Goal: Task Accomplishment & Management: Manage account settings

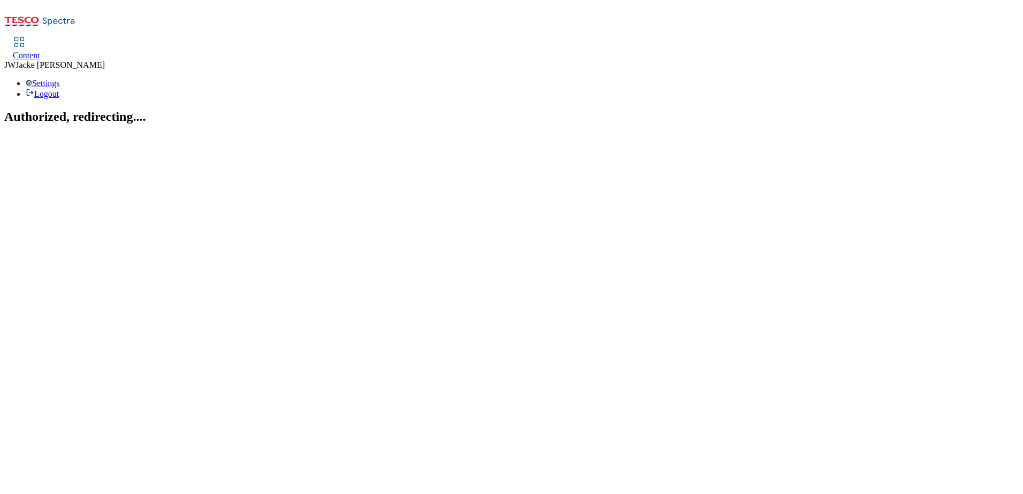
click at [40, 51] on span "Content" at bounding box center [26, 55] width 27 height 9
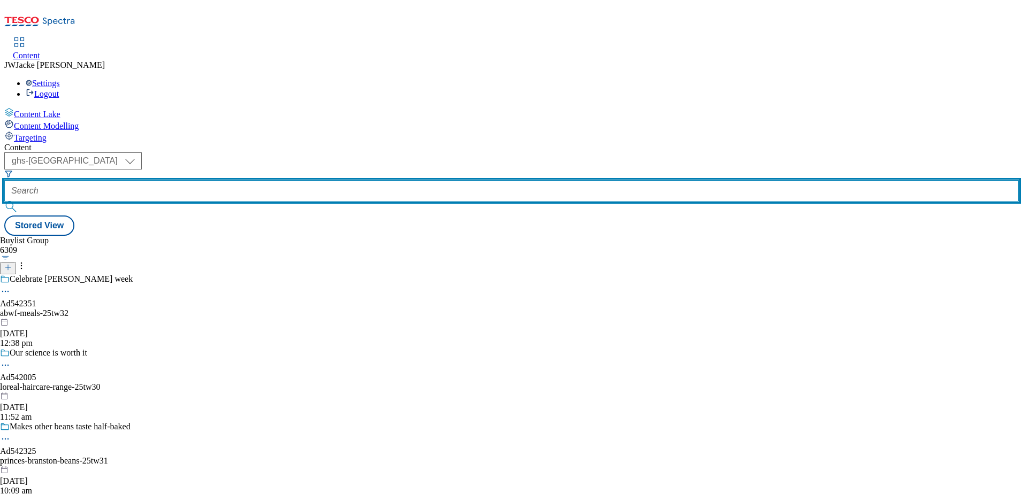
click at [290, 180] on input "text" at bounding box center [511, 190] width 1014 height 21
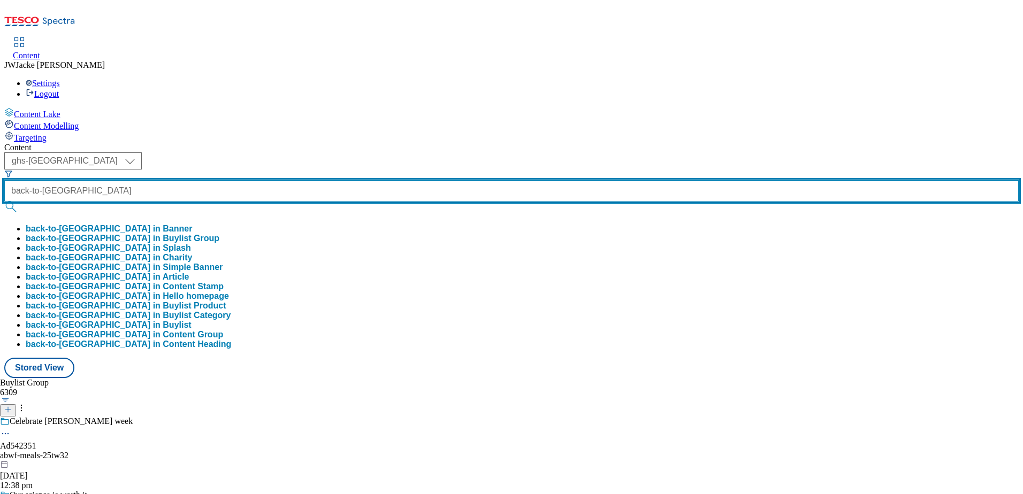
type input "back-to-uni"
click at [4, 202] on button "submit" at bounding box center [11, 207] width 15 height 11
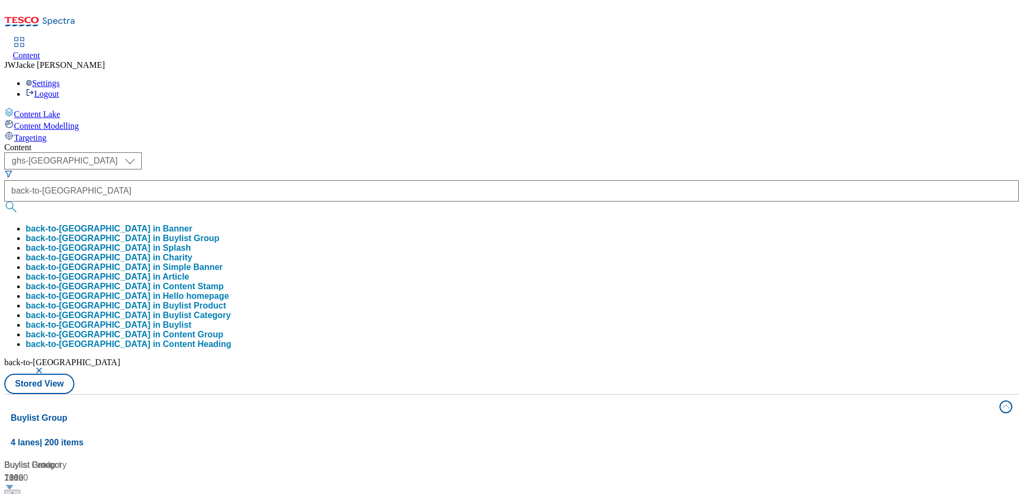
click at [219, 234] on button "back-to-uni in Buylist Group" at bounding box center [123, 239] width 194 height 10
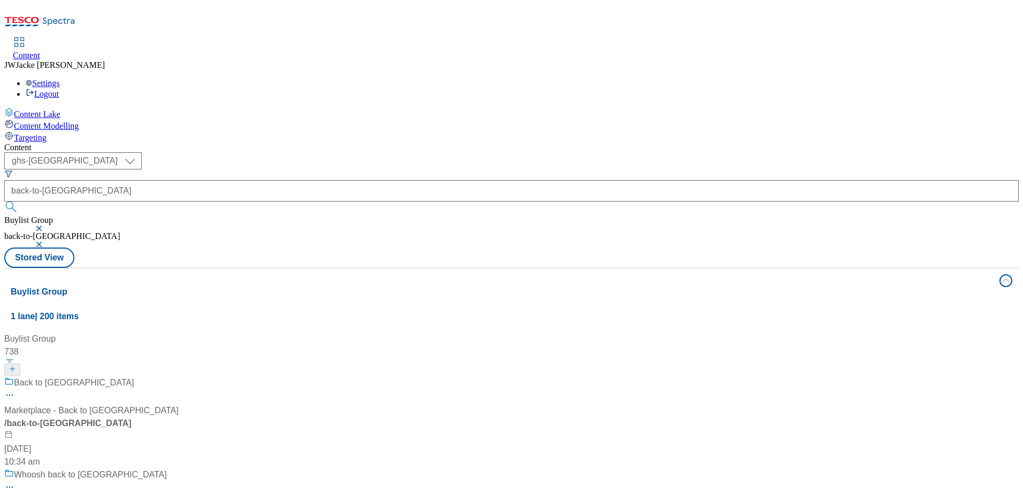
click at [179, 377] on div "Back to uni Marketplace - Back to uni / back-to-uni 20 Aug 2024 10:34 am" at bounding box center [91, 423] width 174 height 92
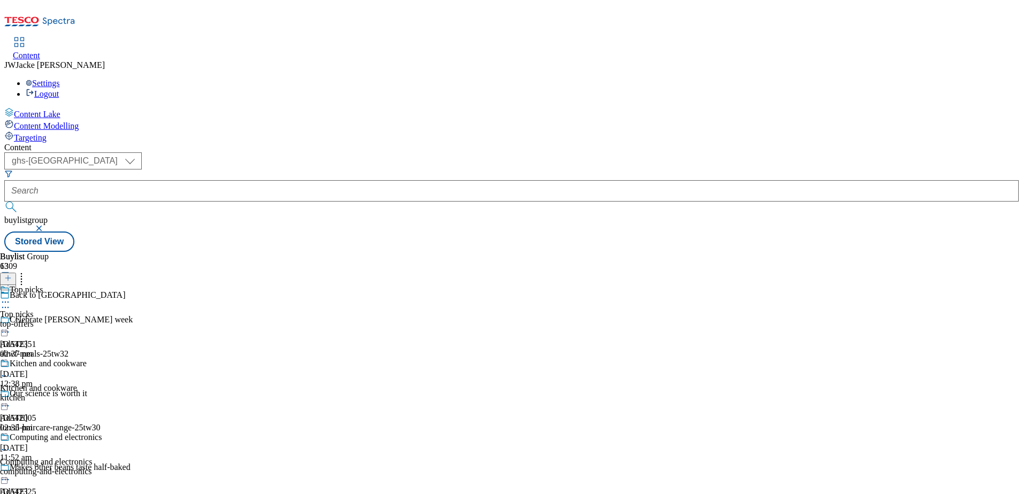
click at [114, 319] on div "top-offers" at bounding box center [57, 324] width 114 height 10
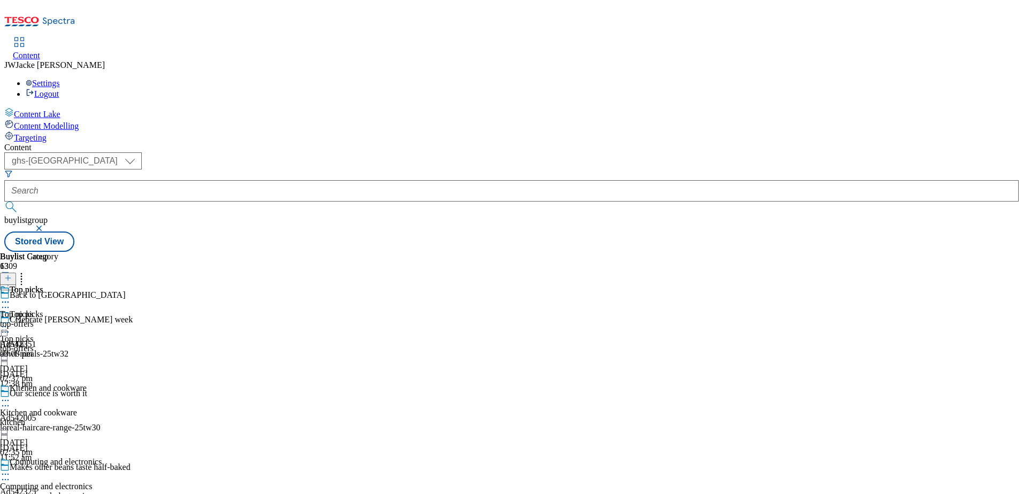
click at [11, 297] on icon at bounding box center [5, 302] width 11 height 11
click at [67, 419] on span "Un-publish" at bounding box center [50, 423] width 34 height 8
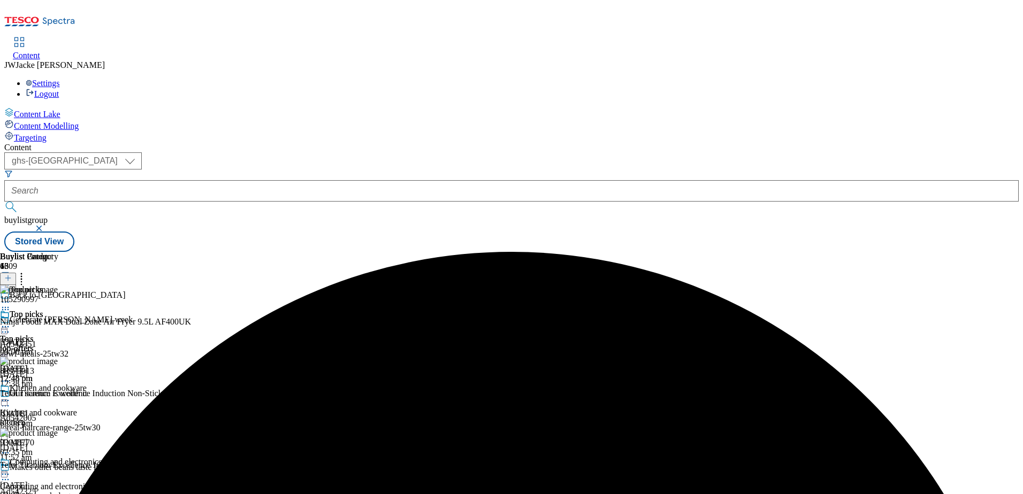
click at [27, 271] on icon at bounding box center [21, 276] width 11 height 11
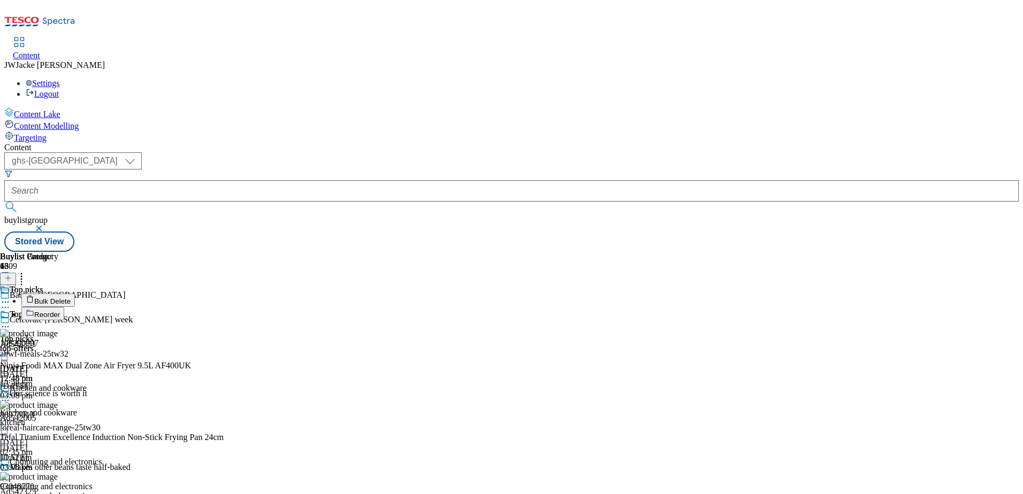
click at [60, 311] on span "Reorder" at bounding box center [47, 315] width 26 height 8
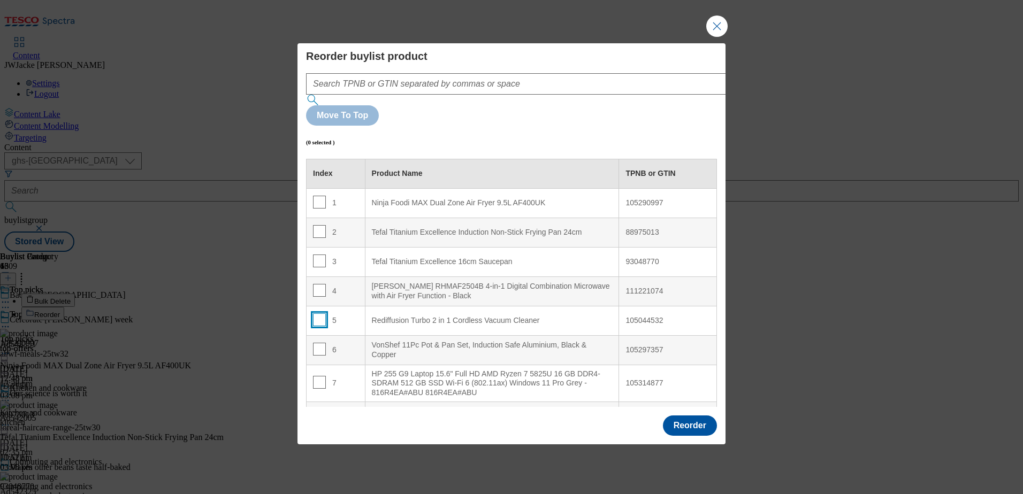
click at [317, 313] on input "Modal" at bounding box center [319, 319] width 13 height 13
checkbox input "true"
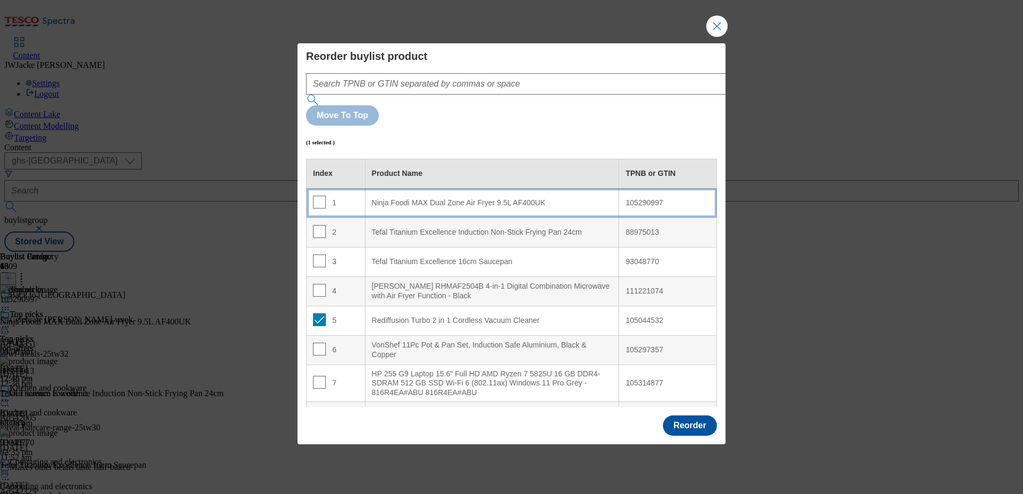
click at [395, 198] on div "Ninja Foodi MAX Dual Zone Air Fryer 9.5L AF400UK" at bounding box center [492, 203] width 241 height 10
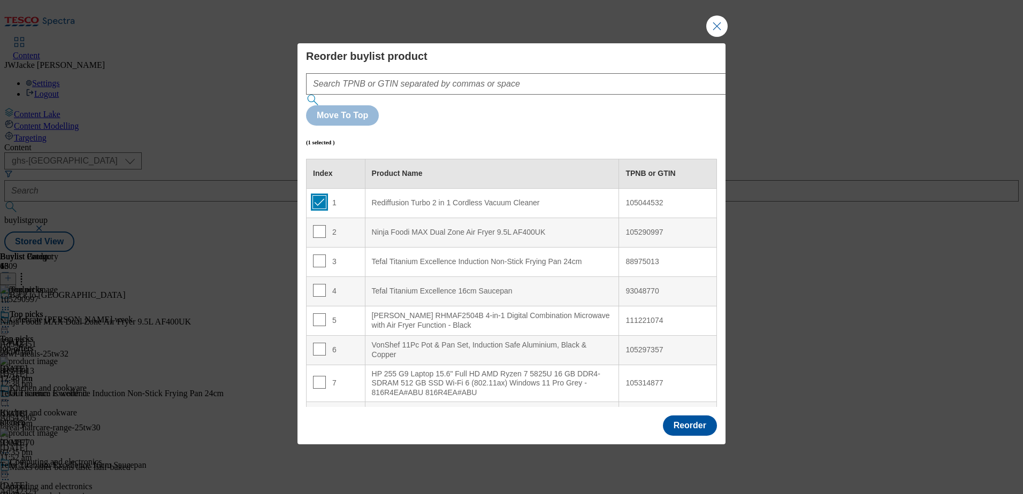
click at [318, 196] on input "Modal" at bounding box center [319, 202] width 13 height 13
checkbox input "false"
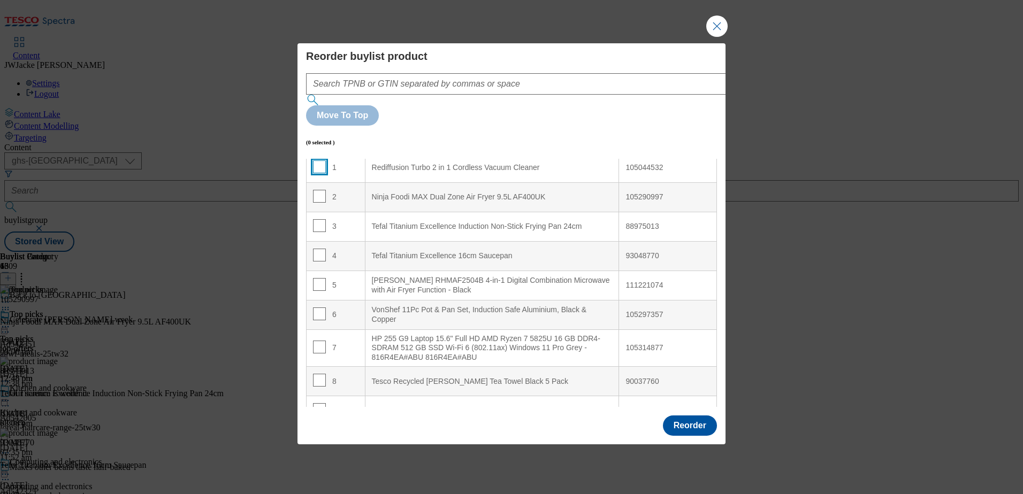
scroll to position [53, 0]
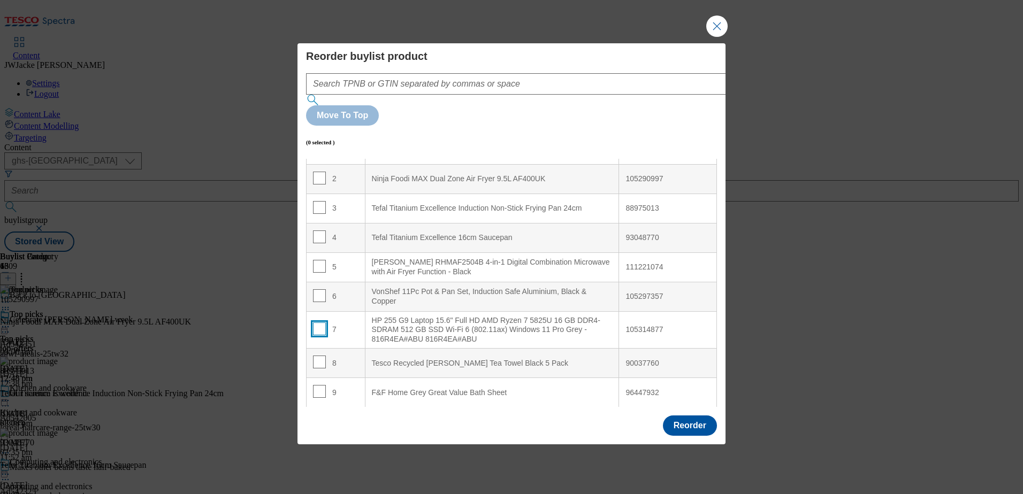
click at [314, 323] on input "Modal" at bounding box center [319, 329] width 13 height 13
checkbox input "true"
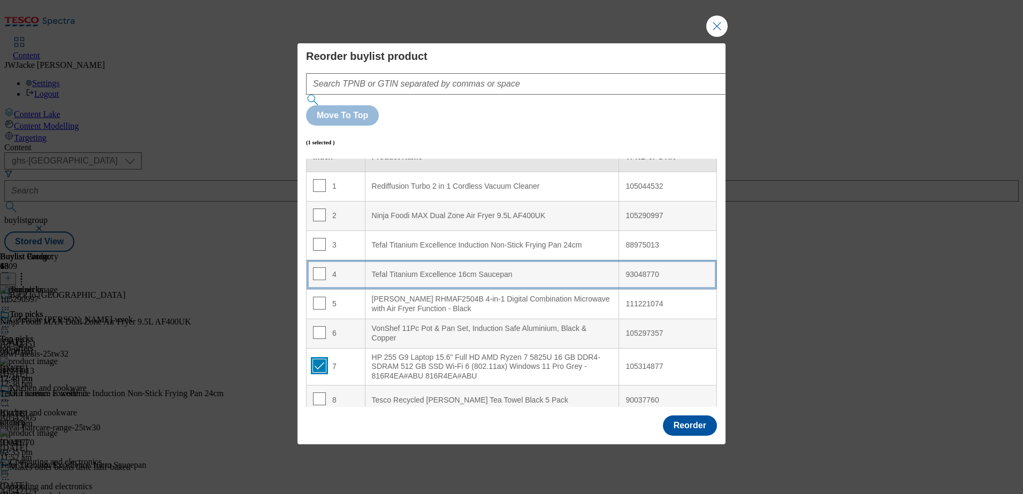
scroll to position [0, 0]
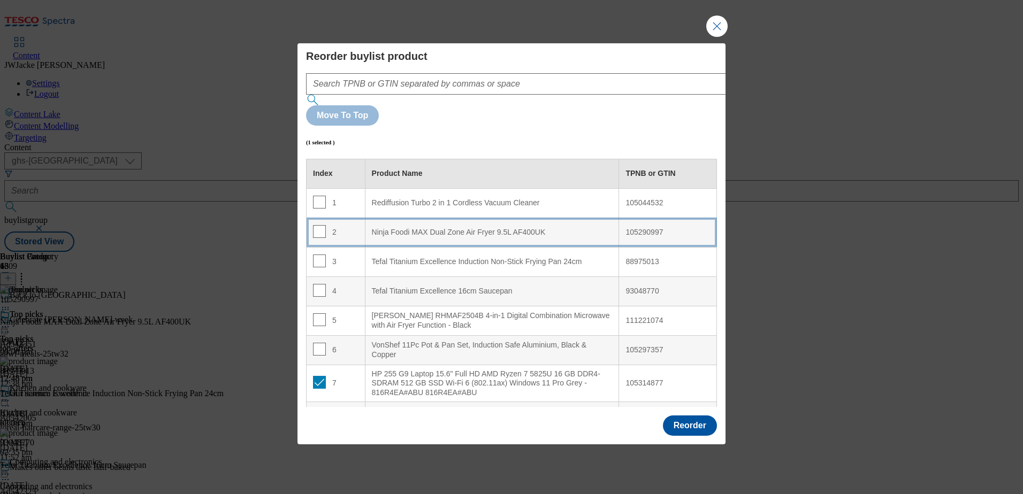
click at [400, 228] on div "Ninja Foodi MAX Dual Zone Air Fryer 9.5L AF400UK" at bounding box center [492, 233] width 241 height 10
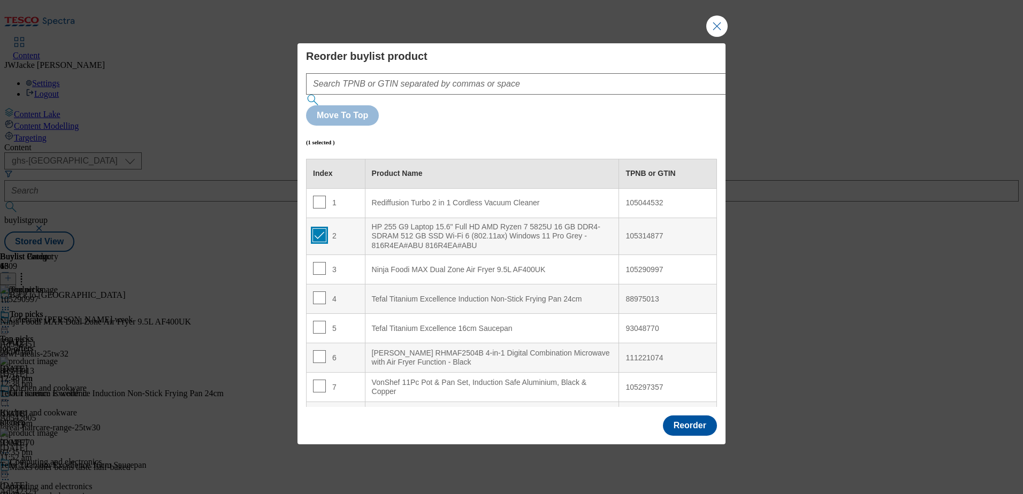
click at [318, 229] on input "Modal" at bounding box center [319, 235] width 13 height 13
checkbox input "false"
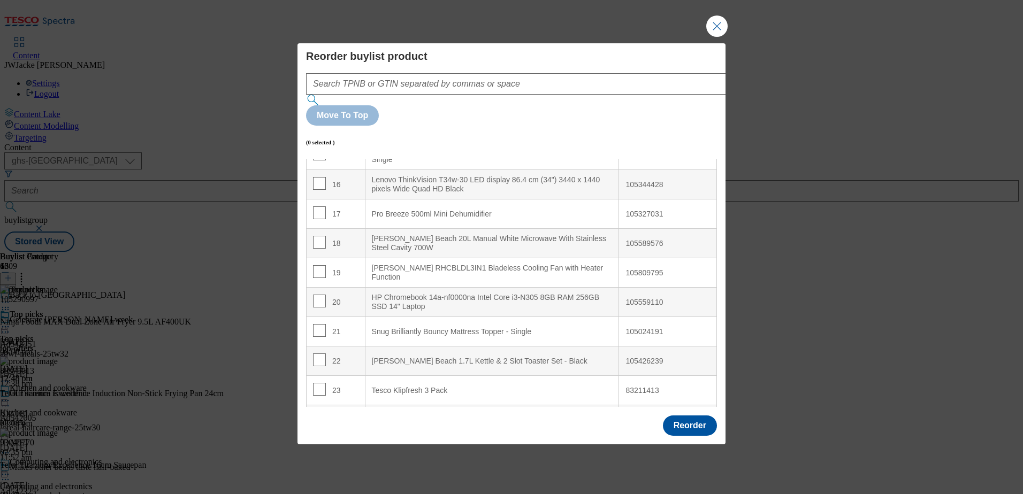
scroll to position [481, 0]
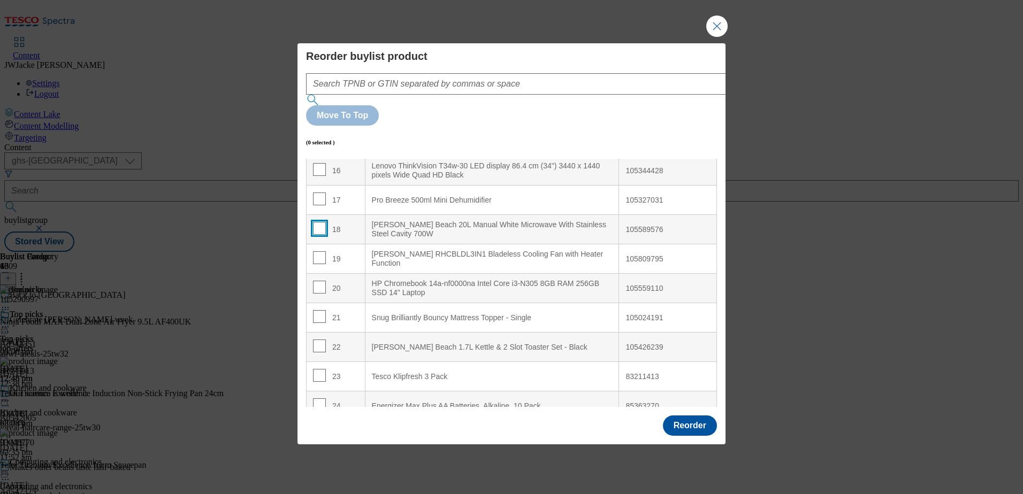
click at [315, 222] on input "Modal" at bounding box center [319, 228] width 13 height 13
checkbox input "true"
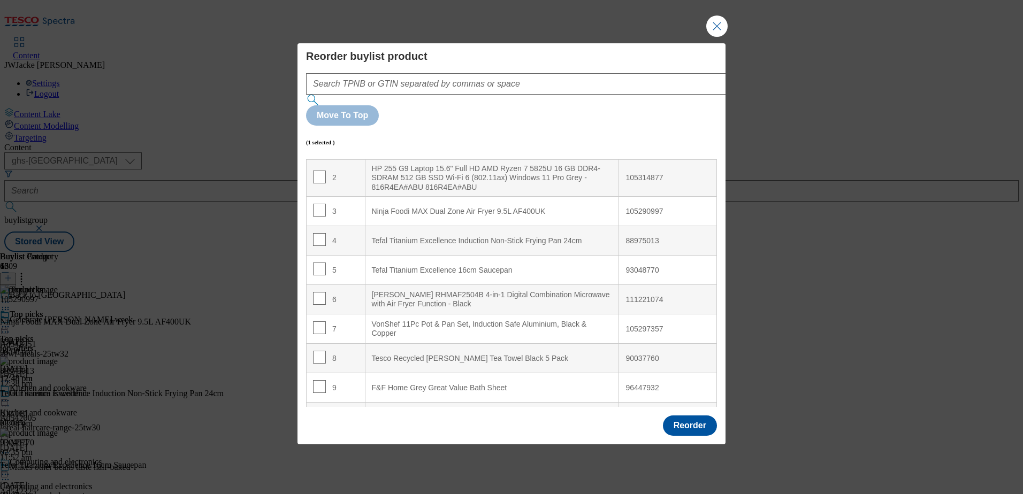
scroll to position [0, 0]
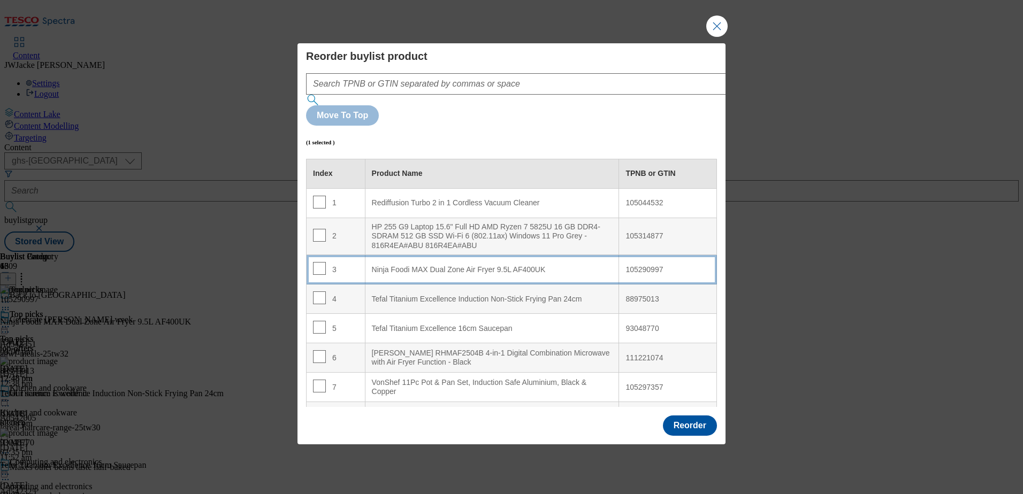
click at [414, 265] on div "Ninja Foodi MAX Dual Zone Air Fryer 9.5L AF400UK" at bounding box center [492, 270] width 241 height 10
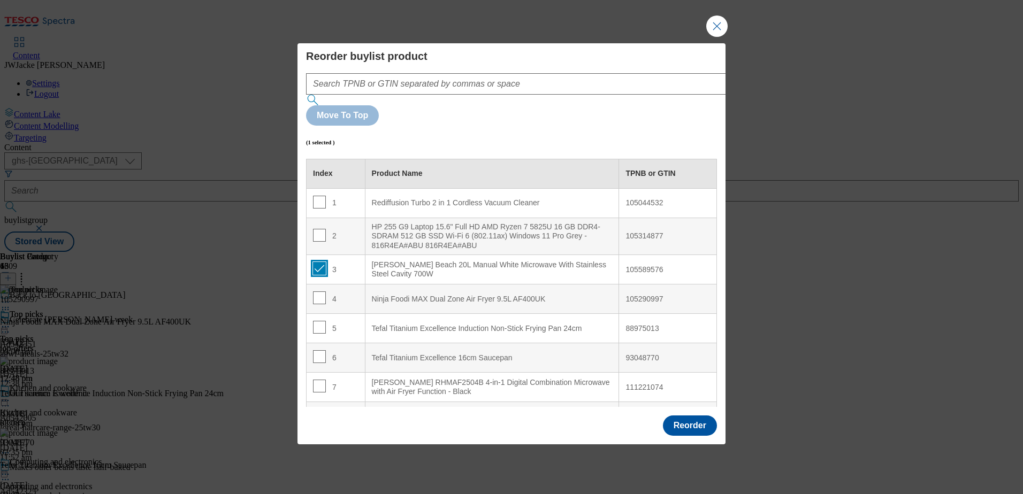
click at [318, 262] on input "Modal" at bounding box center [319, 268] width 13 height 13
checkbox input "false"
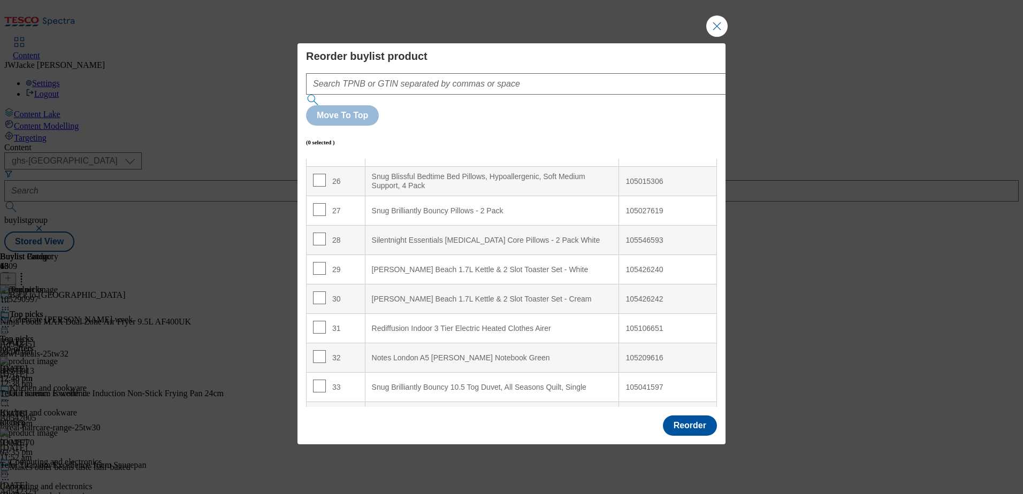
scroll to position [768, 0]
click at [315, 259] on input "Modal" at bounding box center [319, 265] width 13 height 13
checkbox input "true"
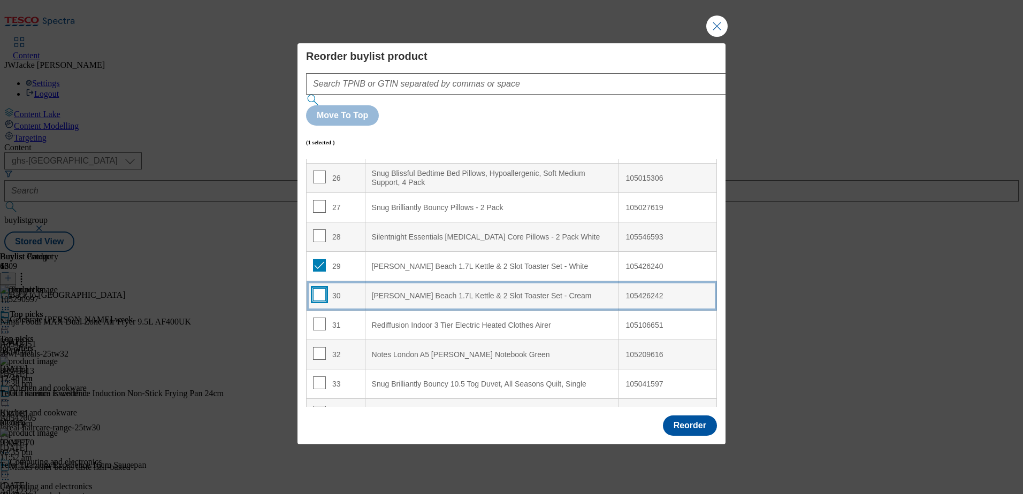
click at [316, 288] on input "Modal" at bounding box center [319, 294] width 13 height 13
checkbox input "true"
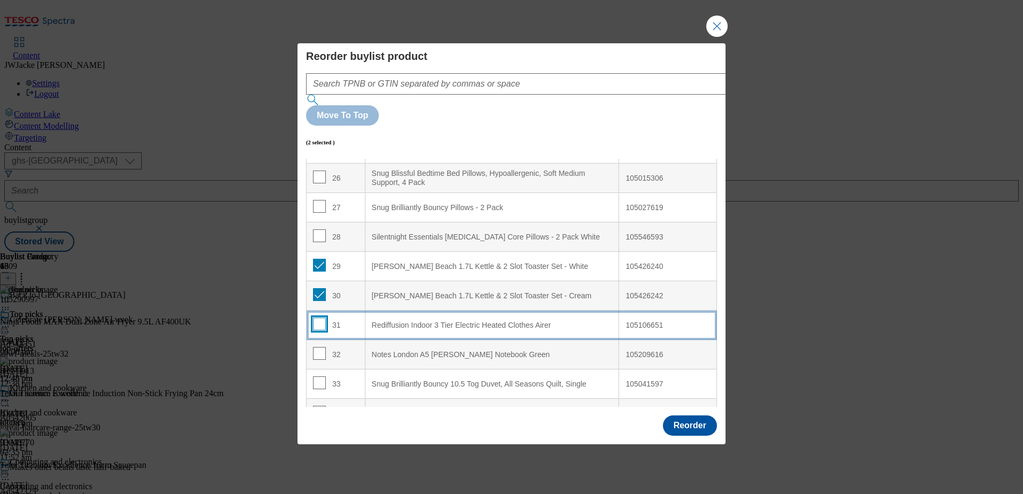
click at [318, 318] on input "Modal" at bounding box center [319, 324] width 13 height 13
checkbox input "true"
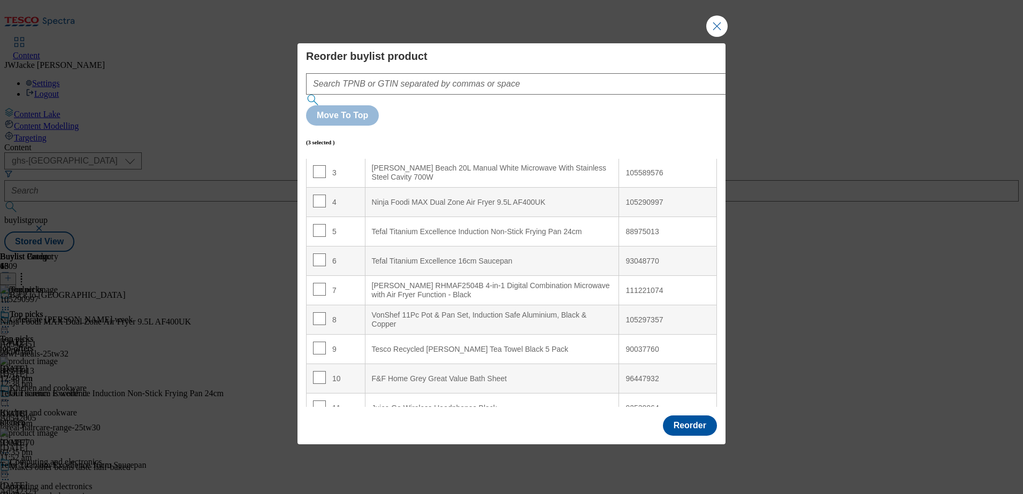
scroll to position [0, 0]
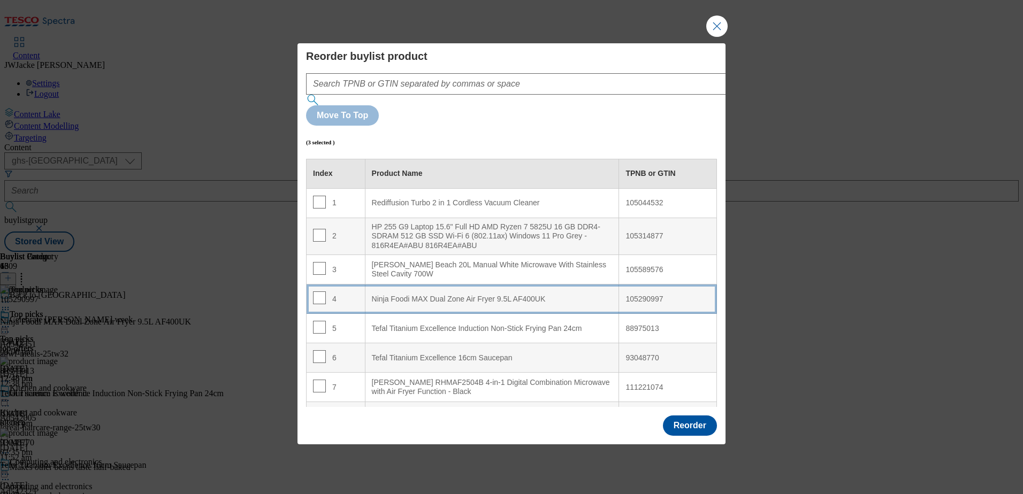
click at [422, 295] on div "Ninja Foodi MAX Dual Zone Air Fryer 9.5L AF400UK" at bounding box center [492, 300] width 241 height 10
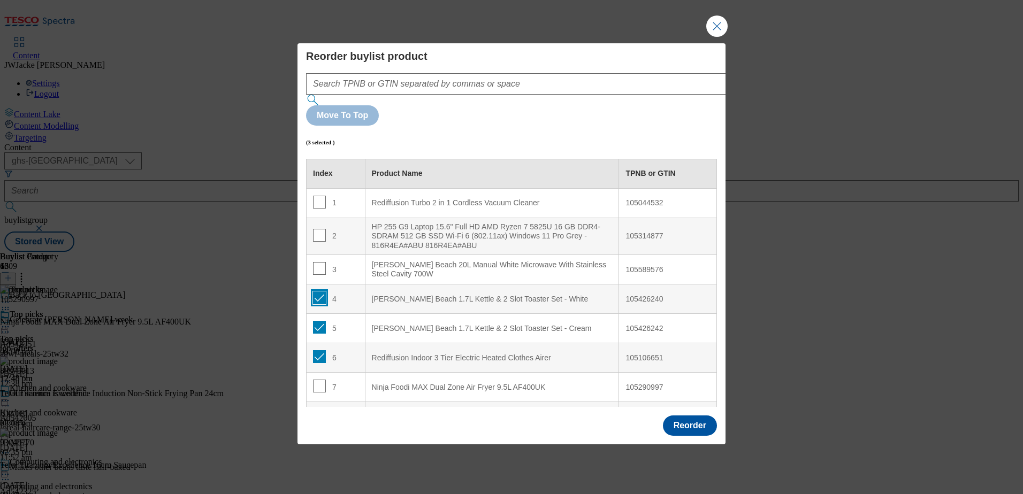
click at [321, 292] on input "Modal" at bounding box center [319, 298] width 13 height 13
checkbox input "false"
click at [317, 321] on input "Modal" at bounding box center [319, 327] width 13 height 13
checkbox input "false"
click at [320, 350] on input "Modal" at bounding box center [319, 356] width 13 height 13
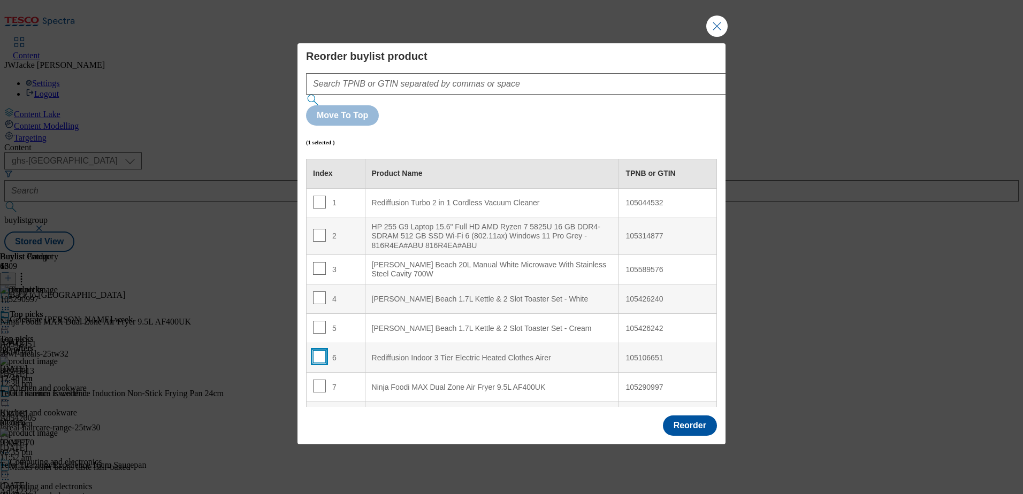
checkbox input "false"
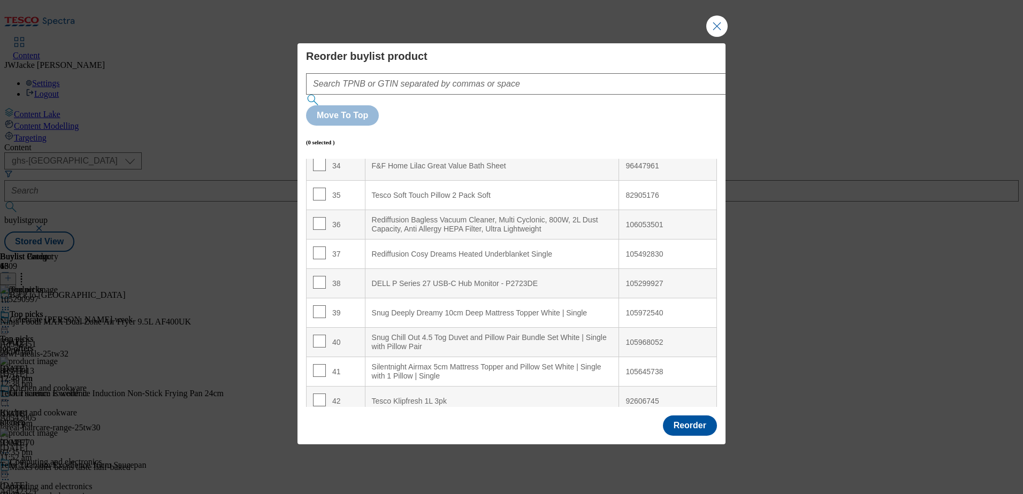
scroll to position [1016, 0]
click at [317, 246] on input "Modal" at bounding box center [319, 252] width 13 height 13
checkbox input "true"
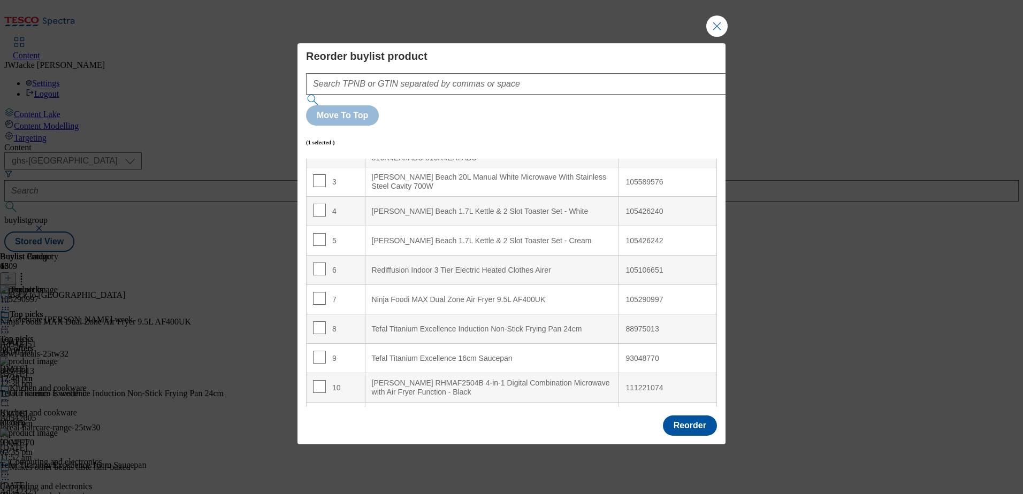
scroll to position [107, 0]
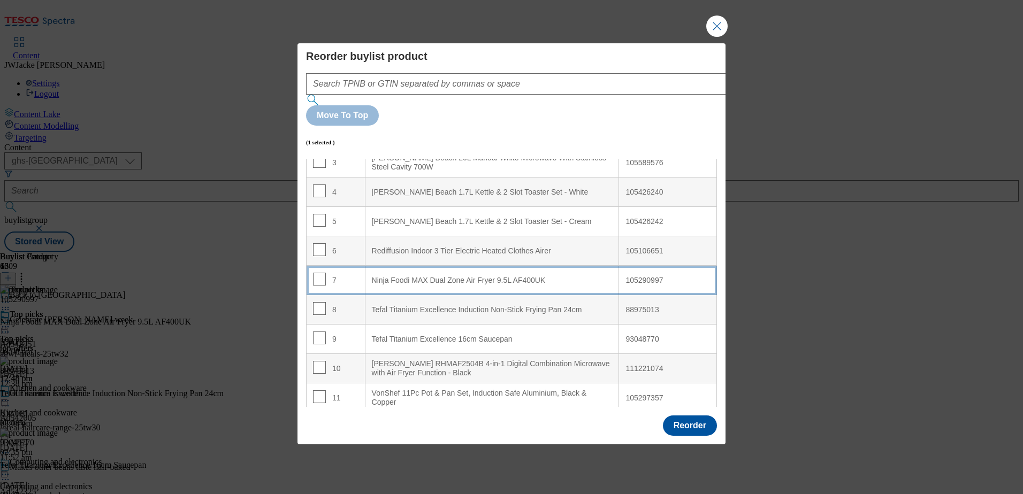
click at [442, 266] on AF400UK "Ninja Foodi MAX Dual Zone Air Fryer 9.5L AF400UK" at bounding box center [492, 280] width 254 height 29
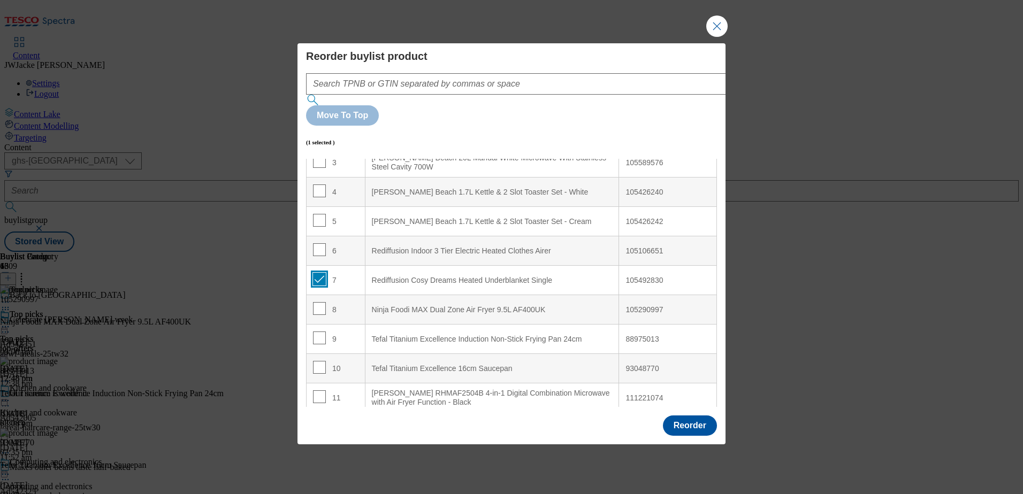
click at [317, 273] on input "Modal" at bounding box center [319, 279] width 13 height 13
checkbox input "false"
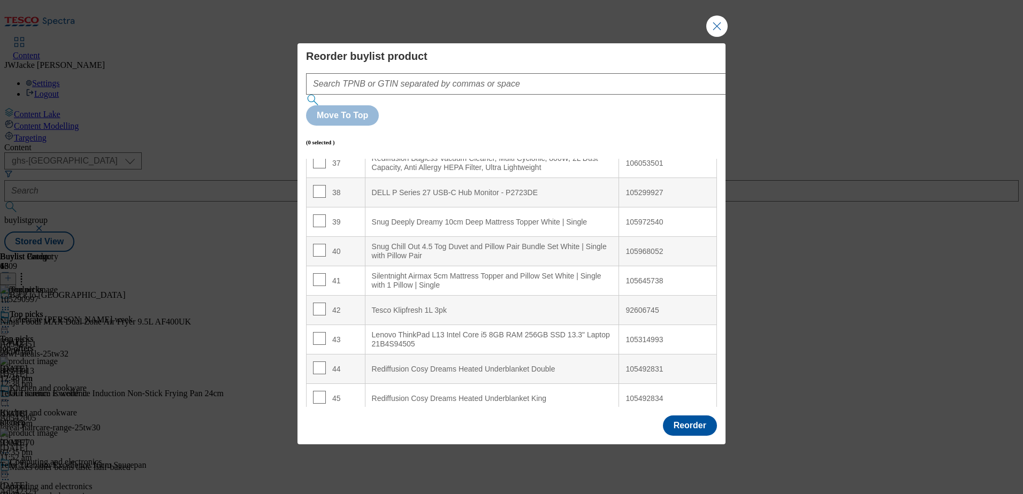
scroll to position [1143, 0]
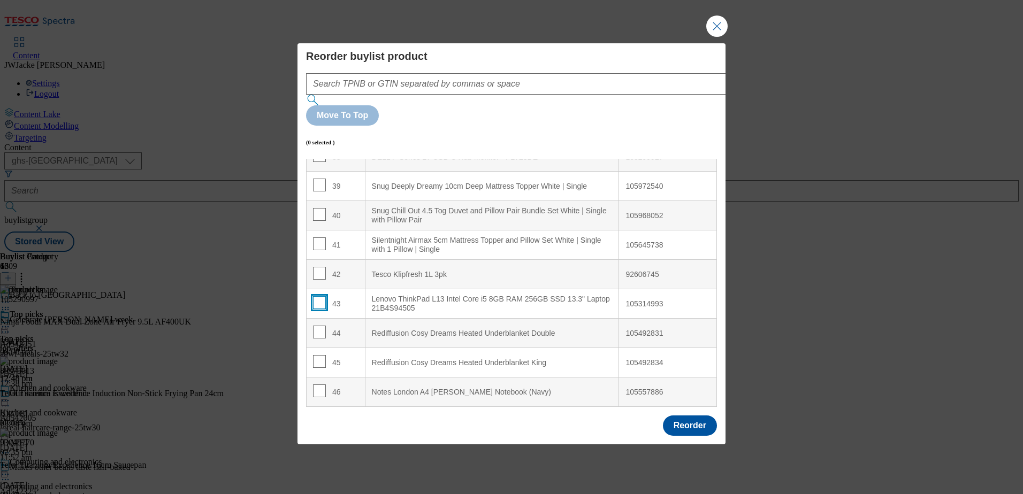
click at [320, 296] on input "Modal" at bounding box center [319, 302] width 13 height 13
checkbox input "true"
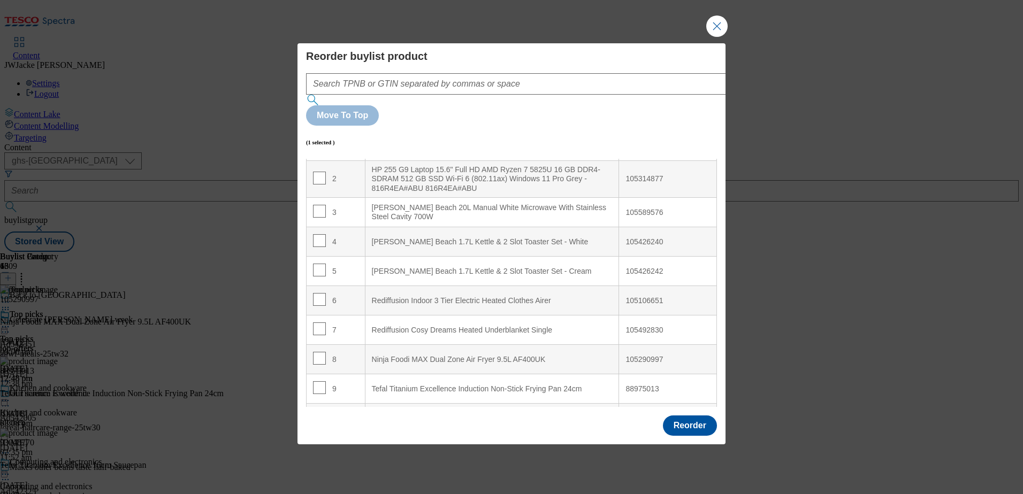
scroll to position [160, 0]
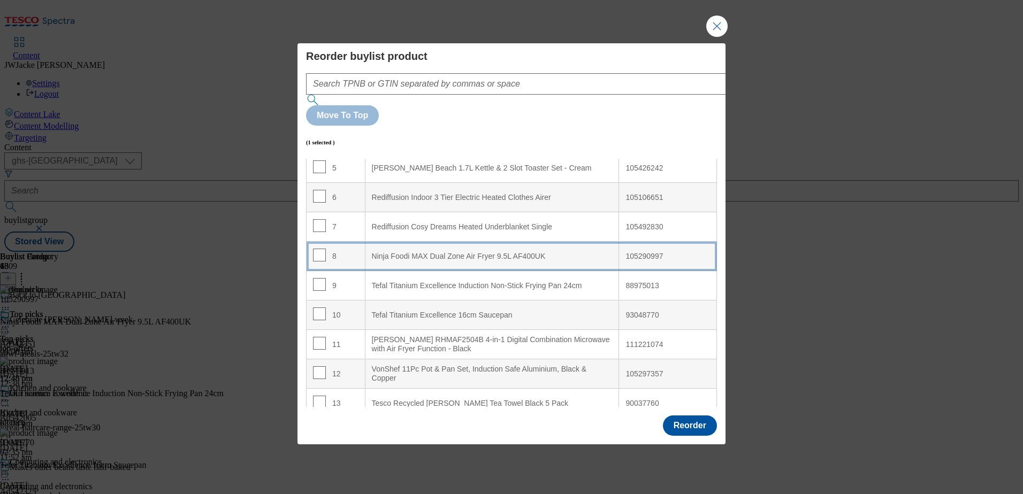
click at [447, 242] on AF400UK "Ninja Foodi MAX Dual Zone Air Fryer 9.5L AF400UK" at bounding box center [492, 256] width 254 height 29
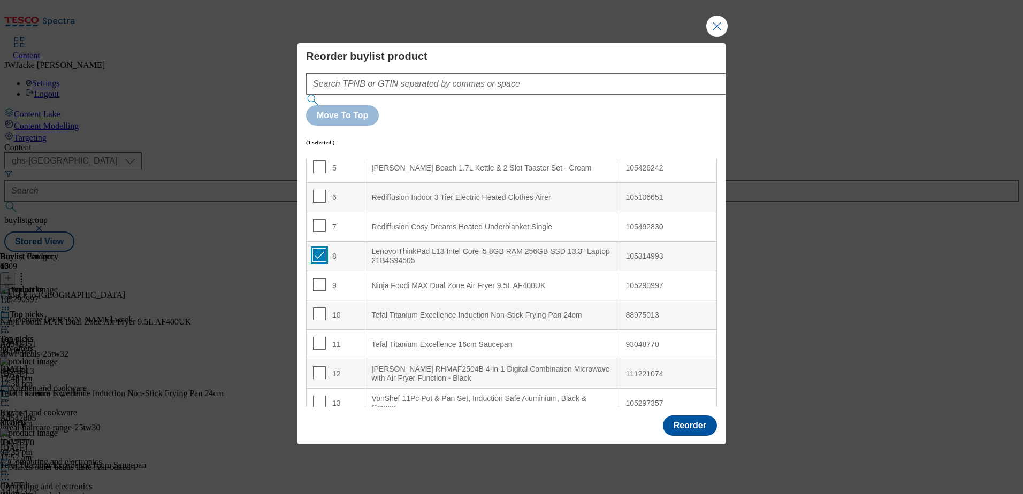
click at [316, 249] on input "Modal" at bounding box center [319, 255] width 13 height 13
checkbox input "false"
click at [699, 416] on button "Reorder" at bounding box center [690, 426] width 54 height 20
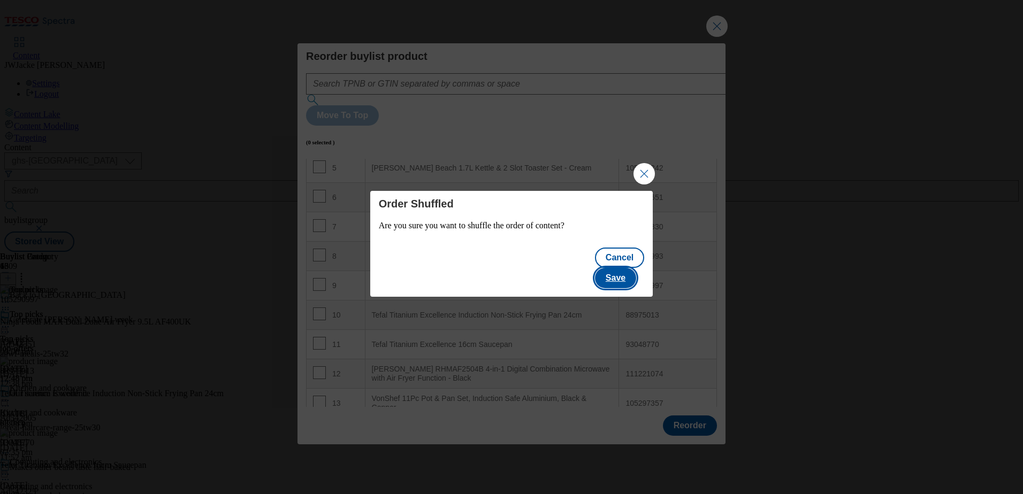
click at [627, 269] on button "Save" at bounding box center [615, 278] width 41 height 20
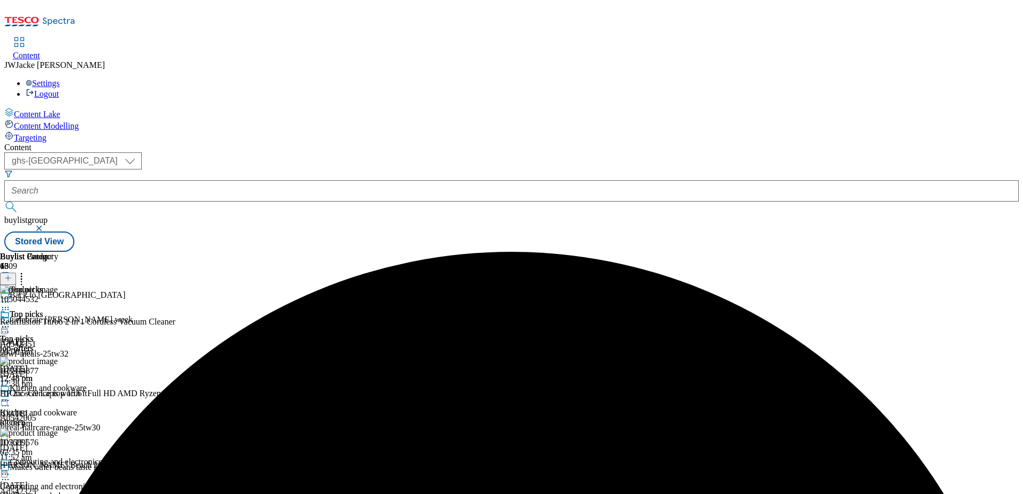
scroll to position [642, 0]
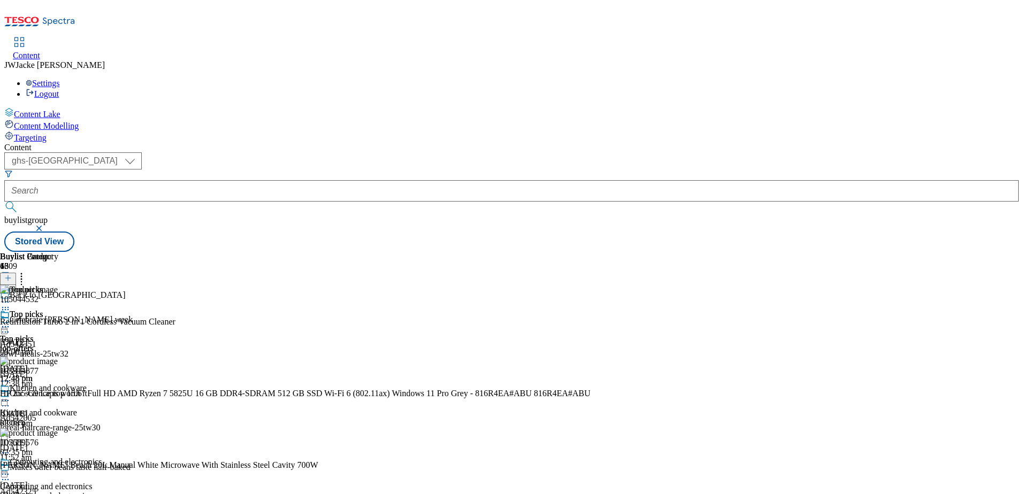
click at [27, 271] on icon at bounding box center [21, 276] width 11 height 11
click at [75, 354] on div "Top picks Top picks top-offers 22 Sept 2025 12:48 pm" at bounding box center [37, 391] width 75 height 74
click at [27, 271] on icon at bounding box center [21, 276] width 11 height 11
click at [939, 252] on div "Buylist Group 6309 Back to uni Celebrate curry week Ad542351 abwf-meals-25tw32 …" at bounding box center [511, 252] width 1014 height 0
click at [11, 321] on icon at bounding box center [5, 326] width 11 height 11
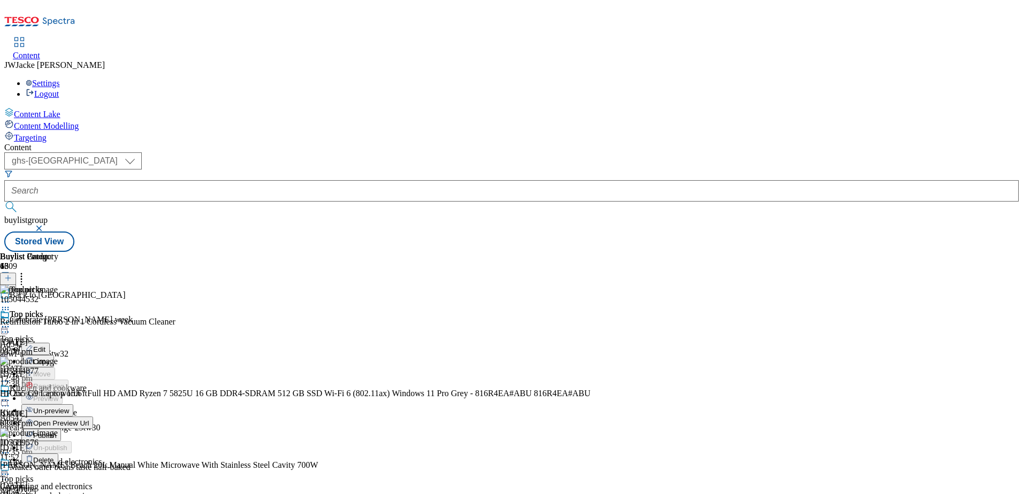
click at [57, 432] on span "Publish" at bounding box center [45, 436] width 24 height 8
click at [114, 492] on div "computing-and-electronics" at bounding box center [57, 497] width 114 height 10
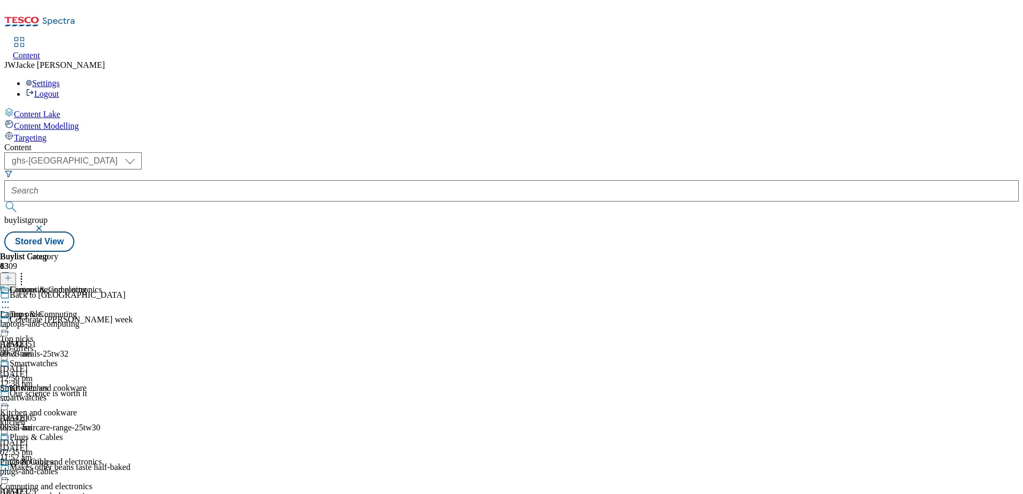
click at [11, 297] on icon at bounding box center [5, 302] width 11 height 11
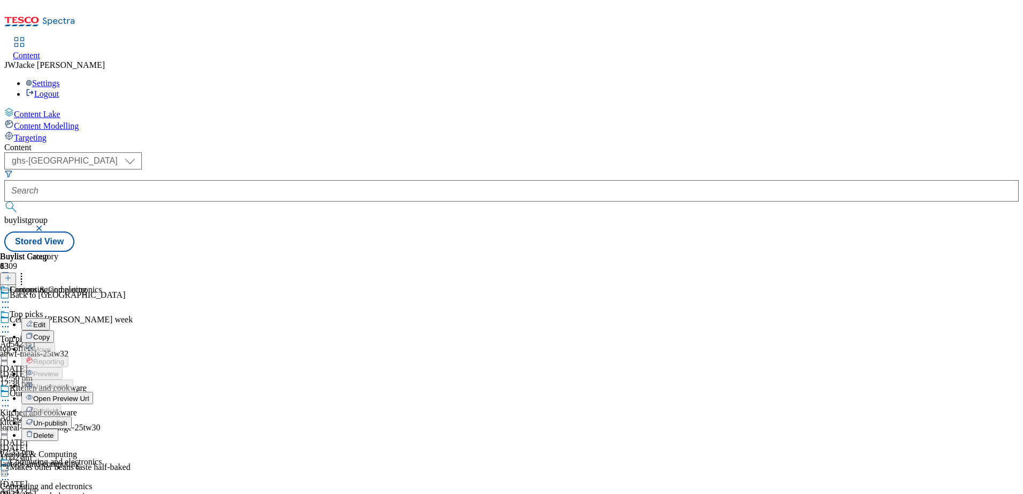
click at [72, 417] on button "Un-publish" at bounding box center [46, 423] width 50 height 12
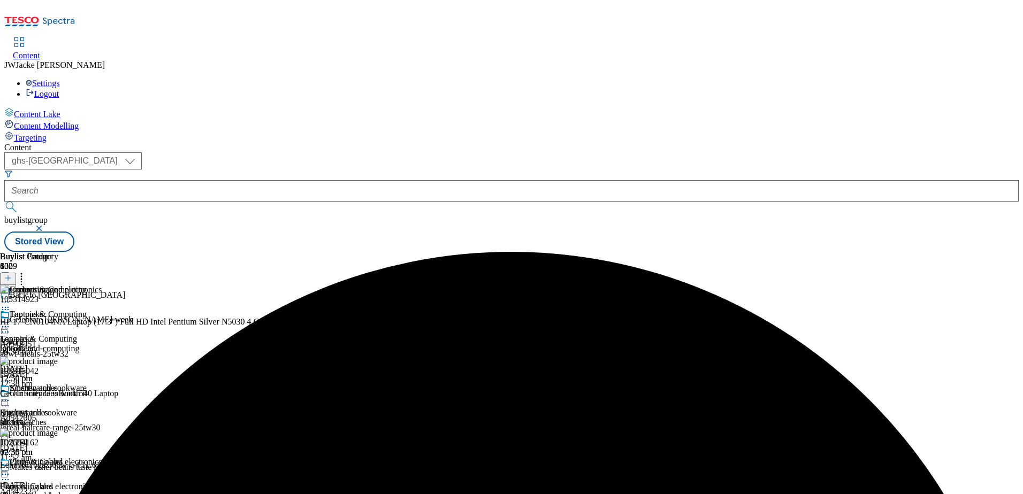
click at [27, 271] on icon at bounding box center [21, 276] width 11 height 11
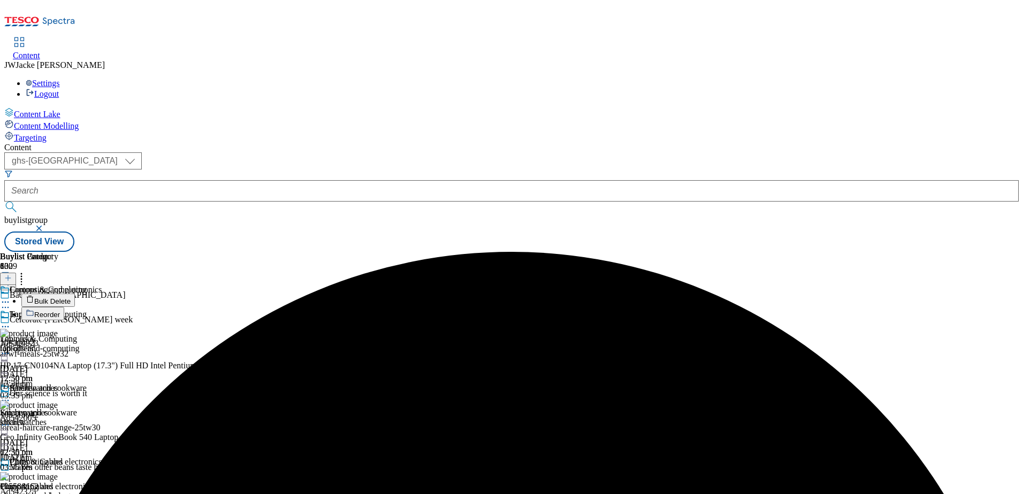
click at [60, 311] on span "Reorder" at bounding box center [47, 315] width 26 height 8
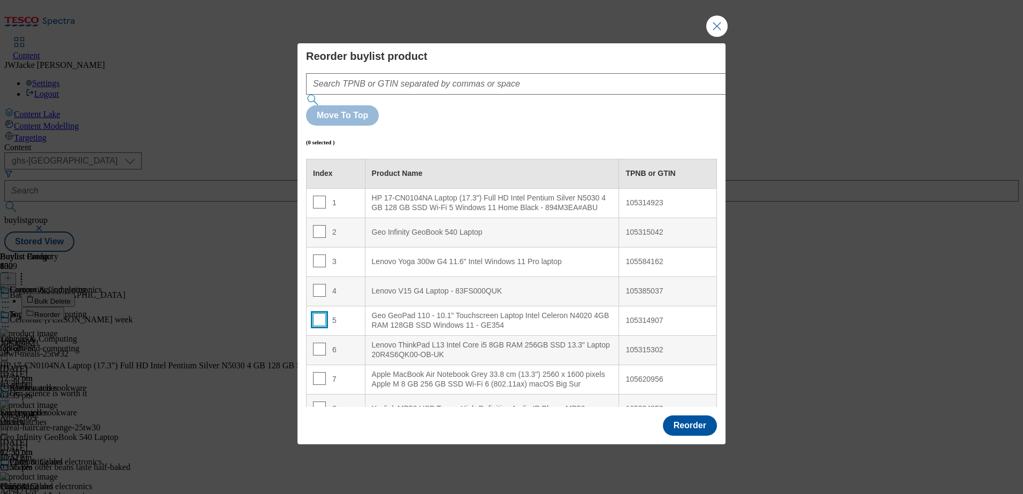
click at [317, 313] on input "Modal" at bounding box center [319, 319] width 13 height 13
checkbox input "true"
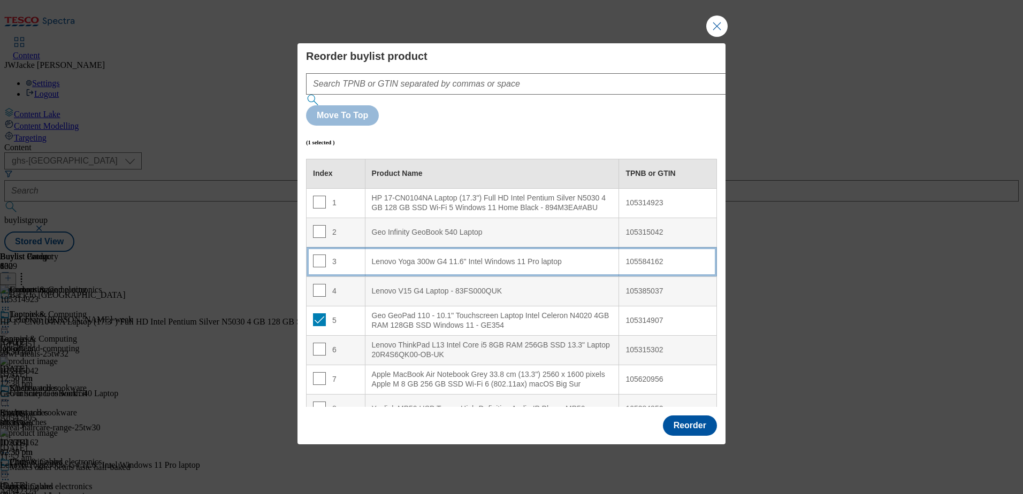
click at [406, 257] on div "Lenovo Yoga 300w G4 11.6" Intel Windows 11 Pro laptop" at bounding box center [492, 262] width 241 height 10
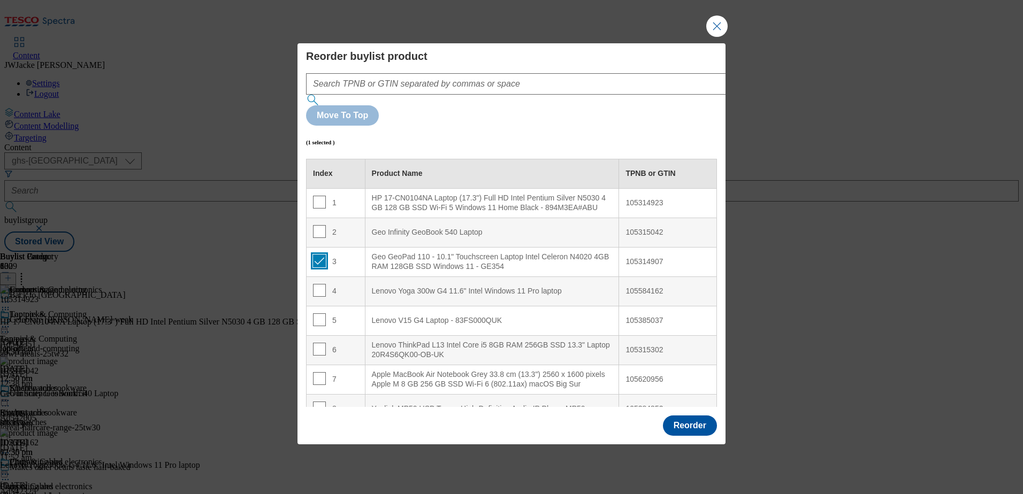
click at [319, 255] on input "Modal" at bounding box center [319, 261] width 13 height 13
checkbox input "false"
click at [317, 372] on input "Modal" at bounding box center [319, 378] width 13 height 13
checkbox input "true"
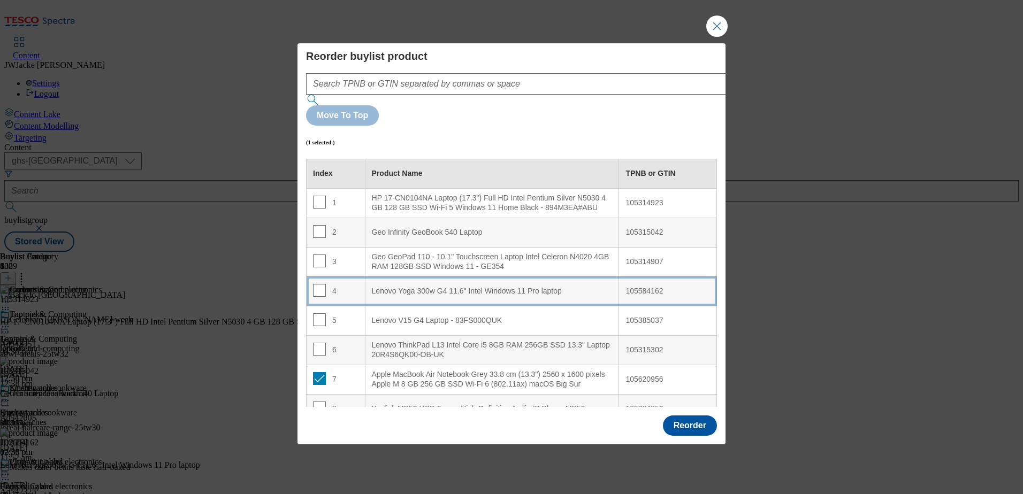
drag, startPoint x: 393, startPoint y: 259, endPoint x: 371, endPoint y: 268, distance: 23.0
click at [393, 287] on div "Lenovo Yoga 300w G4 11.6" Intel Windows 11 Pro laptop" at bounding box center [492, 292] width 241 height 10
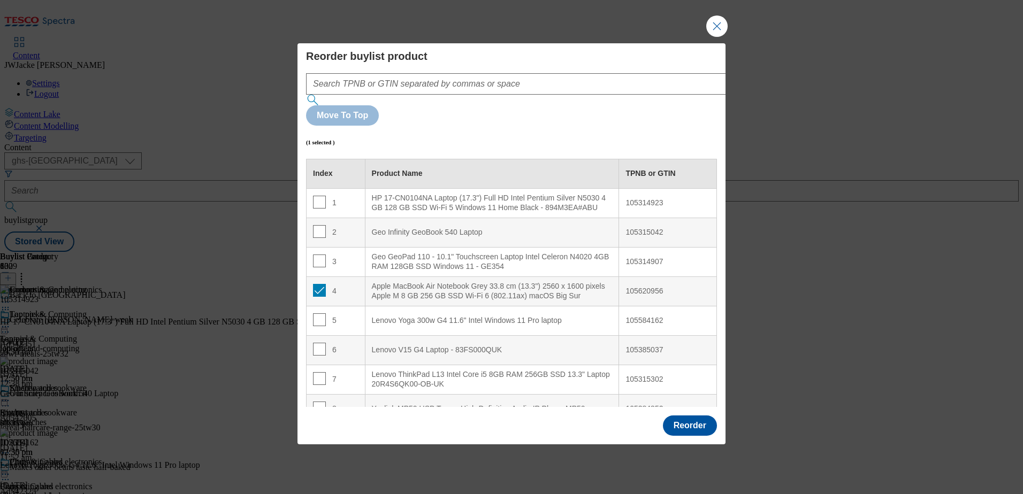
click at [320, 277] on td "4" at bounding box center [336, 291] width 59 height 29
click at [320, 284] on input "Modal" at bounding box center [319, 290] width 13 height 13
checkbox input "false"
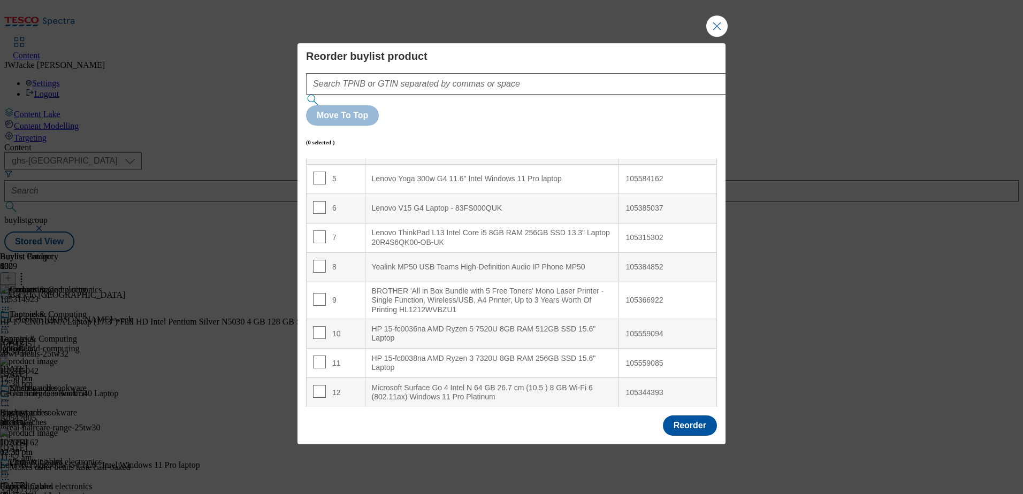
scroll to position [160, 0]
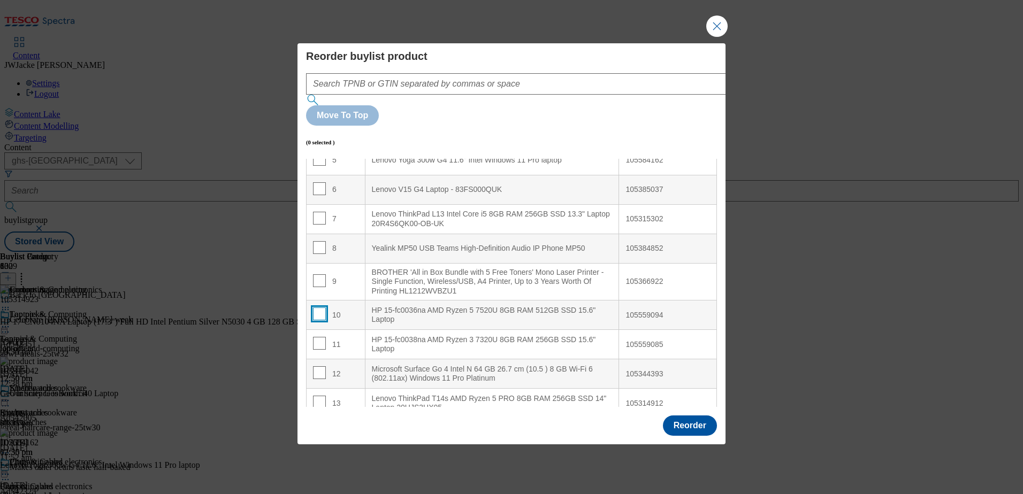
click at [314, 308] on input "Modal" at bounding box center [319, 314] width 13 height 13
checkbox input "true"
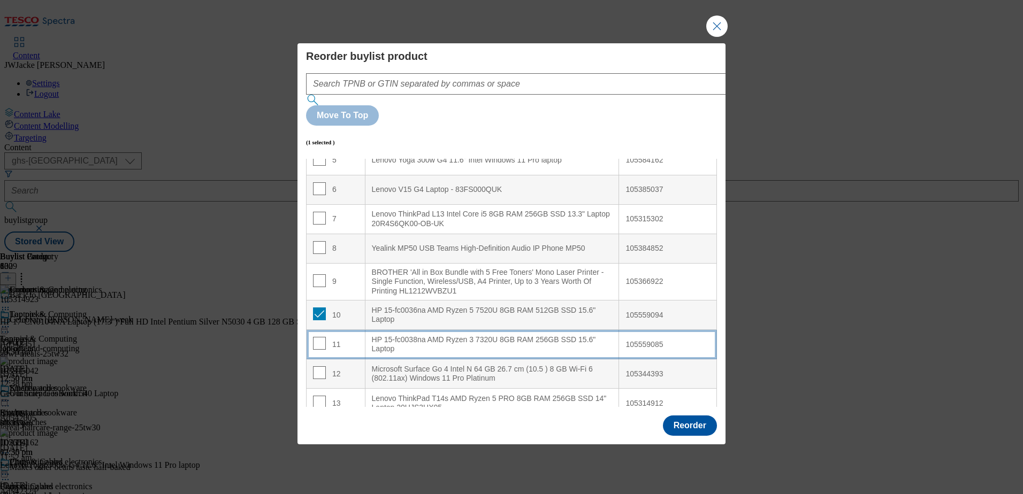
click at [316, 330] on td "11" at bounding box center [336, 344] width 59 height 29
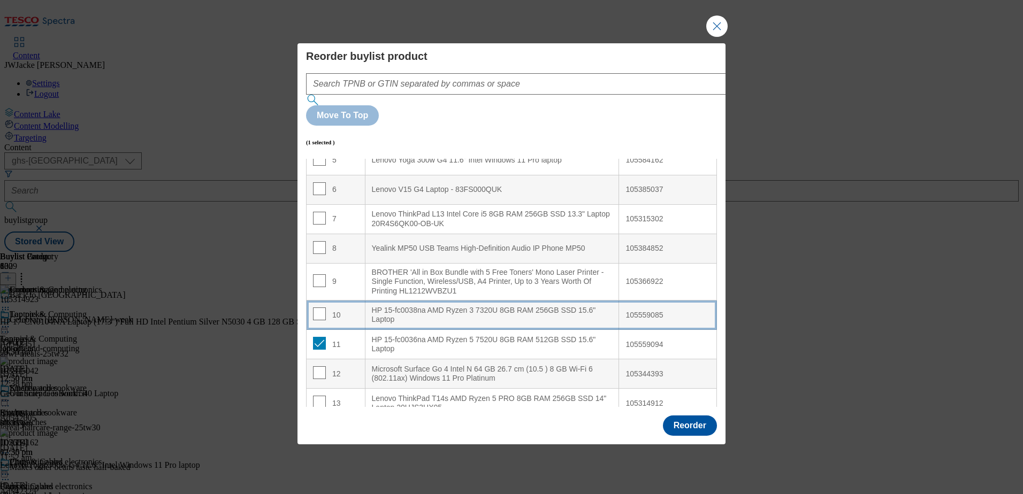
click at [319, 301] on td "10" at bounding box center [336, 315] width 59 height 29
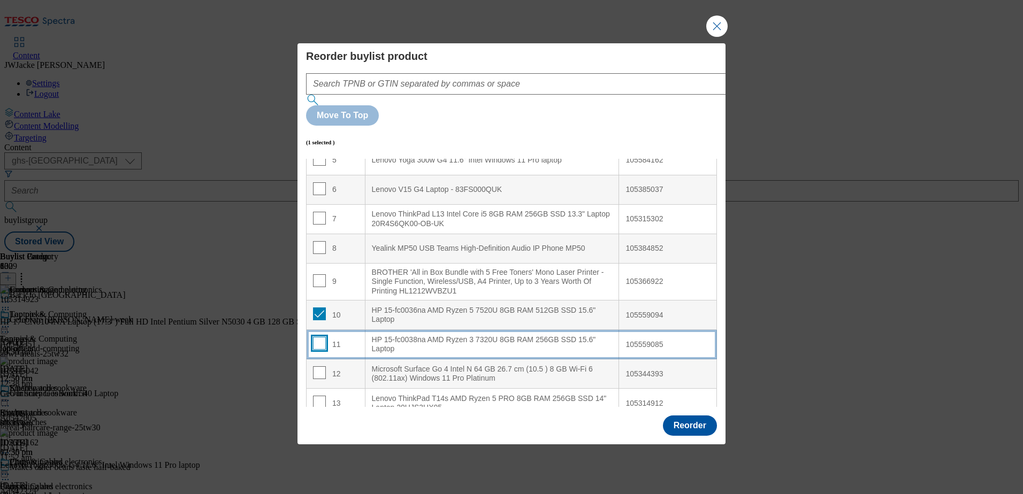
click at [317, 337] on input "Modal" at bounding box center [319, 343] width 13 height 13
checkbox input "true"
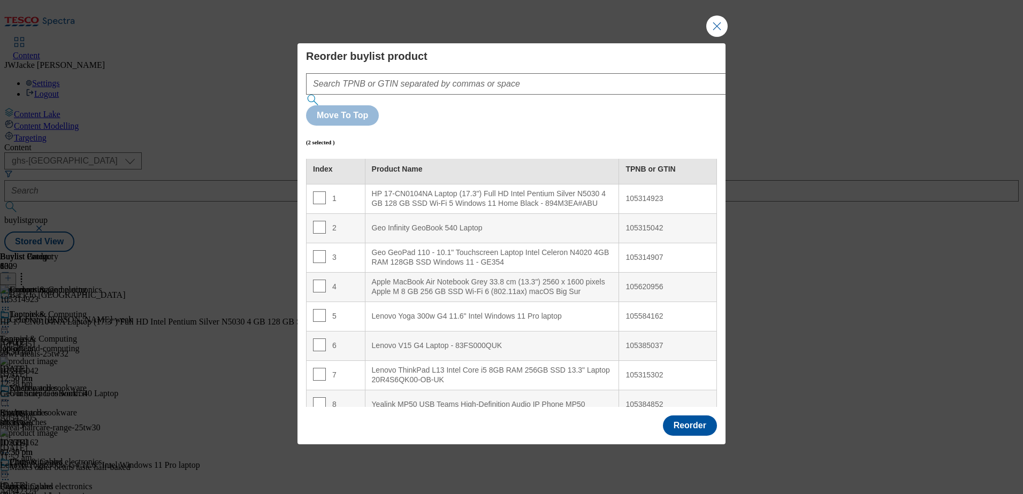
scroll to position [0, 0]
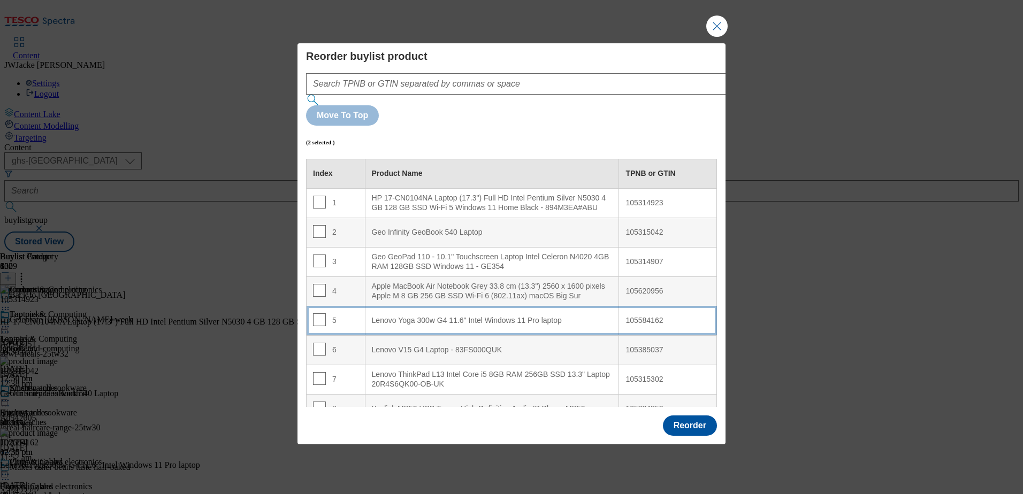
click at [418, 316] on div "Lenovo Yoga 300w G4 11.6" Intel Windows 11 Pro laptop" at bounding box center [492, 321] width 241 height 10
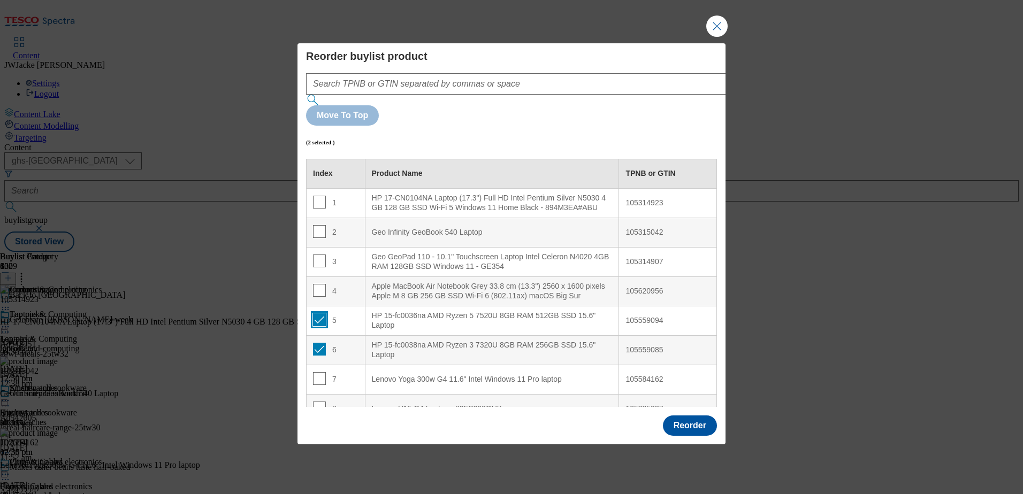
click at [321, 313] on input "Modal" at bounding box center [319, 319] width 13 height 13
checkbox input "false"
click at [319, 343] on input "Modal" at bounding box center [319, 349] width 13 height 13
checkbox input "false"
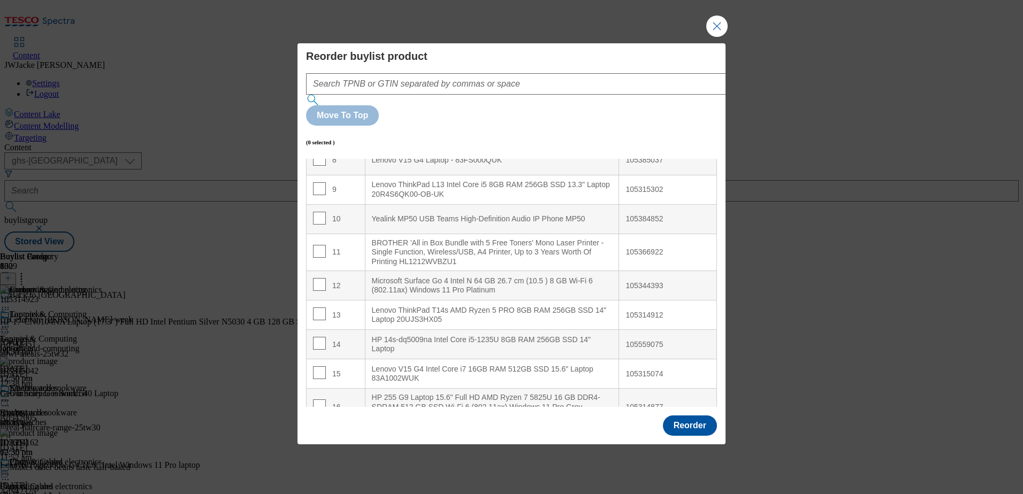
scroll to position [267, 0]
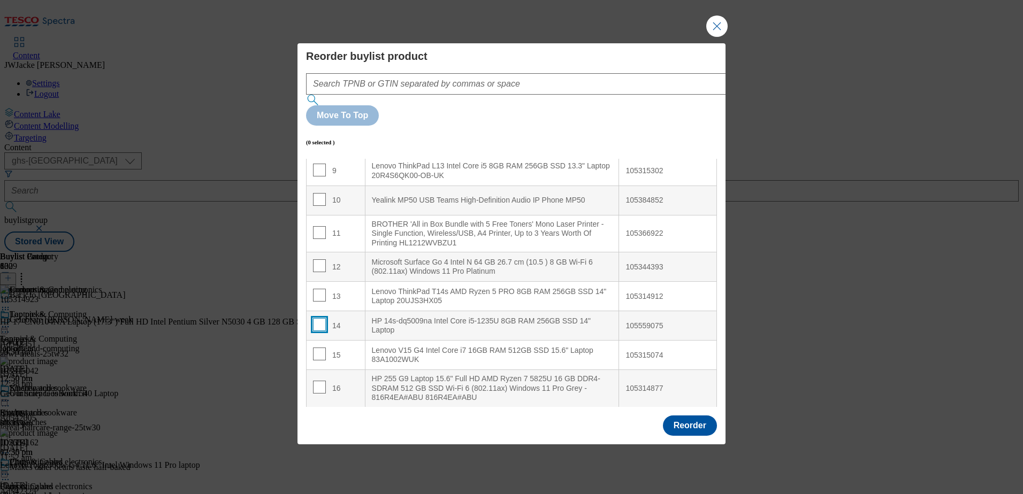
click at [322, 318] on input "Modal" at bounding box center [319, 324] width 13 height 13
checkbox input "true"
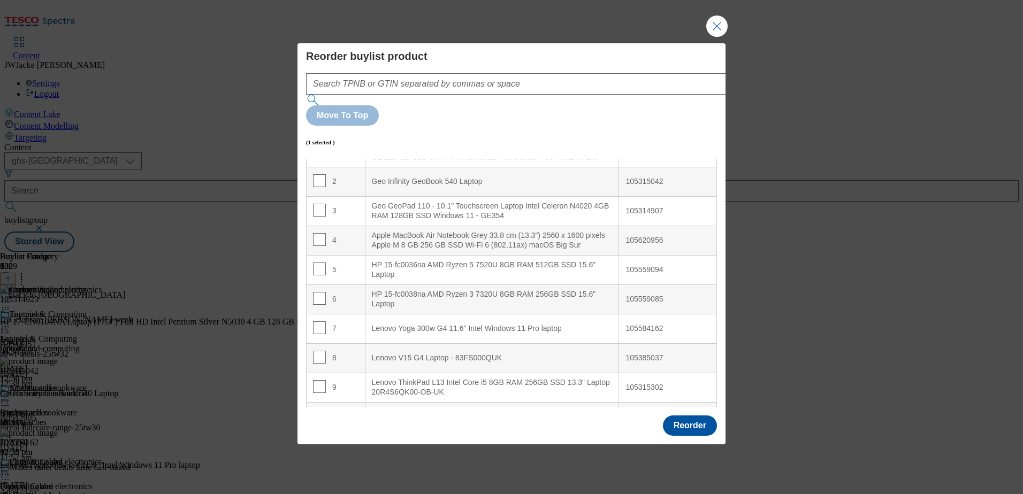
scroll to position [0, 0]
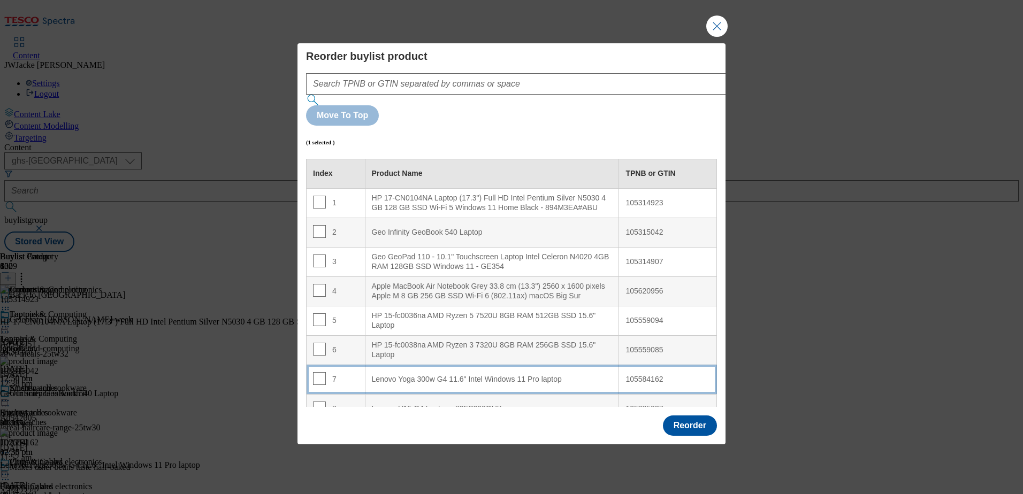
click at [372, 375] on div "Lenovo Yoga 300w G4 11.6" Intel Windows 11 Pro laptop" at bounding box center [492, 380] width 241 height 10
click at [316, 372] on input "Modal" at bounding box center [319, 378] width 13 height 13
checkbox input "false"
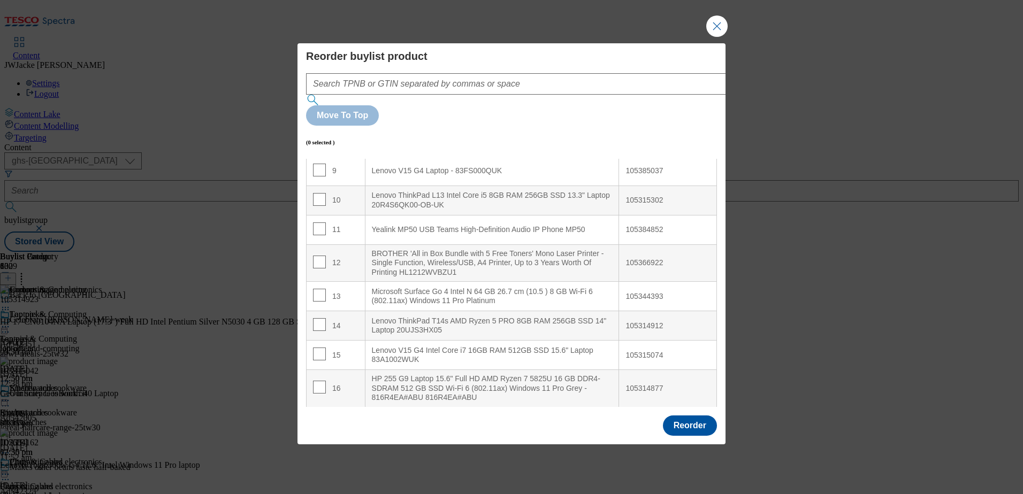
scroll to position [321, 0]
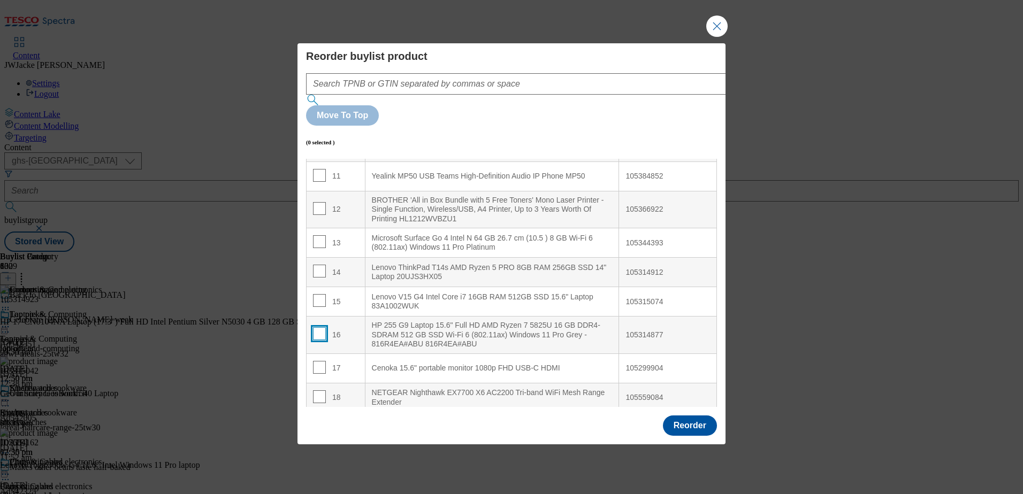
click at [315, 327] on input "Modal" at bounding box center [319, 333] width 13 height 13
checkbox input "true"
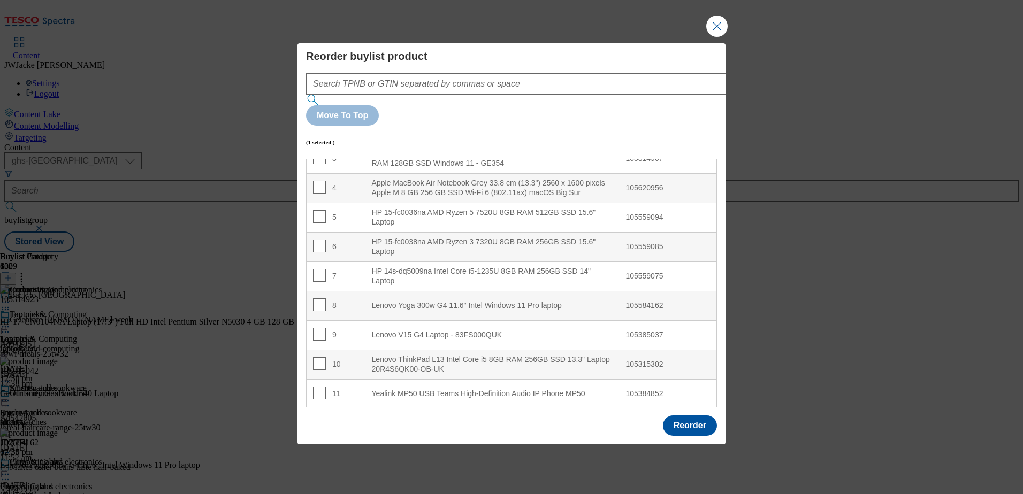
scroll to position [107, 0]
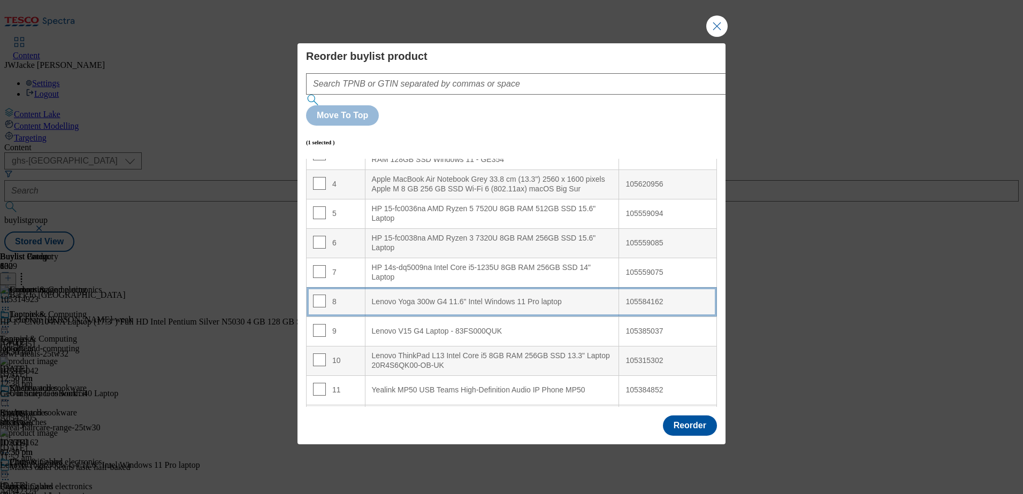
click at [403, 297] on div "Lenovo Yoga 300w G4 11.6" Intel Windows 11 Pro laptop" at bounding box center [492, 302] width 241 height 10
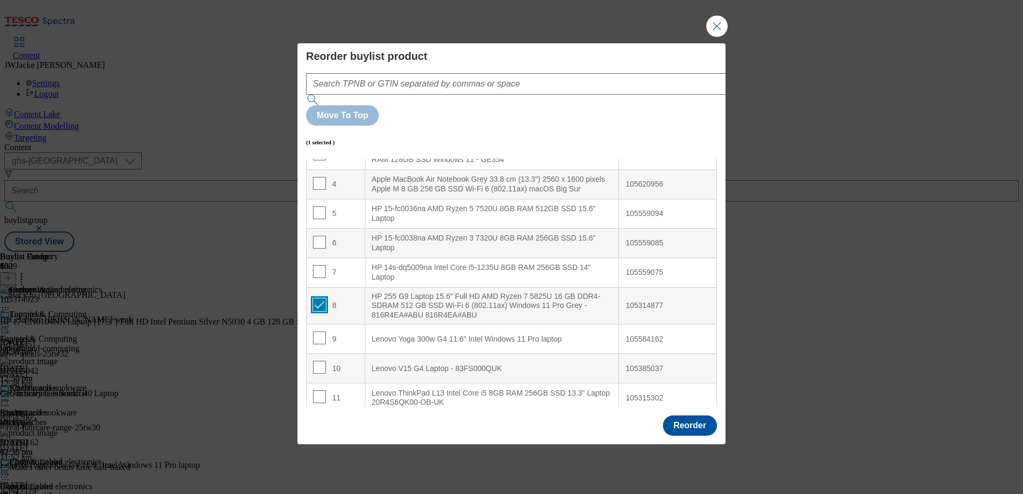
click at [318, 298] on input "Modal" at bounding box center [319, 304] width 13 height 13
checkbox input "false"
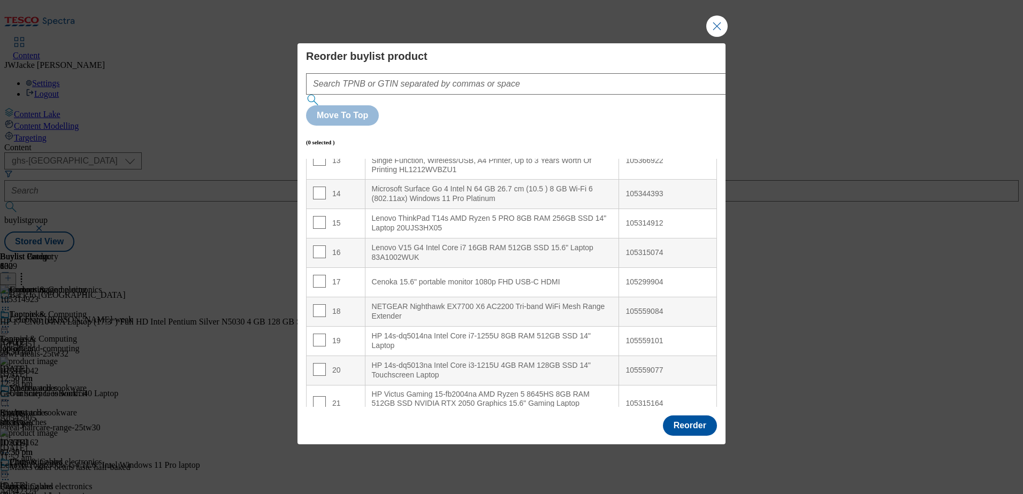
scroll to position [428, 0]
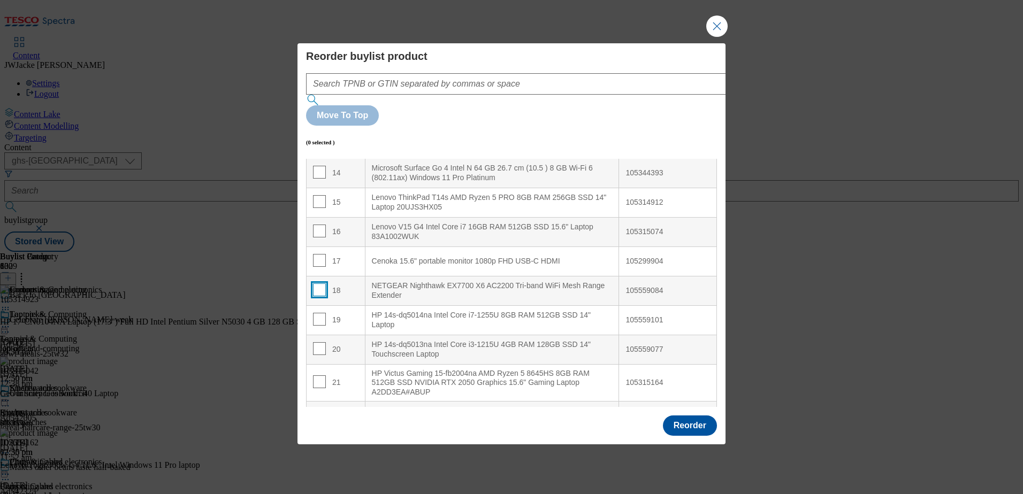
click at [317, 284] on input "Modal" at bounding box center [319, 290] width 13 height 13
checkbox input "true"
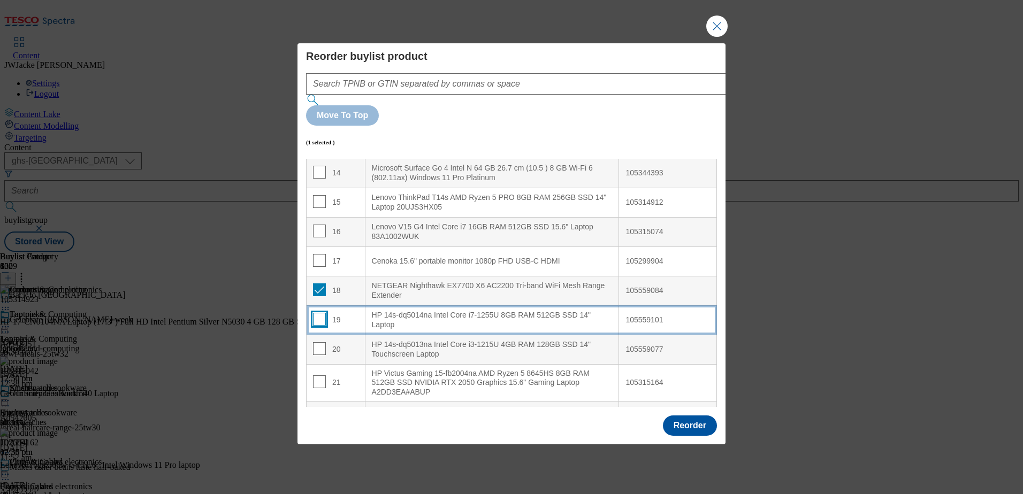
click at [316, 313] on input "Modal" at bounding box center [319, 319] width 13 height 13
checkbox input "true"
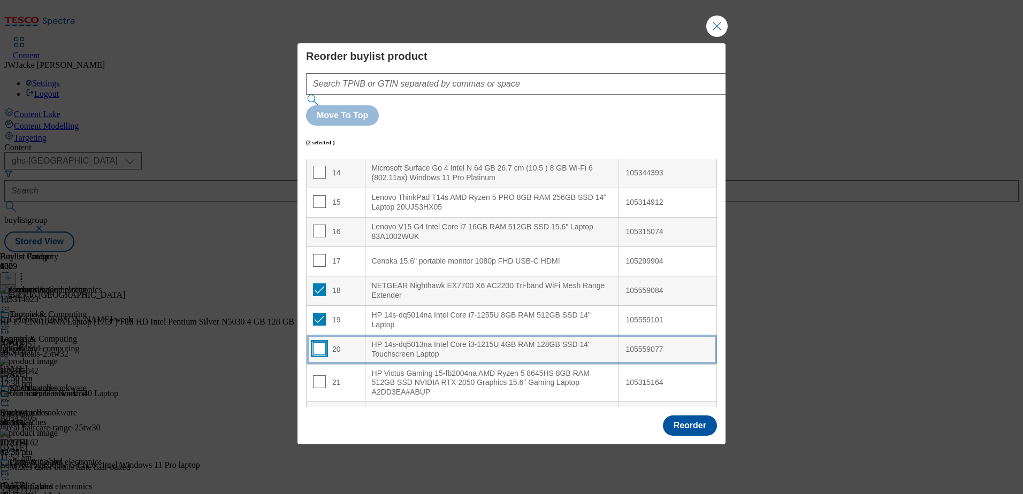
click at [318, 342] on input "Modal" at bounding box center [319, 348] width 13 height 13
checkbox input "true"
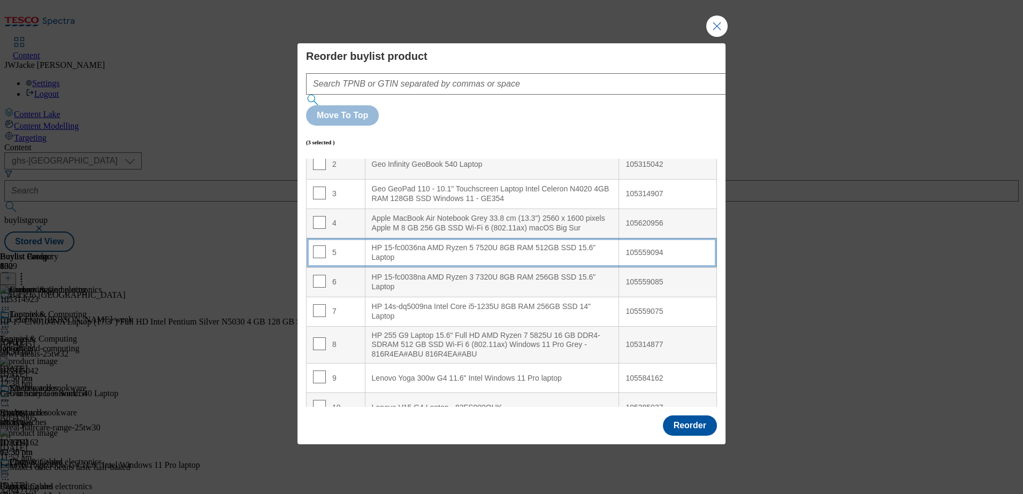
scroll to position [160, 0]
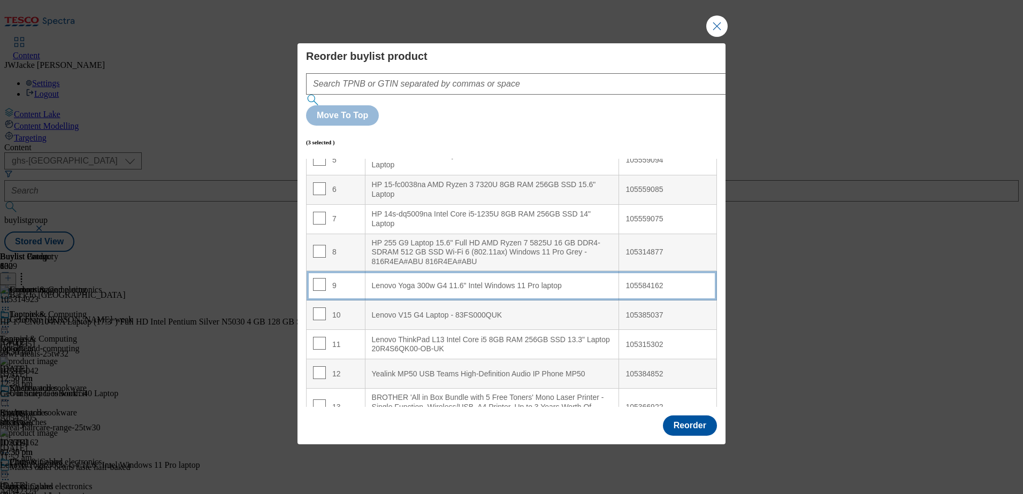
click at [407, 281] on div "Lenovo Yoga 300w G4 11.6" Intel Windows 11 Pro laptop" at bounding box center [492, 286] width 241 height 10
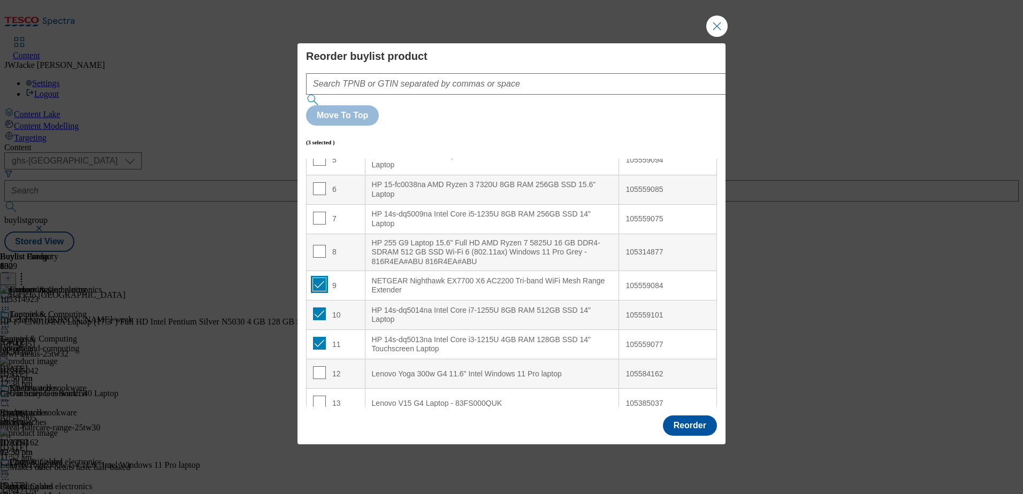
click at [317, 278] on input "Modal" at bounding box center [319, 284] width 13 height 13
checkbox input "false"
click at [319, 308] on input "Modal" at bounding box center [319, 314] width 13 height 13
checkbox input "false"
click at [319, 337] on input "Modal" at bounding box center [319, 343] width 13 height 13
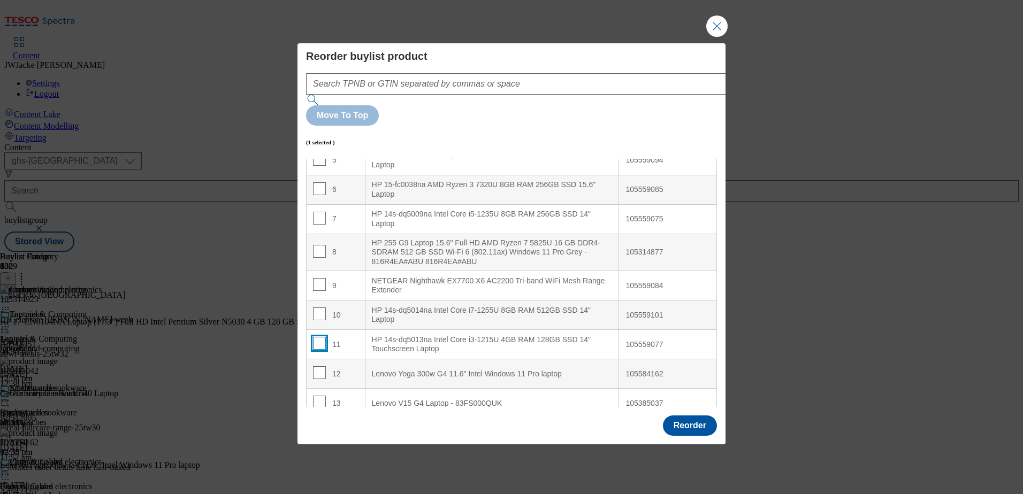
checkbox input "false"
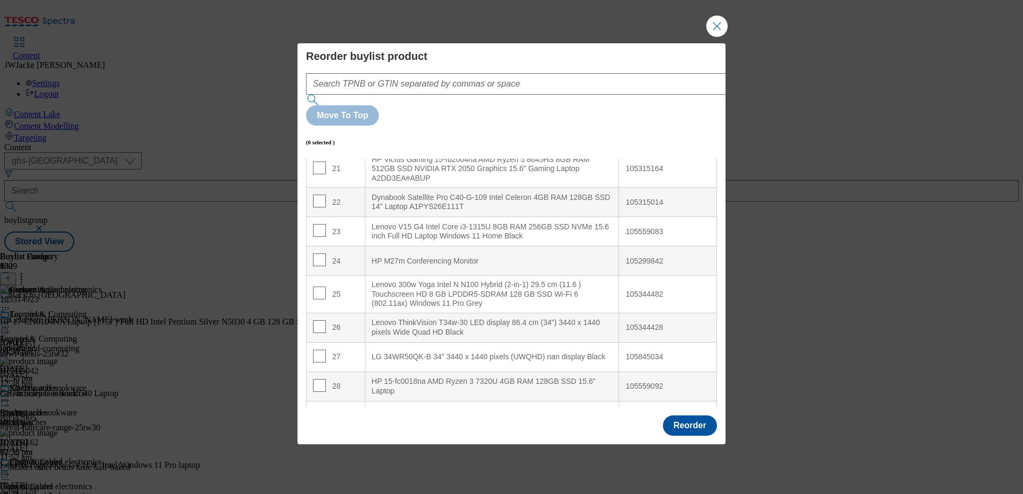
scroll to position [749, 0]
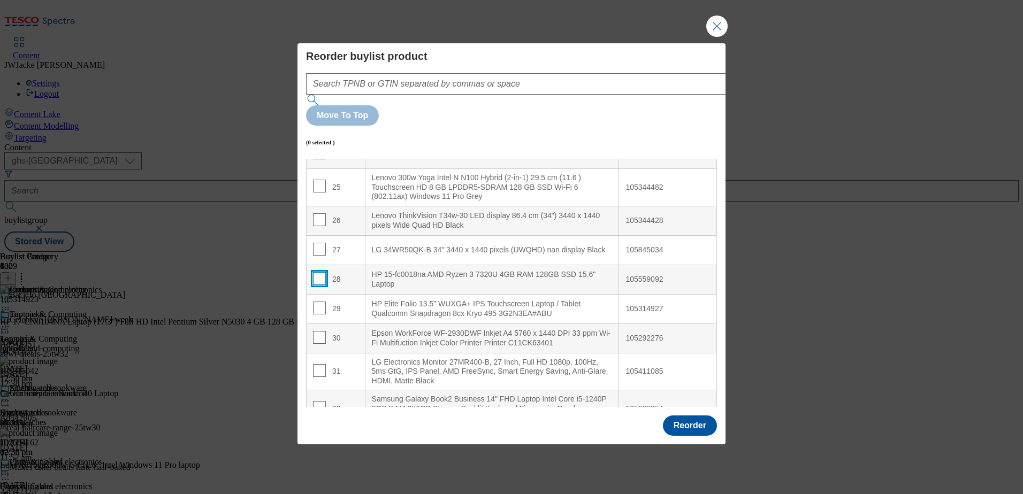
click at [315, 272] on input "Modal" at bounding box center [319, 278] width 13 height 13
checkbox input "true"
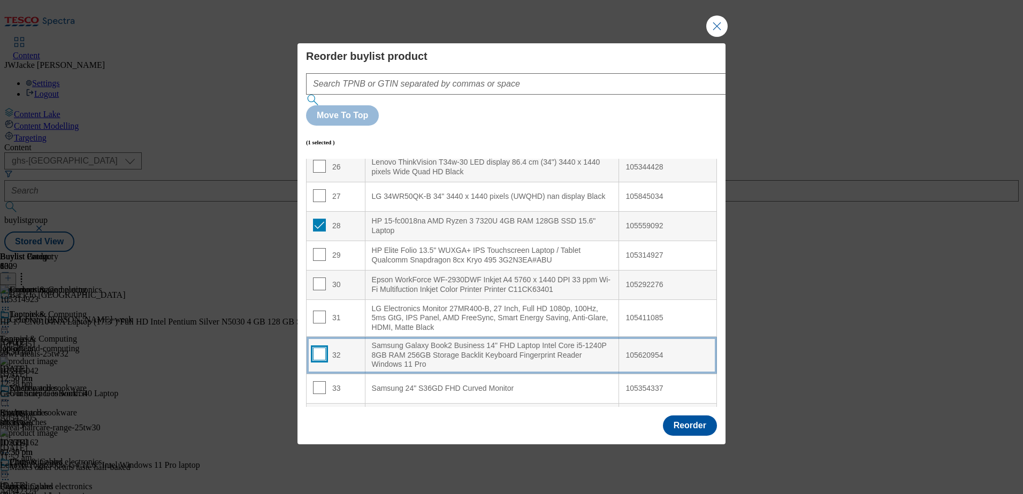
click at [319, 348] on input "Modal" at bounding box center [319, 354] width 13 height 13
checkbox input "true"
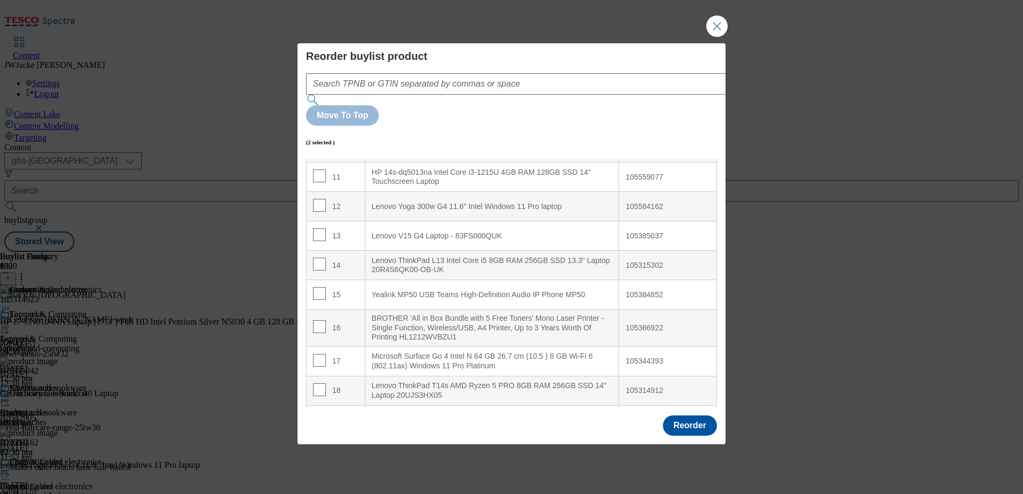
scroll to position [321, 0]
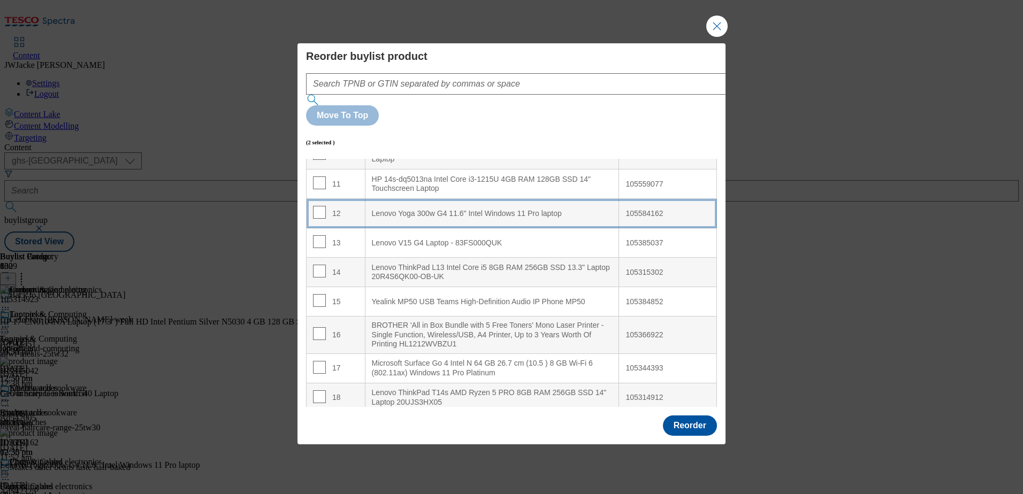
click at [400, 209] on div "Lenovo Yoga 300w G4 11.6" Intel Windows 11 Pro laptop" at bounding box center [492, 214] width 241 height 10
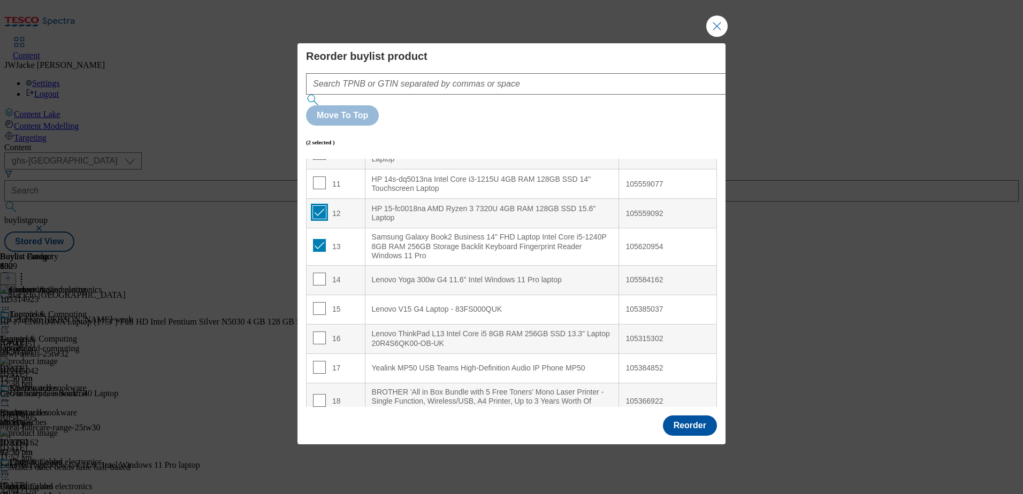
click at [321, 206] on input "Modal" at bounding box center [319, 212] width 13 height 13
checkbox input "false"
click at [317, 239] on input "Modal" at bounding box center [319, 245] width 13 height 13
checkbox input "false"
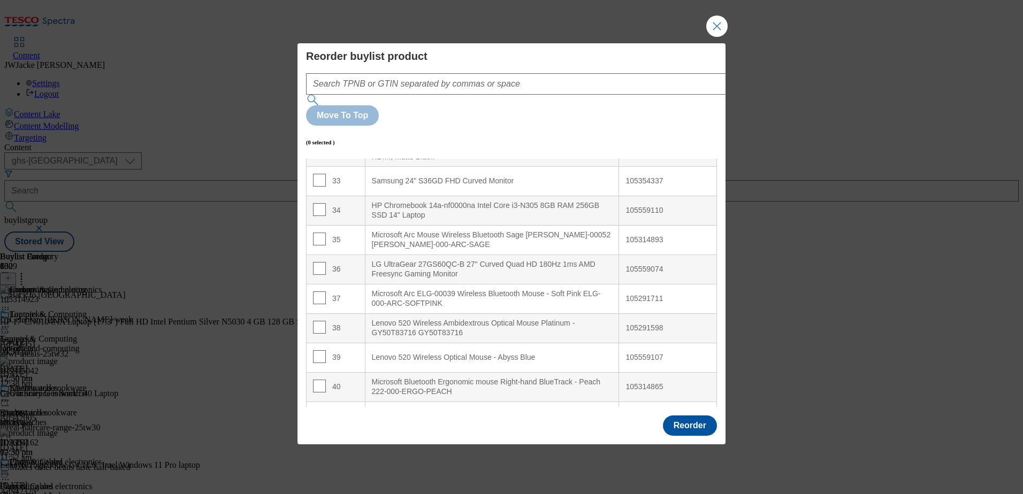
scroll to position [1016, 0]
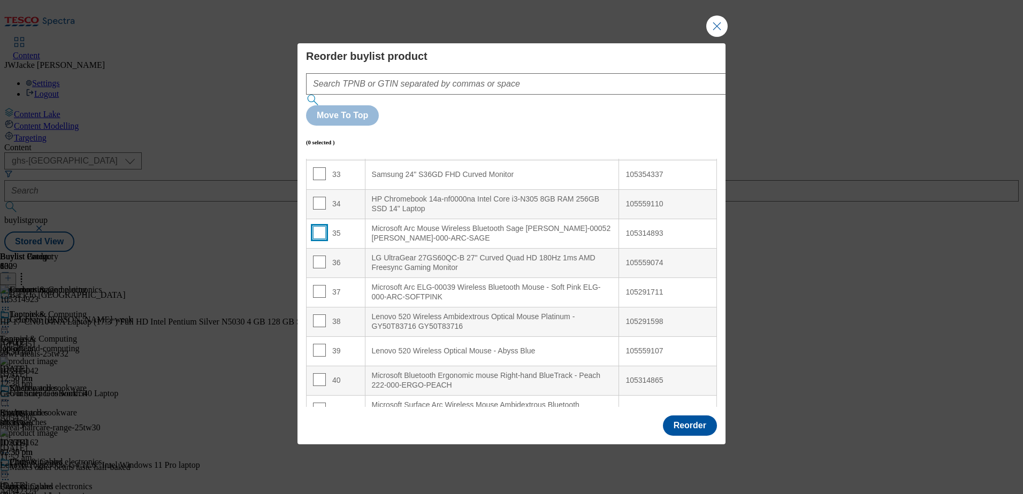
click at [321, 226] on input "Modal" at bounding box center [319, 232] width 13 height 13
checkbox input "true"
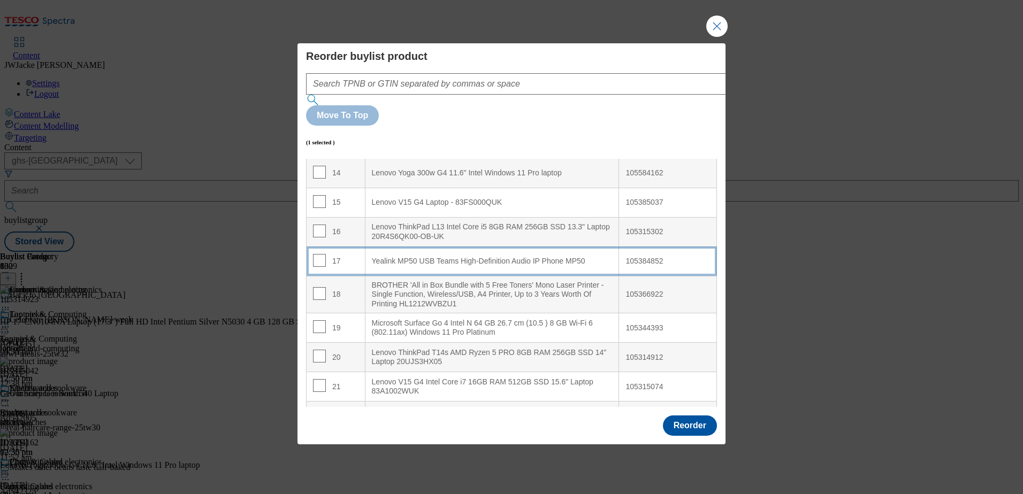
scroll to position [374, 0]
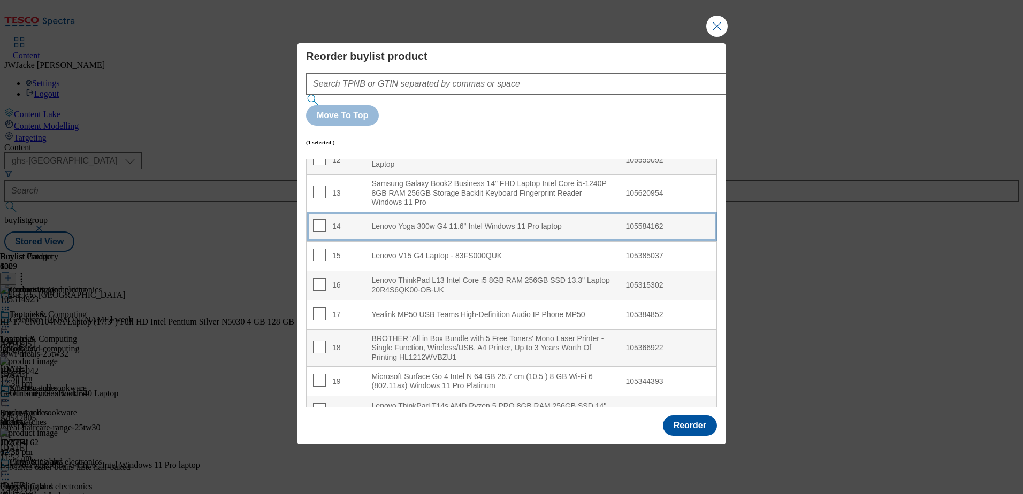
click at [402, 222] on div "Lenovo Yoga 300w G4 11.6" Intel Windows 11 Pro laptop" at bounding box center [492, 227] width 241 height 10
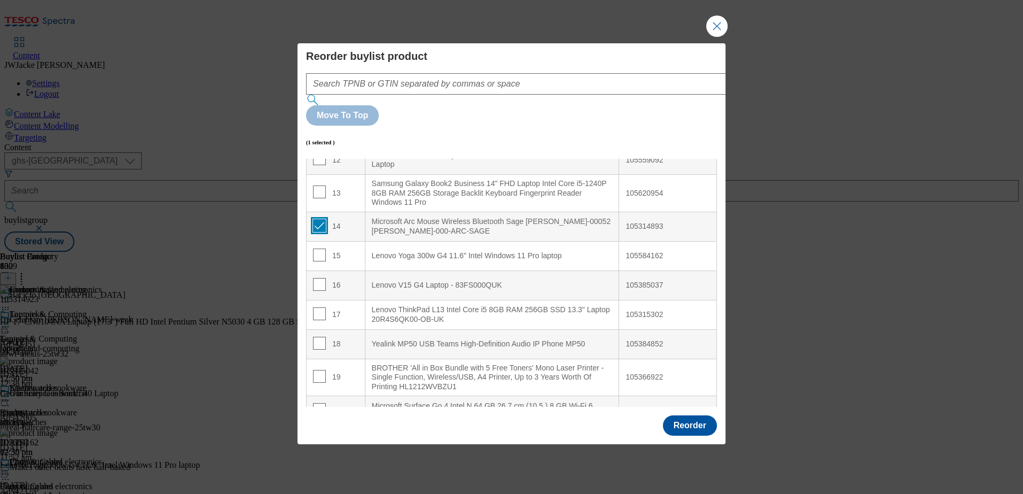
click at [320, 219] on input "Modal" at bounding box center [319, 225] width 13 height 13
checkbox input "false"
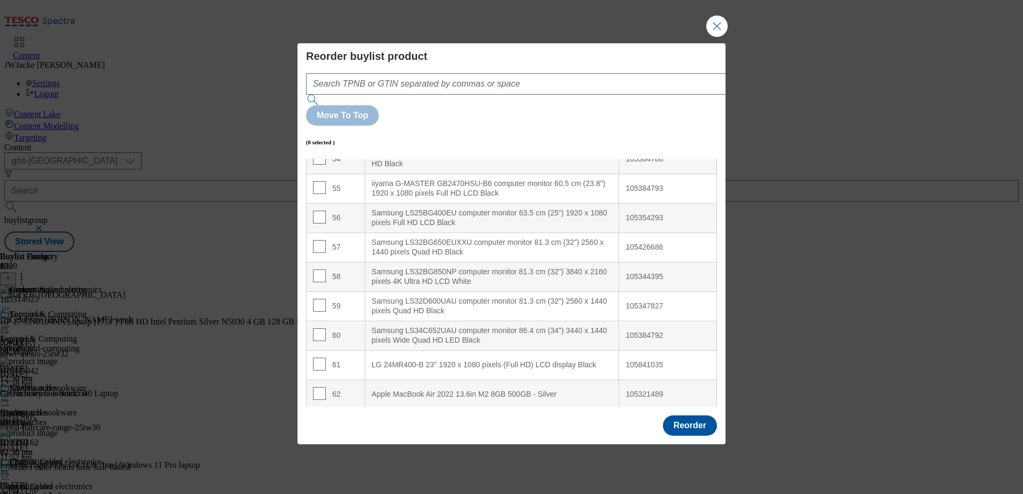
scroll to position [1658, 0]
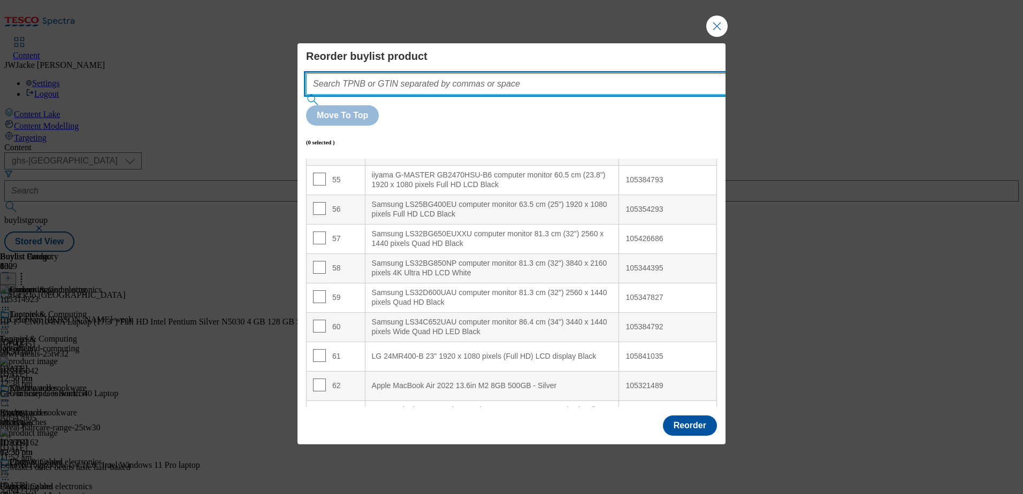
click at [431, 95] on input "Modal" at bounding box center [532, 83] width 452 height 21
paste input "105291711"
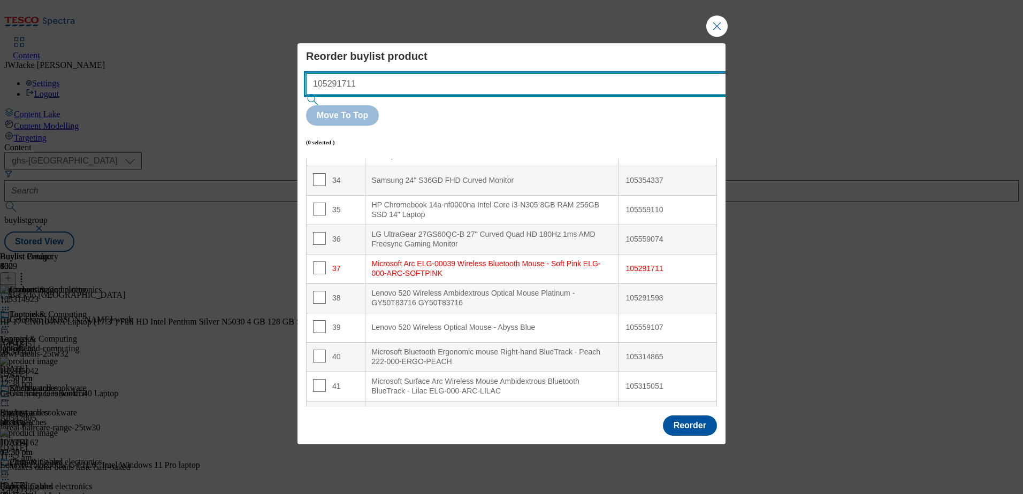
scroll to position [1038, 0]
type input "105291711"
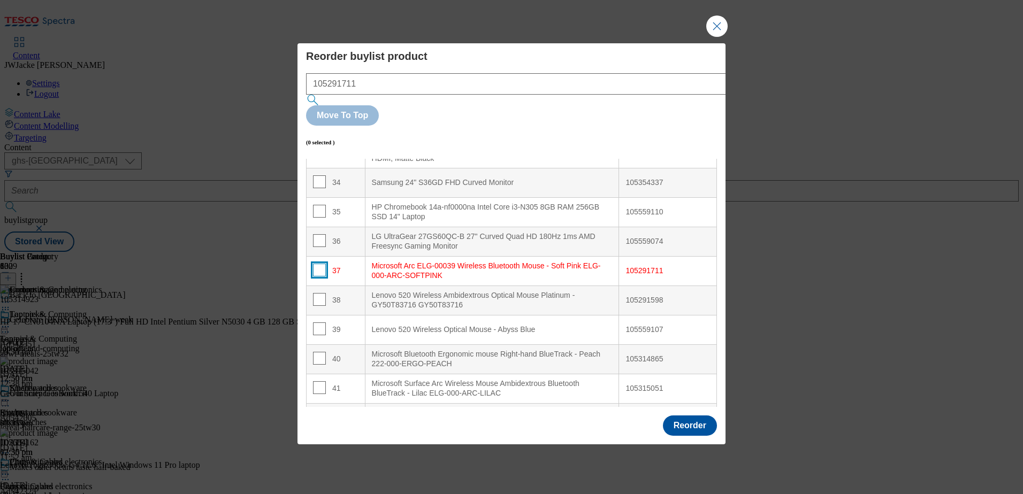
click at [321, 264] on input "Modal" at bounding box center [319, 270] width 13 height 13
checkbox input "true"
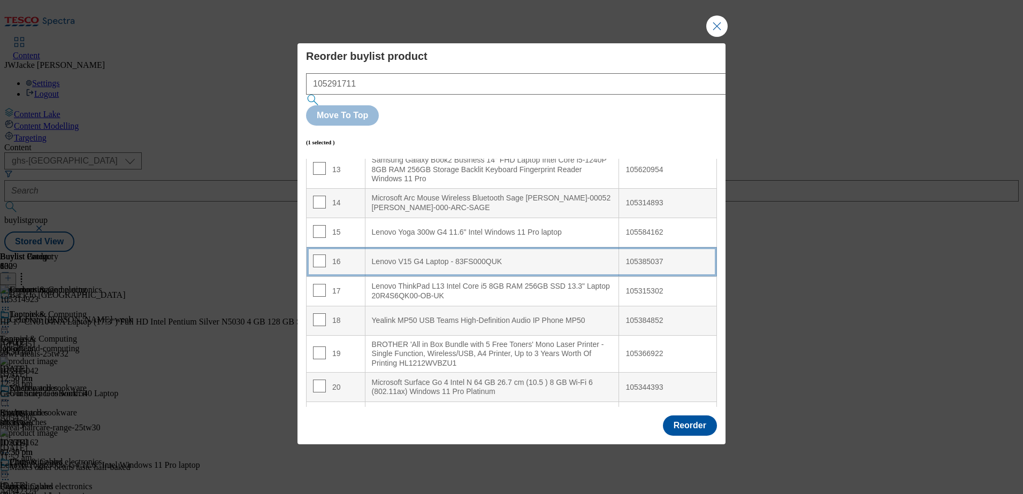
scroll to position [396, 0]
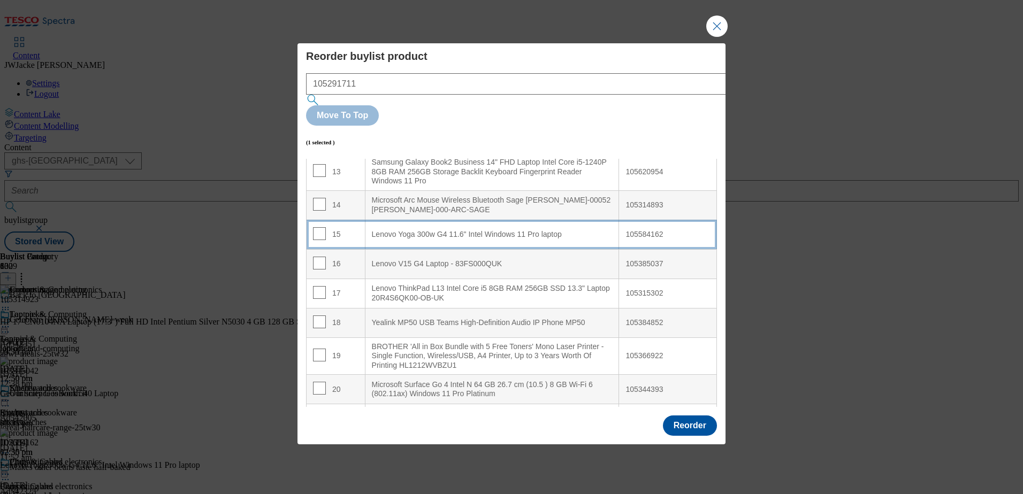
click at [407, 230] on div "Lenovo Yoga 300w G4 11.6" Intel Windows 11 Pro laptop" at bounding box center [492, 235] width 241 height 10
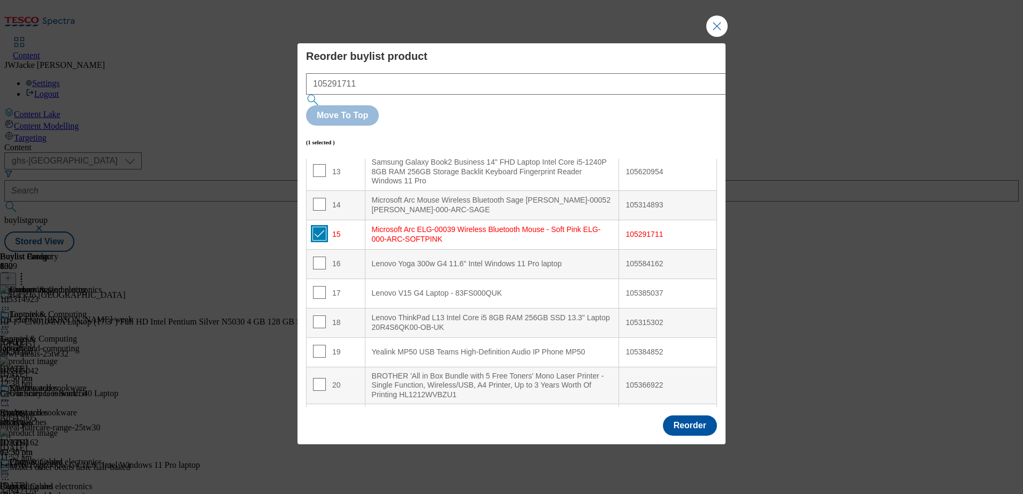
click at [316, 227] on input "Modal" at bounding box center [319, 233] width 13 height 13
checkbox input "false"
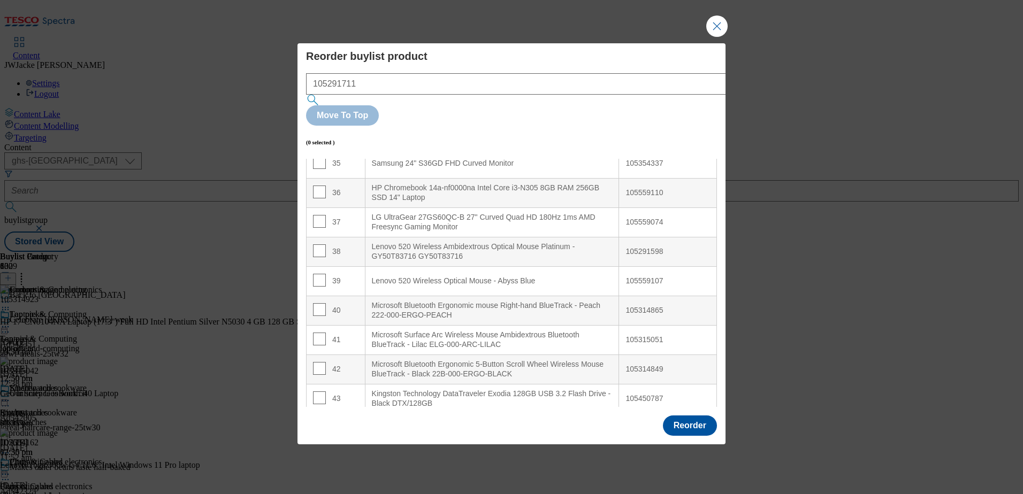
scroll to position [1091, 0]
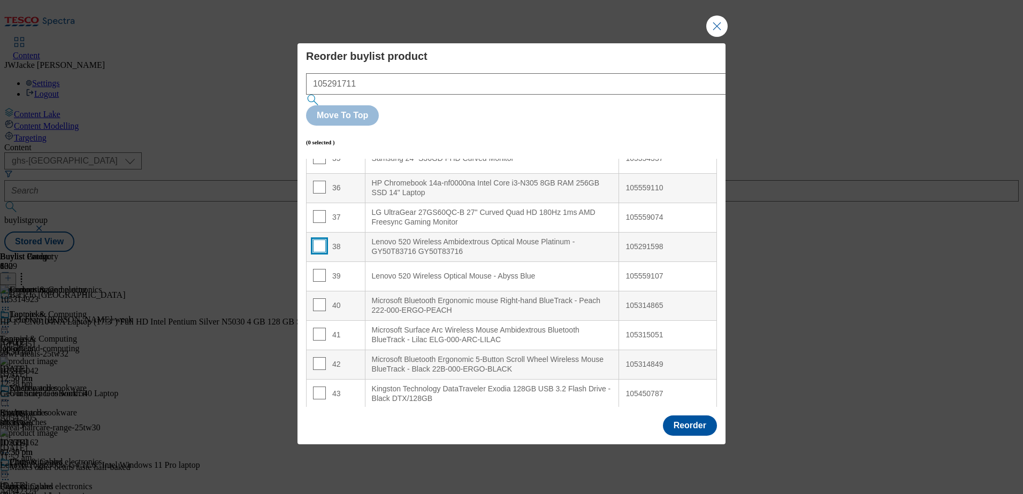
click at [322, 240] on input "Modal" at bounding box center [319, 246] width 13 height 13
checkbox input "true"
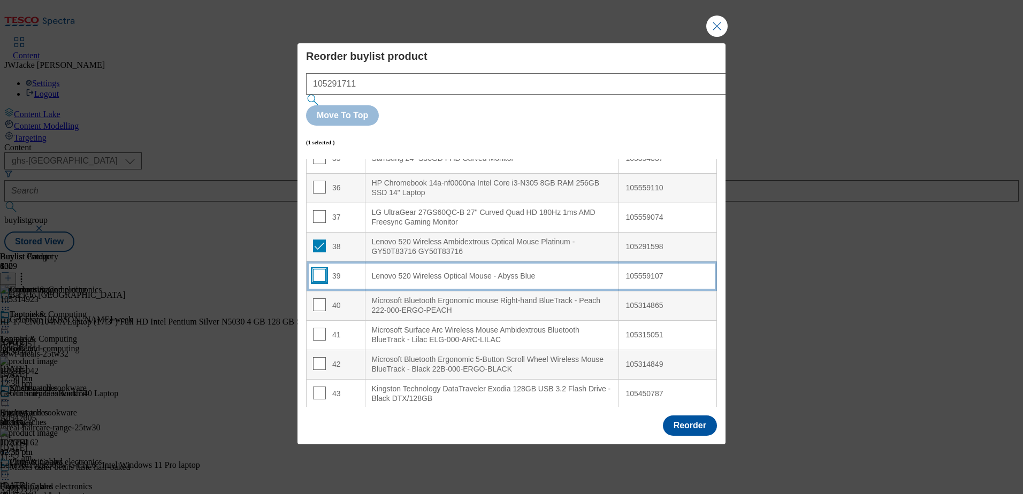
click at [318, 269] on input "Modal" at bounding box center [319, 275] width 13 height 13
checkbox input "true"
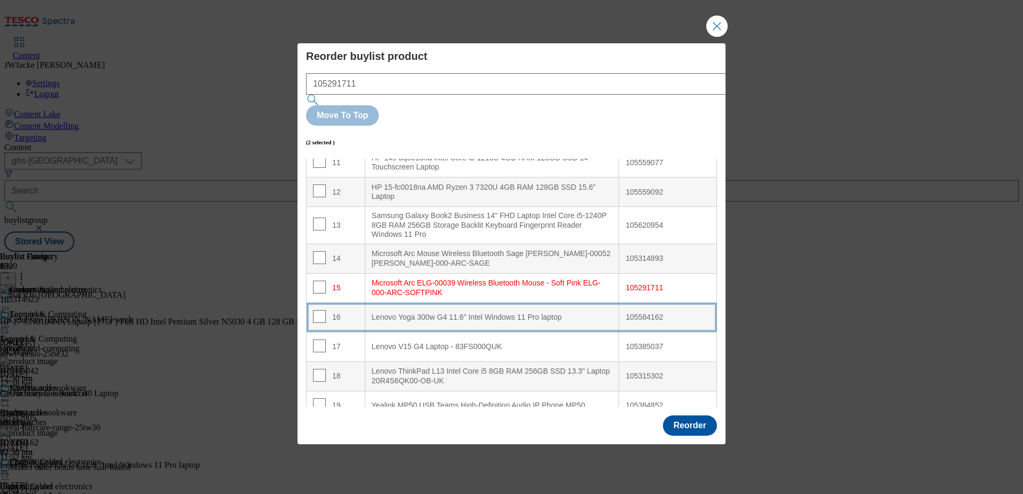
scroll to position [396, 0]
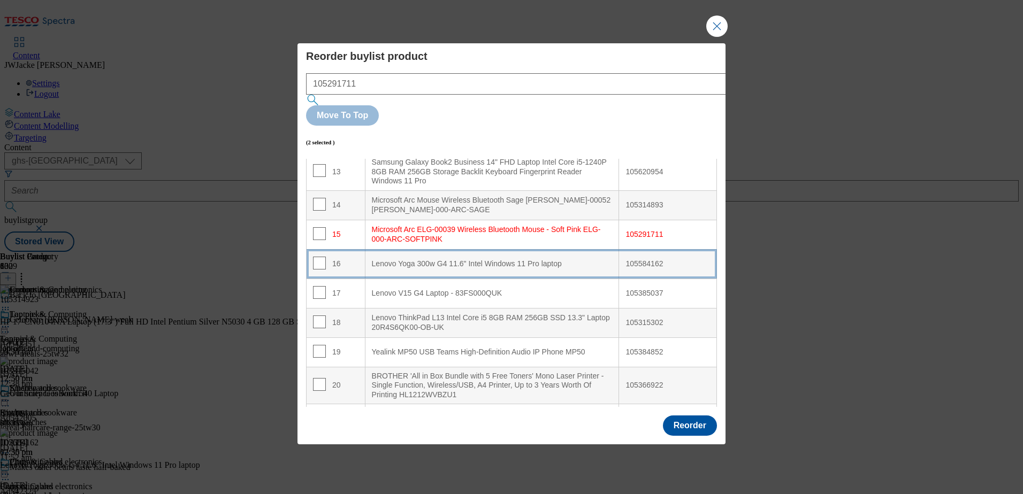
click at [390, 259] on div "Lenovo Yoga 300w G4 11.6" Intel Windows 11 Pro laptop" at bounding box center [492, 264] width 241 height 10
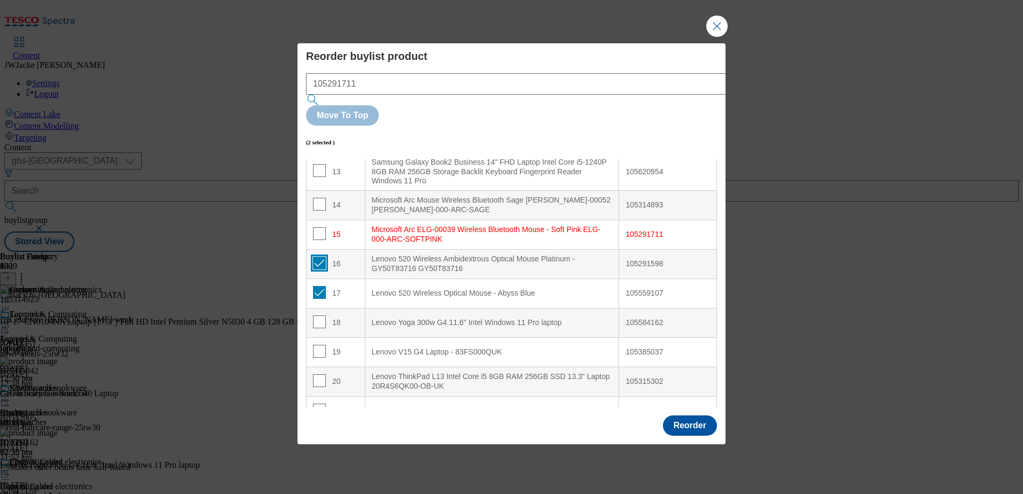
click at [319, 257] on input "Modal" at bounding box center [319, 263] width 13 height 13
checkbox input "false"
click at [318, 286] on input "Modal" at bounding box center [319, 292] width 13 height 13
checkbox input "false"
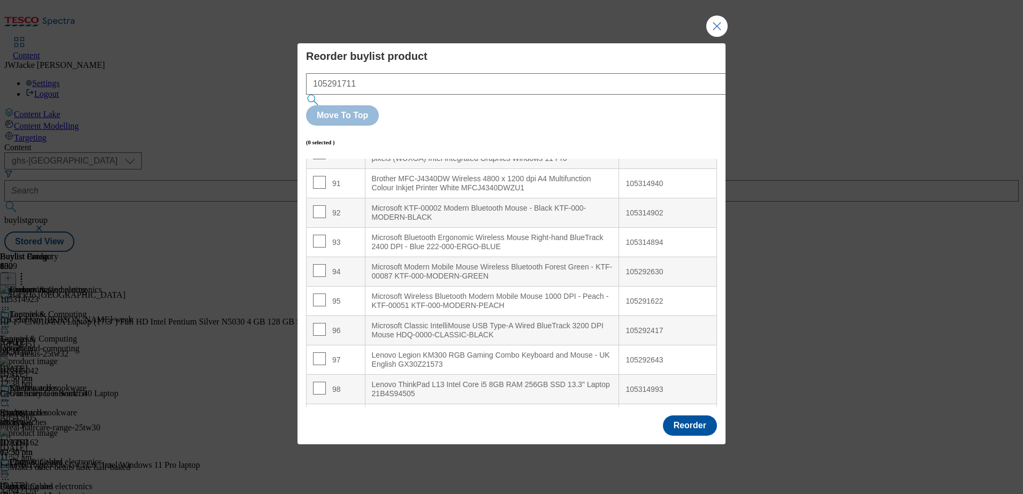
scroll to position [2803, 0]
click at [318, 290] on input "Modal" at bounding box center [319, 296] width 13 height 13
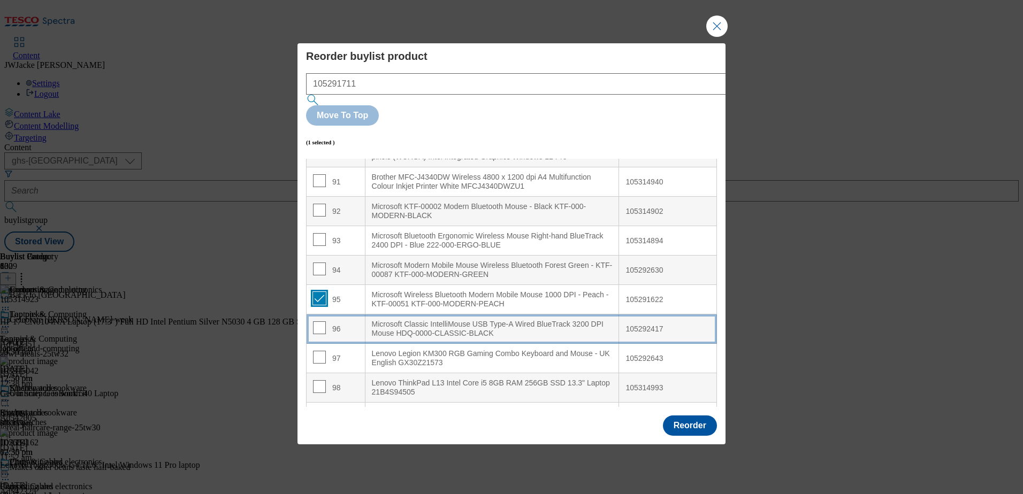
scroll to position [2800, 0]
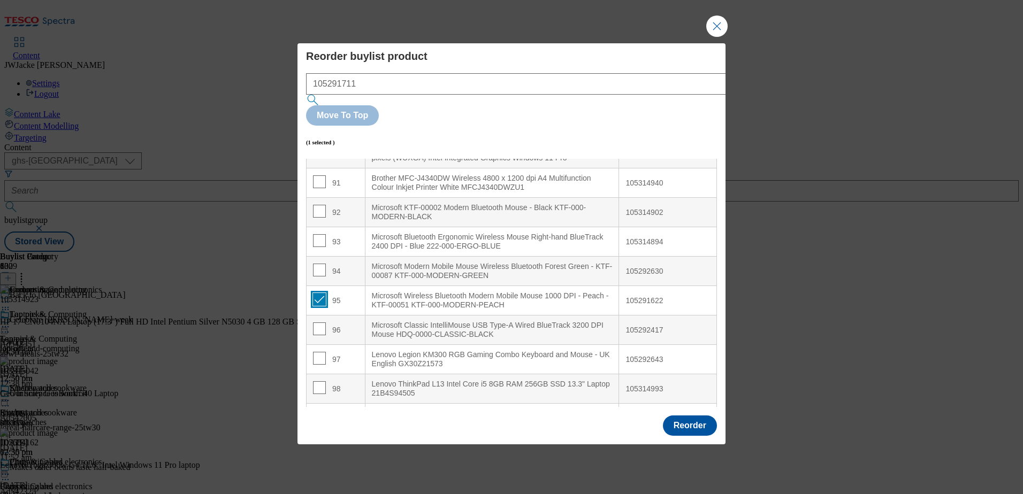
click at [320, 293] on input "Modal" at bounding box center [319, 299] width 13 height 13
checkbox input "false"
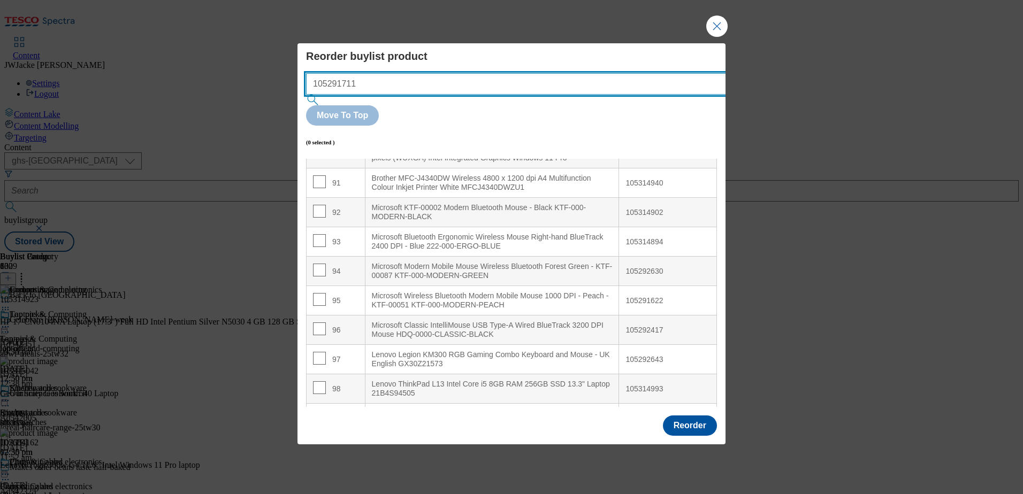
drag, startPoint x: 420, startPoint y: 106, endPoint x: 267, endPoint y: 106, distance: 153.5
click at [267, 106] on div "Reorder buylist product 105291711 Move To Top (0 selected ) Index Product Name …" at bounding box center [511, 247] width 1023 height 494
paste input "314865"
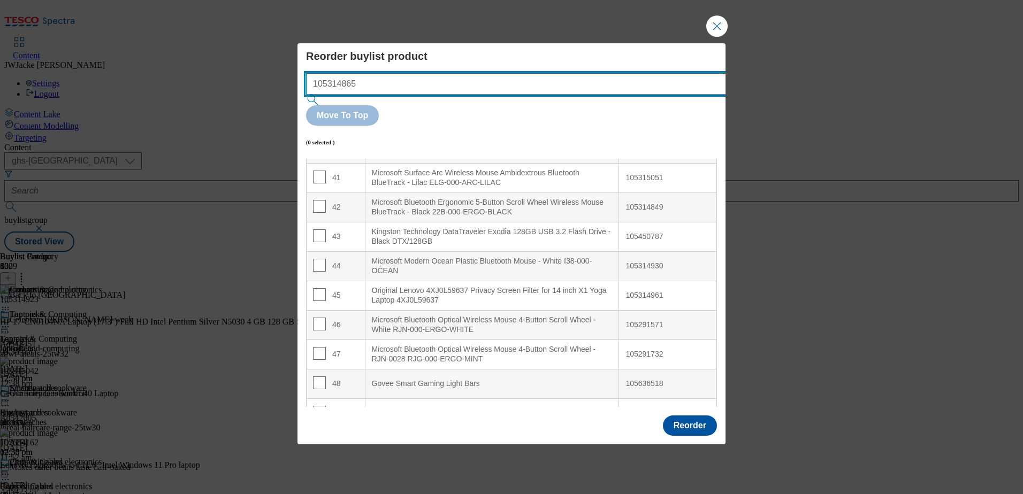
scroll to position [1233, 0]
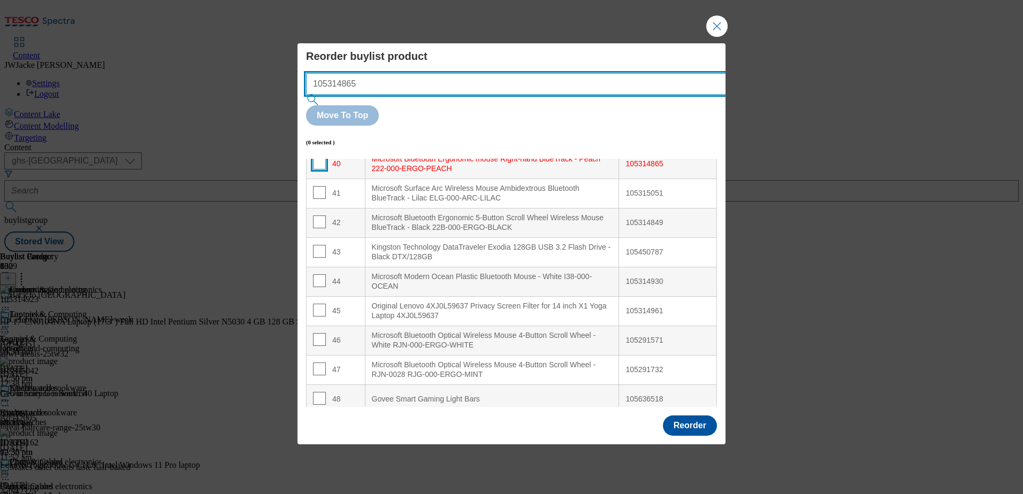
type input "105314865"
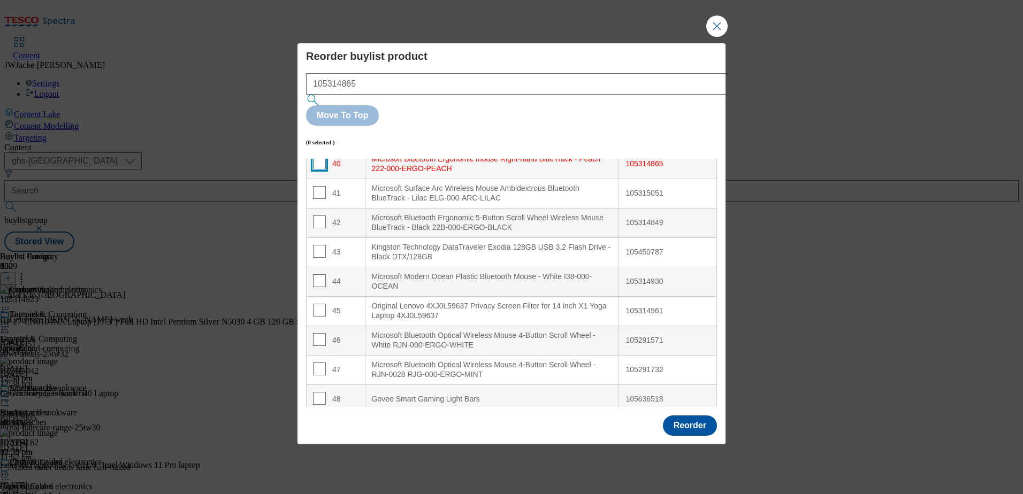
click at [319, 157] on input "Modal" at bounding box center [319, 163] width 13 height 13
checkbox input "true"
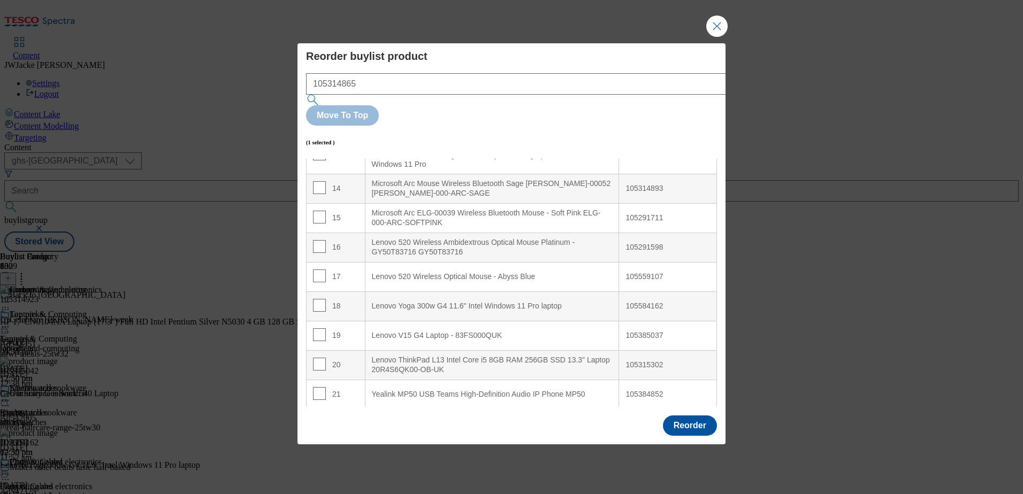
scroll to position [431, 0]
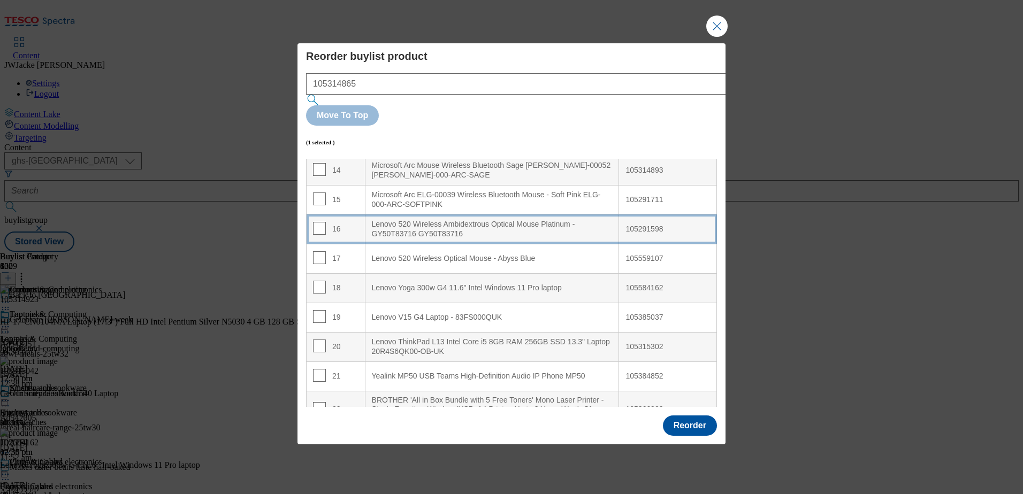
click at [376, 220] on div "Lenovo 520 Wireless Ambidextrous Optical Mouse Platinum - GY50T83716 GY50T83716" at bounding box center [492, 229] width 241 height 19
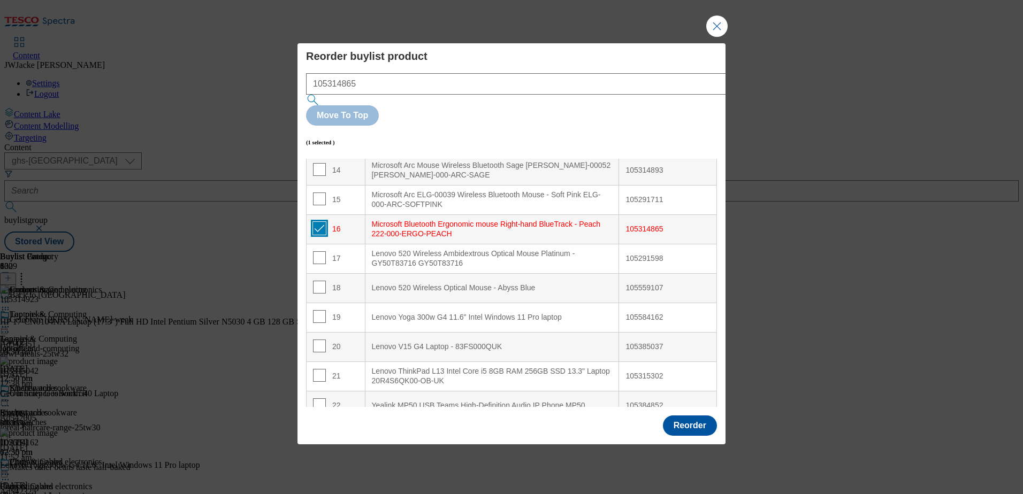
click at [318, 222] on input "Modal" at bounding box center [319, 228] width 13 height 13
checkbox input "false"
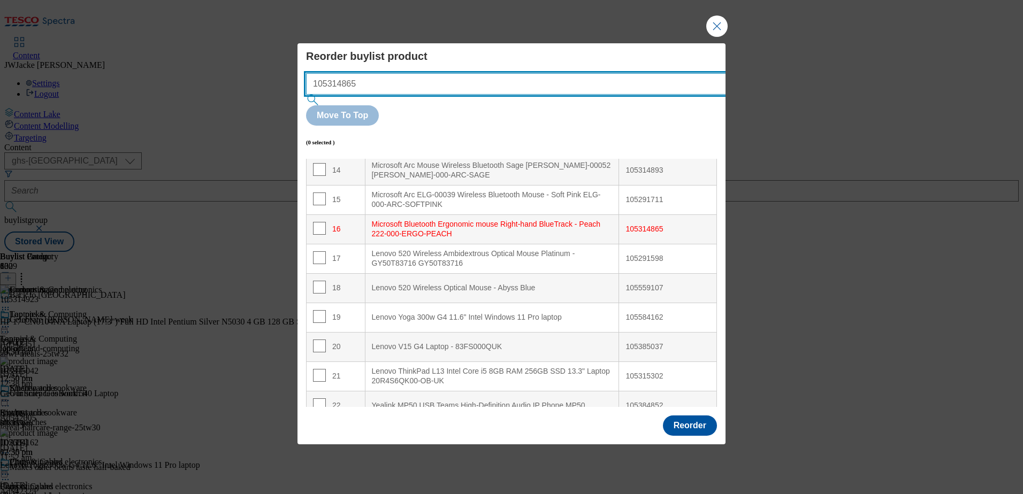
drag, startPoint x: 461, startPoint y: 109, endPoint x: 274, endPoint y: 106, distance: 187.2
click at [274, 106] on div "Reorder buylist product 105314865 Move To Top (0 selected ) Index Product Name …" at bounding box center [511, 247] width 1023 height 494
paste input "5051"
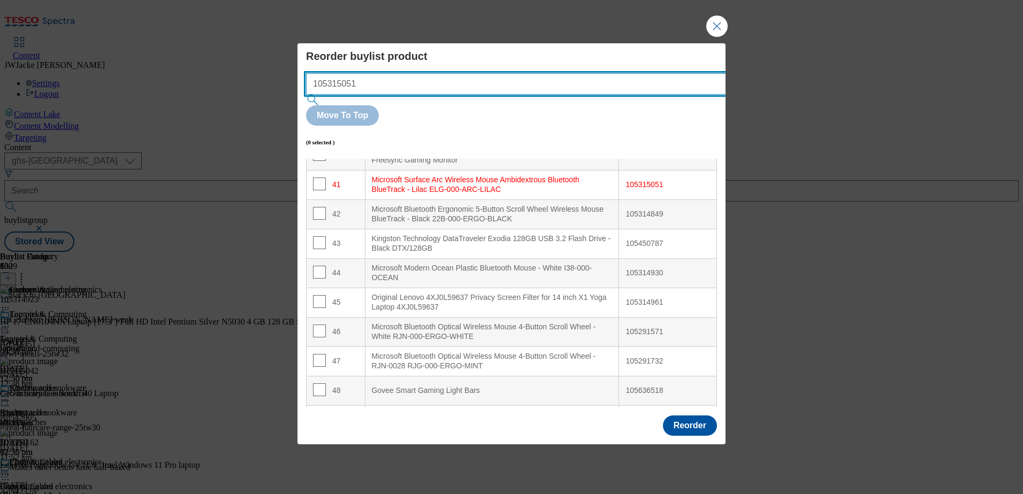
scroll to position [1262, 0]
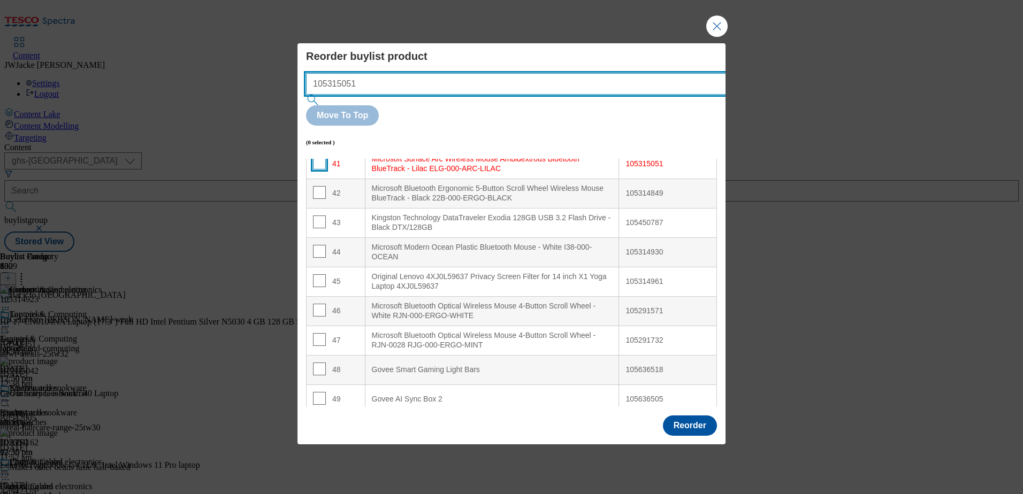
type input "105315051"
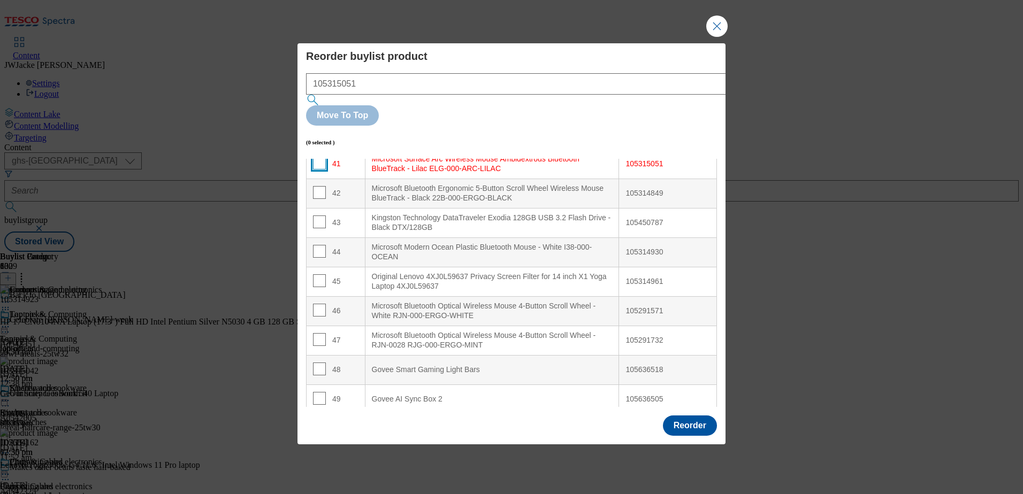
click at [319, 157] on input "Modal" at bounding box center [319, 163] width 13 height 13
checkbox input "true"
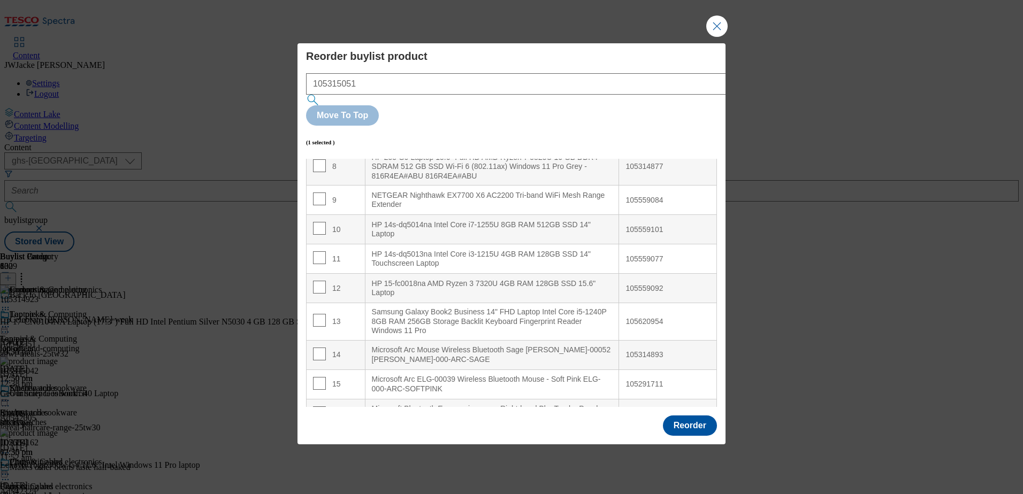
scroll to position [353, 0]
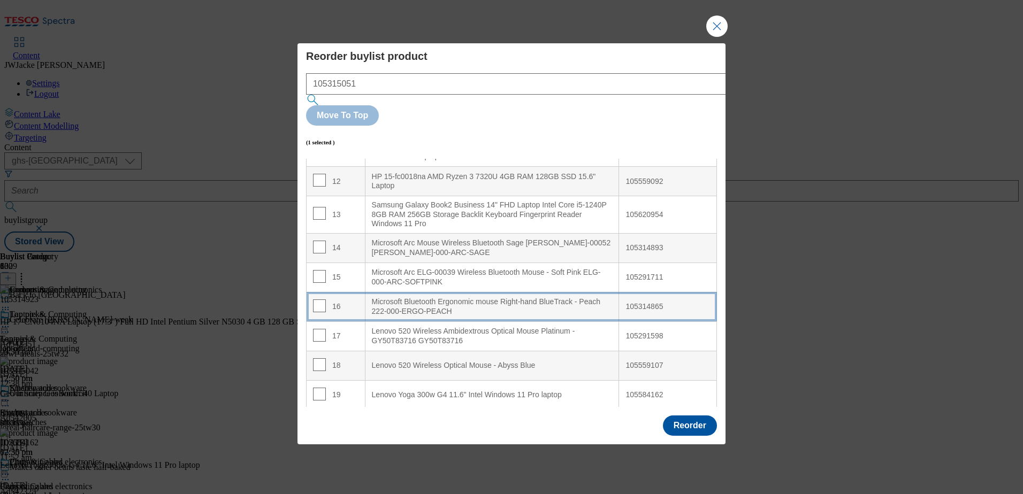
click at [396, 297] on div "Microsoft Bluetooth Ergonomic mouse Right-hand BlueTrack - Peach 222-000-ERGO-P…" at bounding box center [492, 306] width 241 height 19
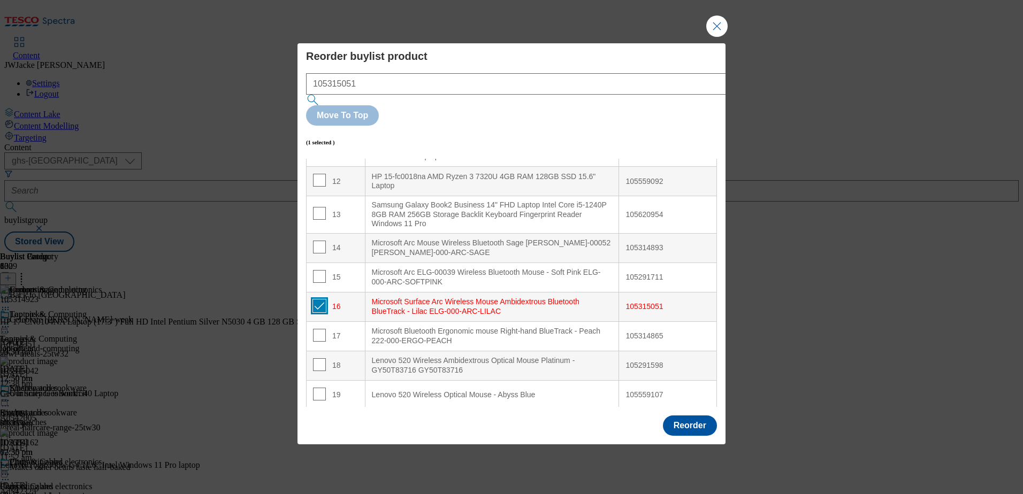
click at [321, 300] on input "Modal" at bounding box center [319, 306] width 13 height 13
checkbox input "false"
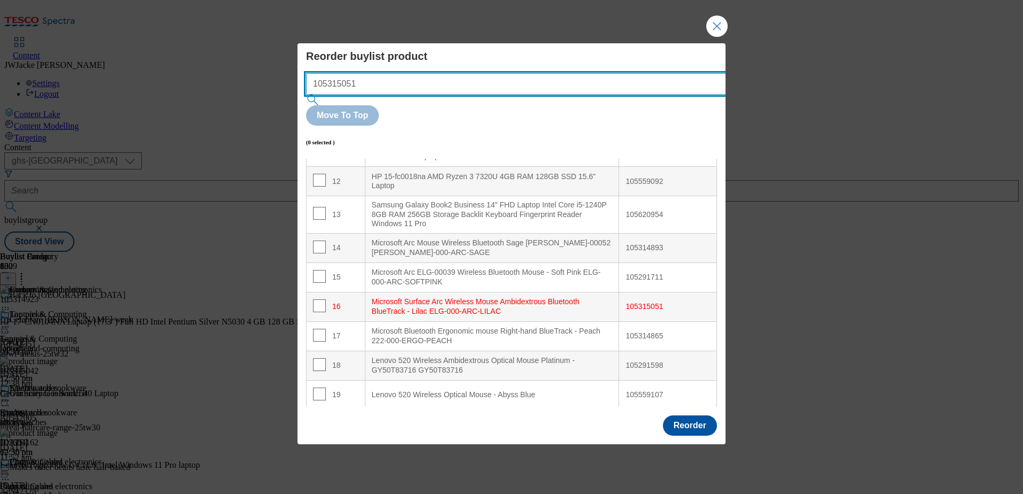
click at [479, 95] on input "105315051" at bounding box center [532, 83] width 452 height 21
drag, startPoint x: 345, startPoint y: 91, endPoint x: 206, endPoint y: 74, distance: 139.5
click at [206, 74] on div "Reorder buylist product 105315051 Move To Top (0 selected ) Index Product Name …" at bounding box center [511, 247] width 1023 height 494
paste input "4894"
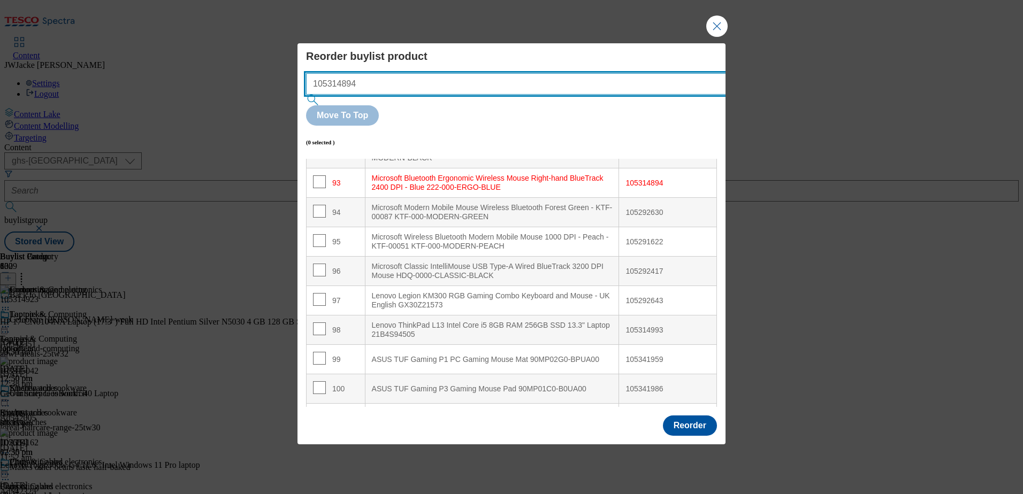
scroll to position [2870, 0]
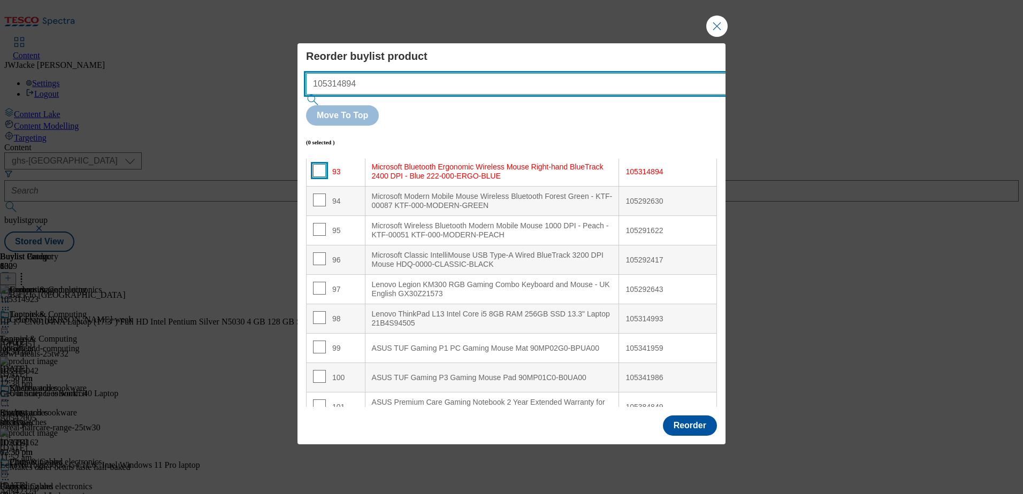
type input "105314894"
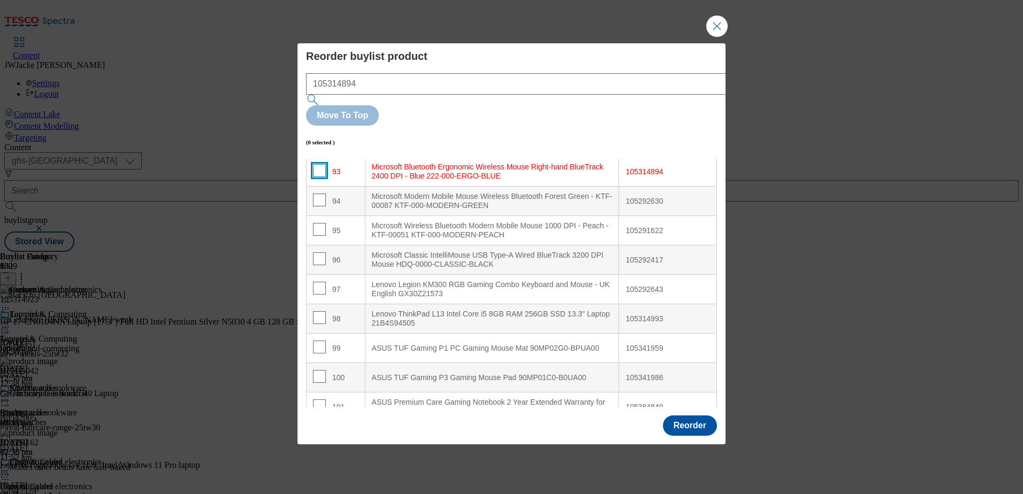
click at [322, 164] on input "Modal" at bounding box center [319, 170] width 13 height 13
checkbox input "true"
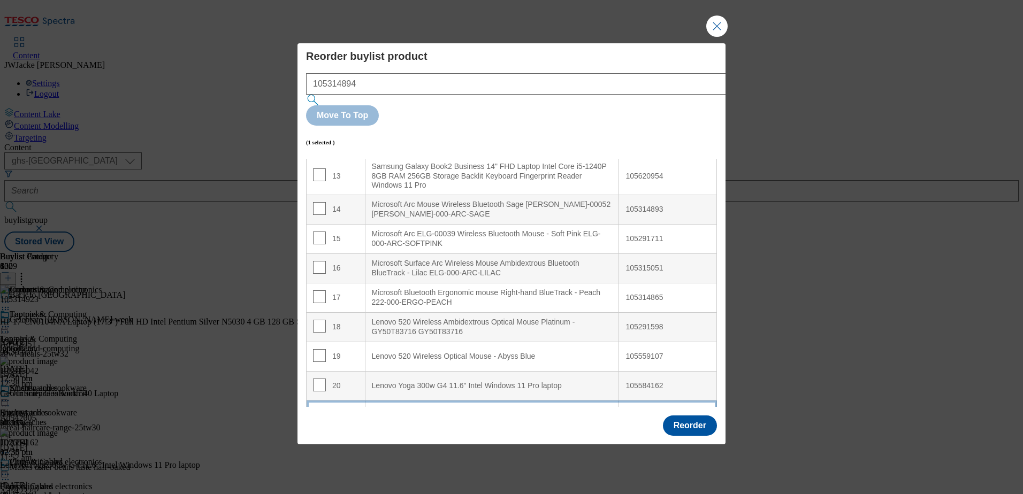
scroll to position [374, 0]
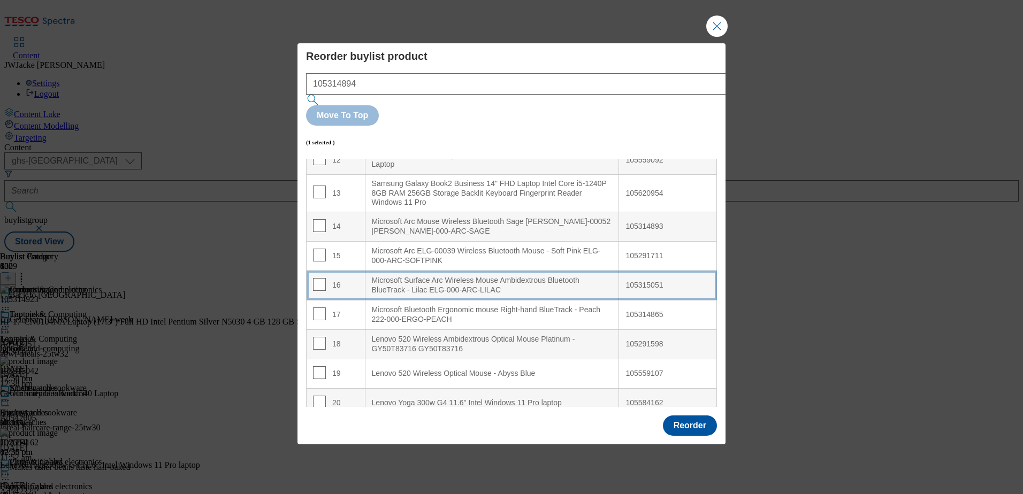
click at [395, 276] on div "Microsoft Surface Arc Wireless Mouse Ambidextrous Bluetooth BlueTrack - Lilac E…" at bounding box center [492, 285] width 241 height 19
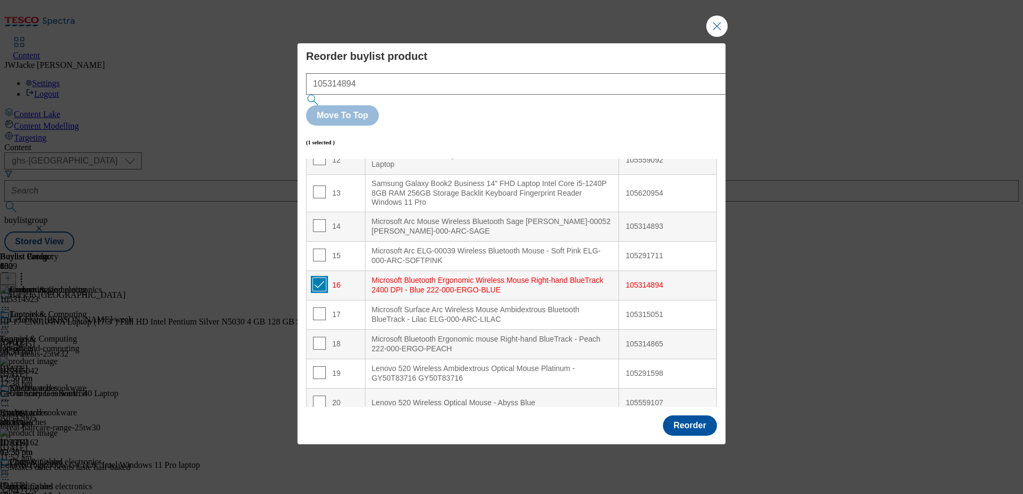
click at [320, 278] on input "Modal" at bounding box center [319, 284] width 13 height 13
checkbox input "false"
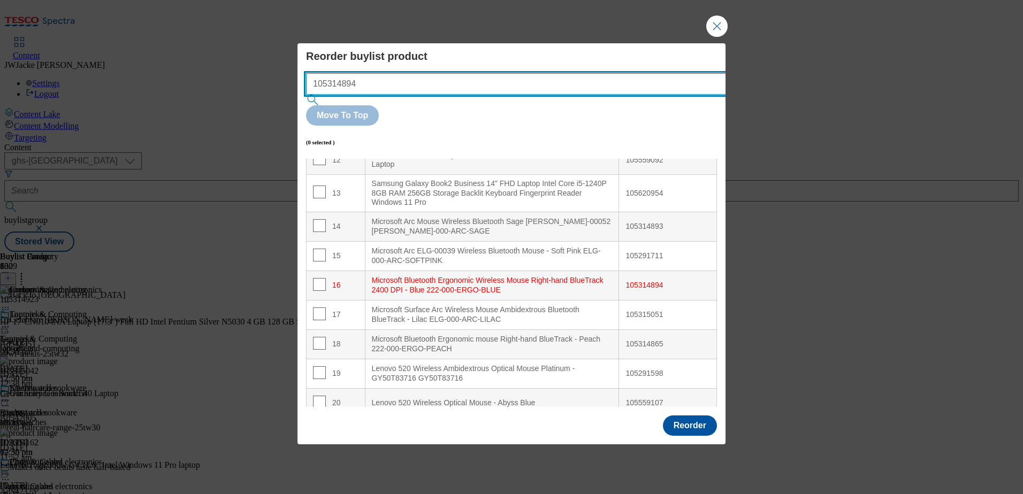
drag, startPoint x: 423, startPoint y: 106, endPoint x: 295, endPoint y: 98, distance: 127.6
click at [296, 98] on div "Reorder buylist product 105314894 Move To Top (0 selected ) Index Product Name …" at bounding box center [511, 247] width 1023 height 494
paste input "292643"
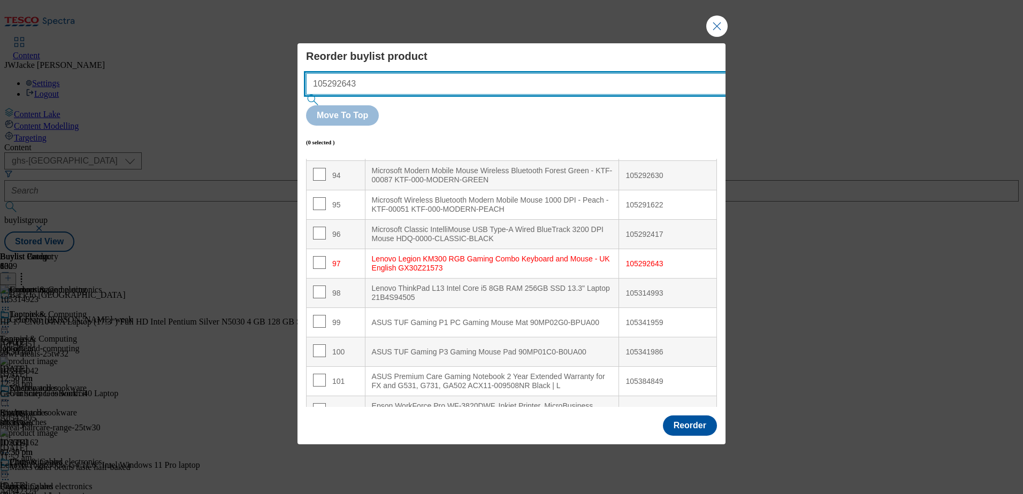
scroll to position [2907, 0]
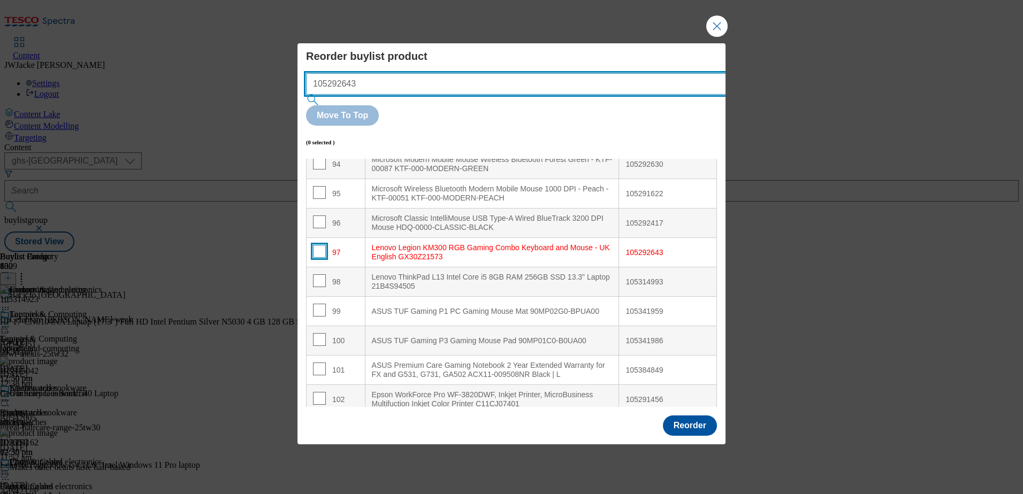
type input "105292643"
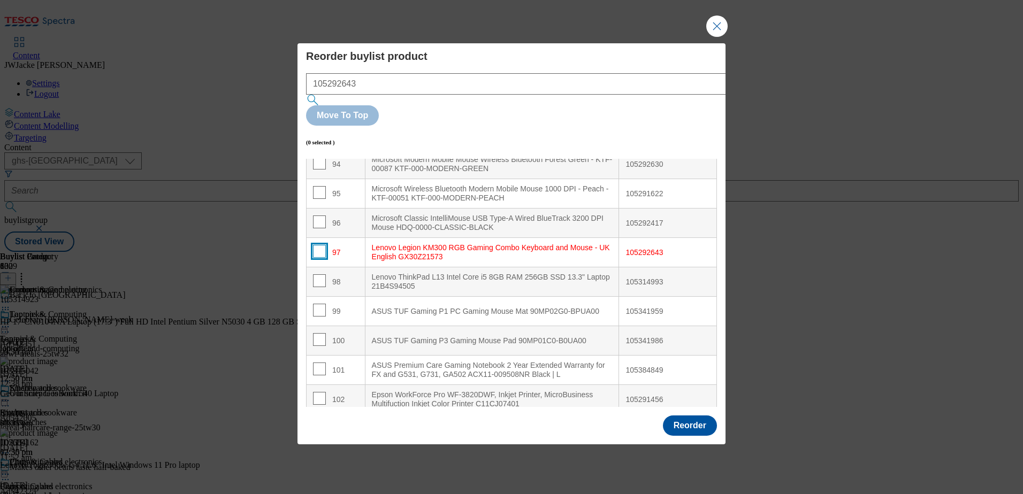
click at [316, 245] on input "Modal" at bounding box center [319, 251] width 13 height 13
checkbox input "true"
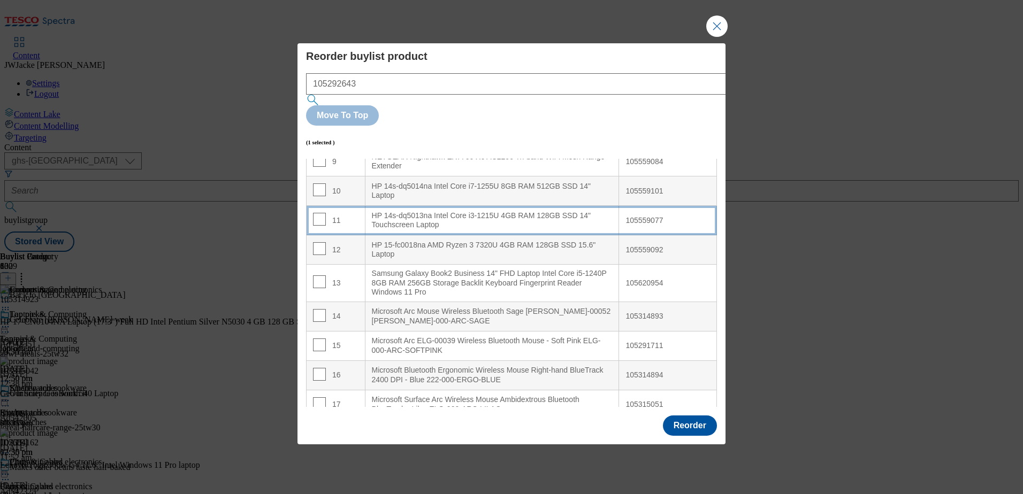
scroll to position [428, 0]
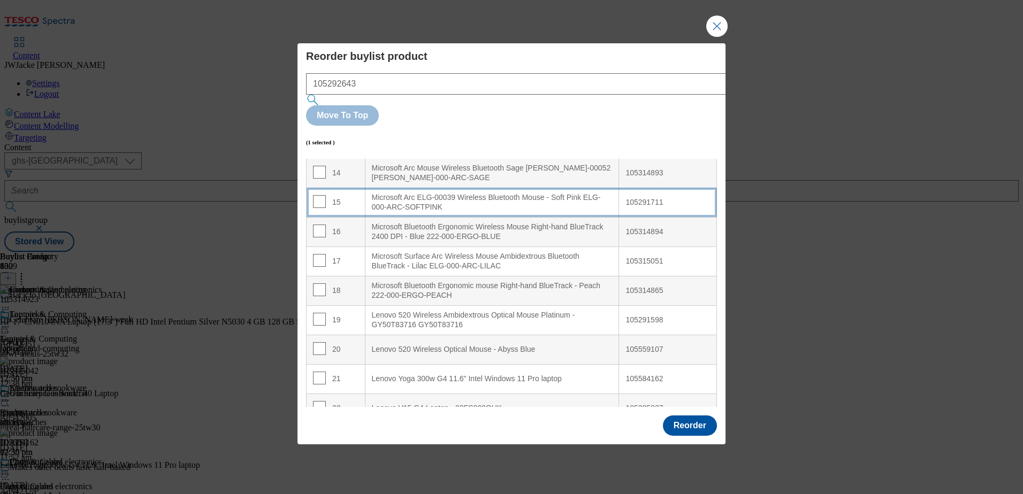
click at [459, 193] on div "Microsoft Arc ELG-00039 Wireless Bluetooth Mouse - Soft Pink ELG-000-ARC-SOFTPI…" at bounding box center [492, 202] width 241 height 19
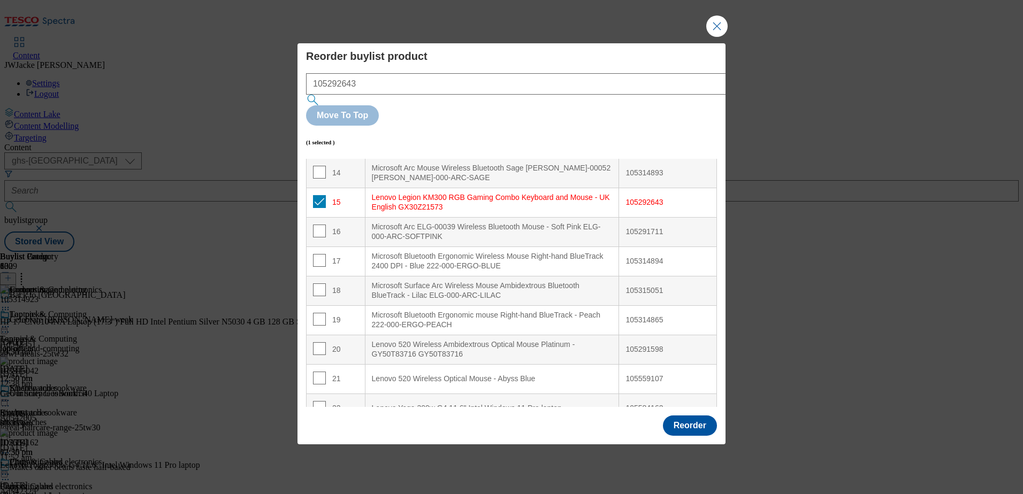
click at [312, 188] on td "15" at bounding box center [336, 202] width 59 height 29
click at [317, 195] on input "Modal" at bounding box center [319, 201] width 13 height 13
checkbox input "false"
click at [703, 416] on button "Reorder" at bounding box center [690, 426] width 54 height 20
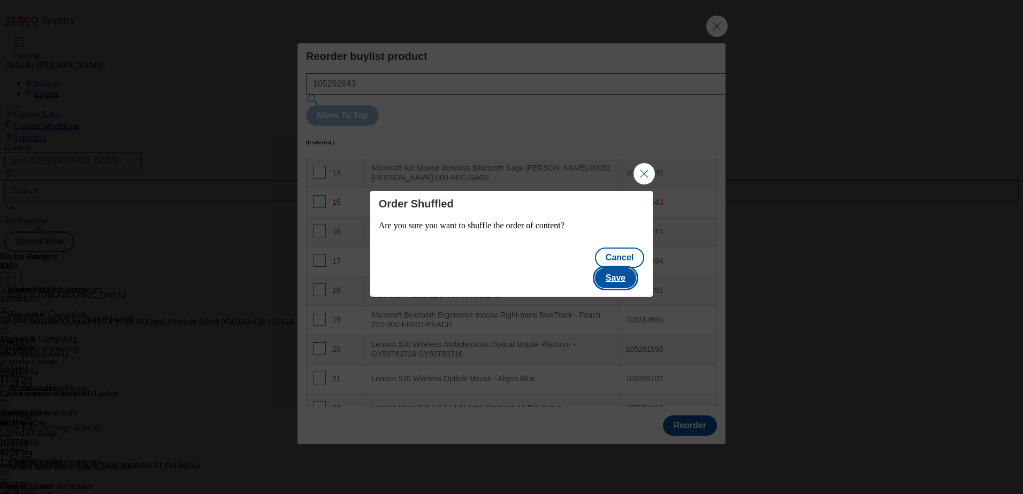
click at [631, 269] on button "Save" at bounding box center [615, 278] width 41 height 20
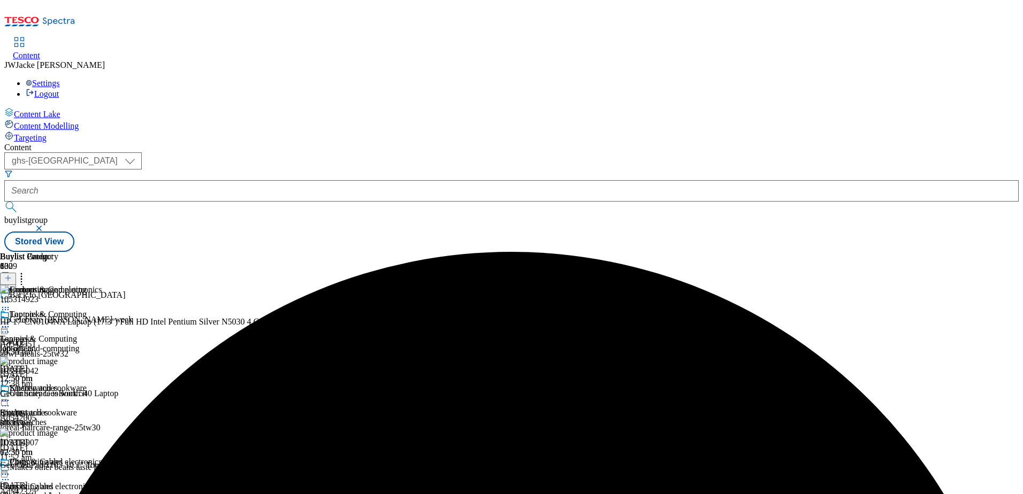
click at [94, 321] on div at bounding box center [47, 327] width 94 height 13
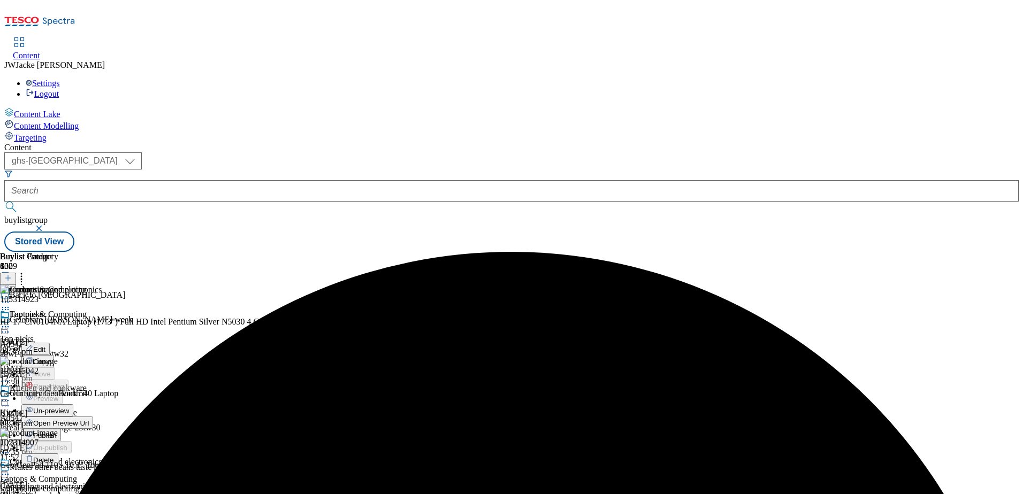
click at [57, 432] on span "Publish" at bounding box center [45, 436] width 24 height 8
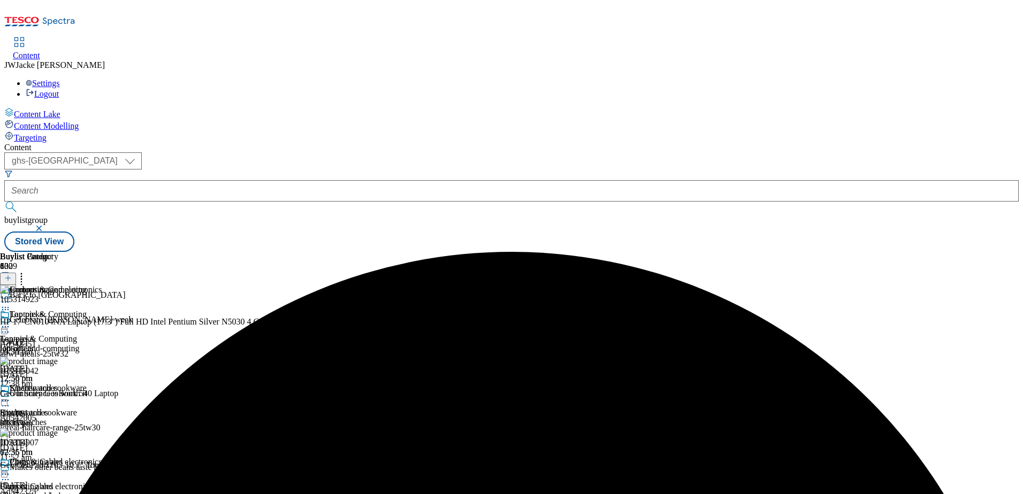
click at [11, 395] on icon at bounding box center [5, 400] width 11 height 11
click at [27, 271] on icon at bounding box center [21, 276] width 11 height 11
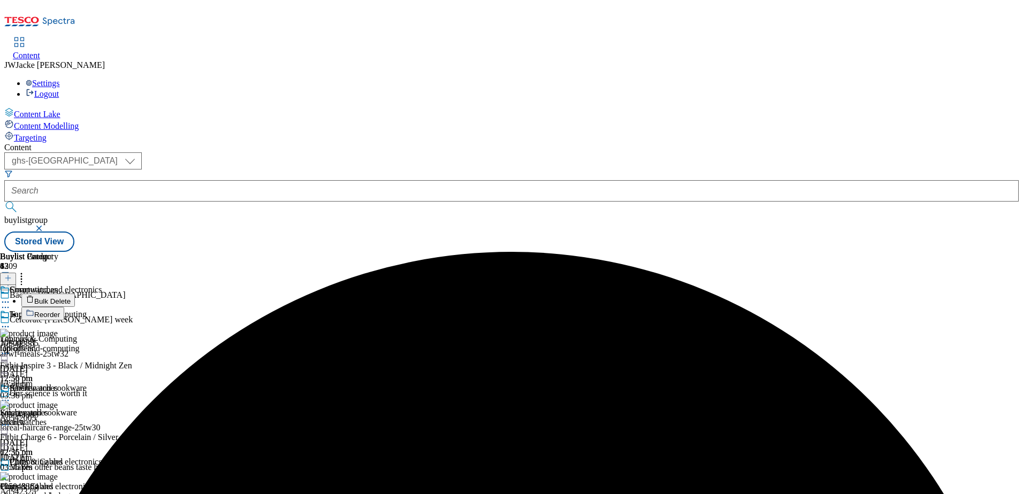
click at [60, 311] on span "Reorder" at bounding box center [47, 315] width 26 height 8
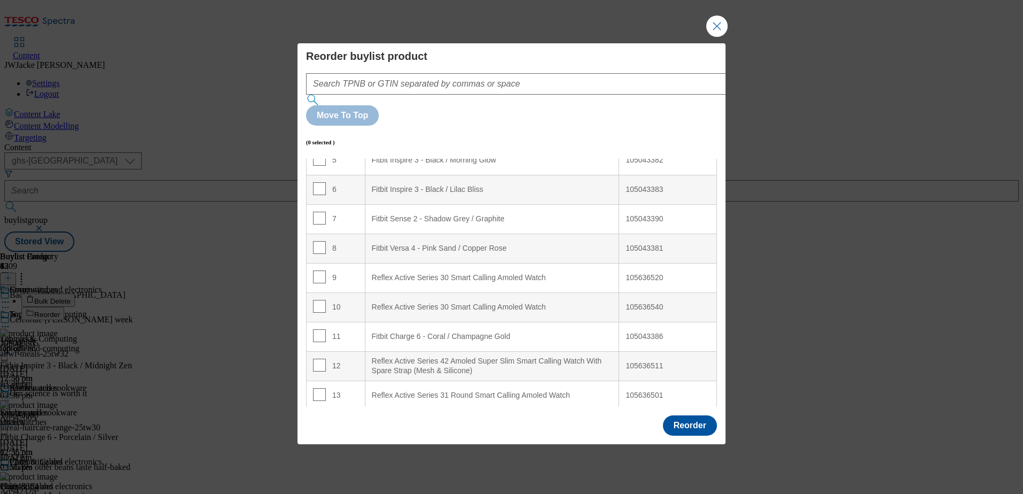
scroll to position [214, 0]
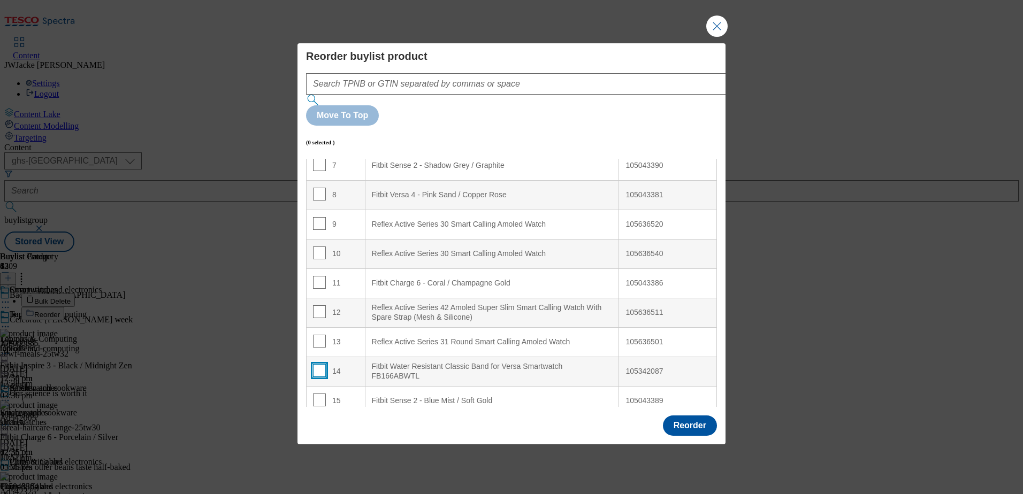
click at [320, 364] on input "Modal" at bounding box center [319, 370] width 13 height 13
checkbox input "true"
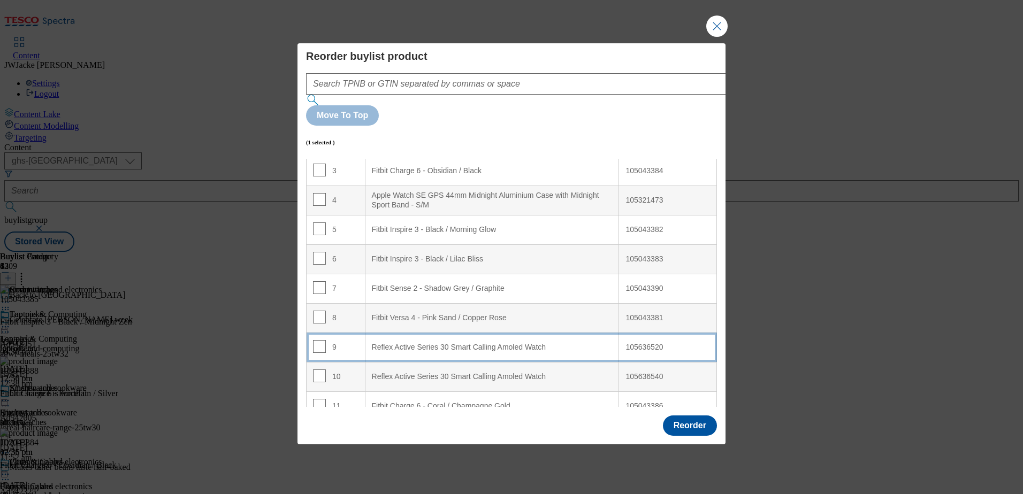
scroll to position [0, 0]
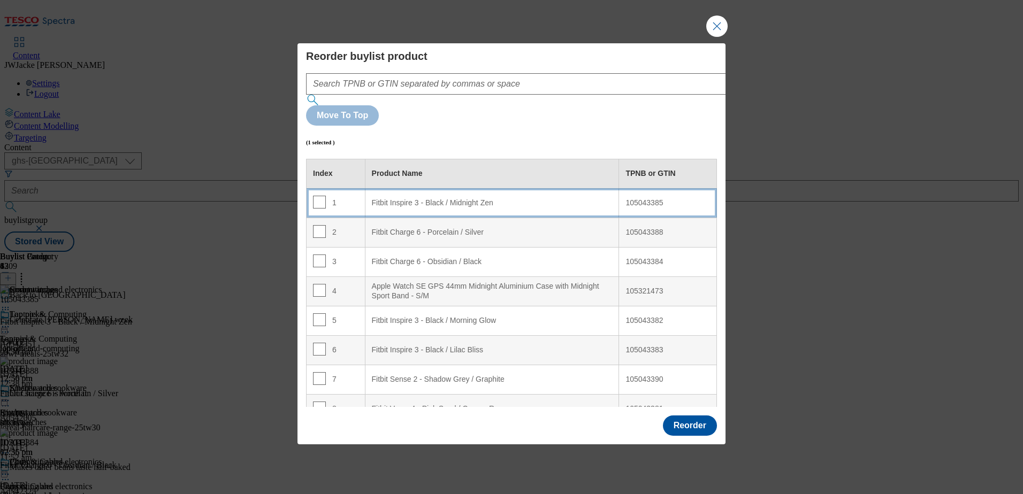
click at [417, 198] on div "Fitbit Inspire 3 - Black / Midnight Zen" at bounding box center [492, 203] width 241 height 10
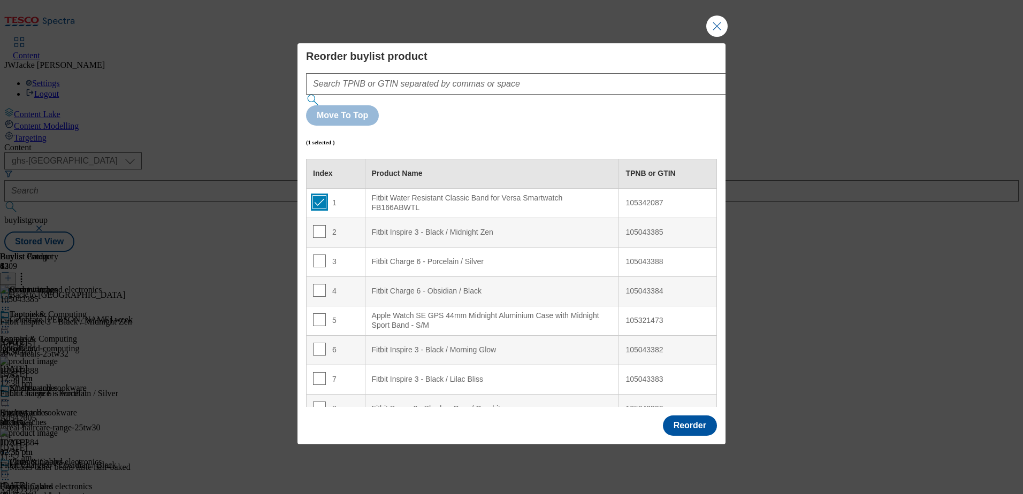
click at [315, 196] on input "Modal" at bounding box center [319, 202] width 13 height 13
checkbox input "false"
click at [692, 416] on button "Reorder" at bounding box center [690, 426] width 54 height 20
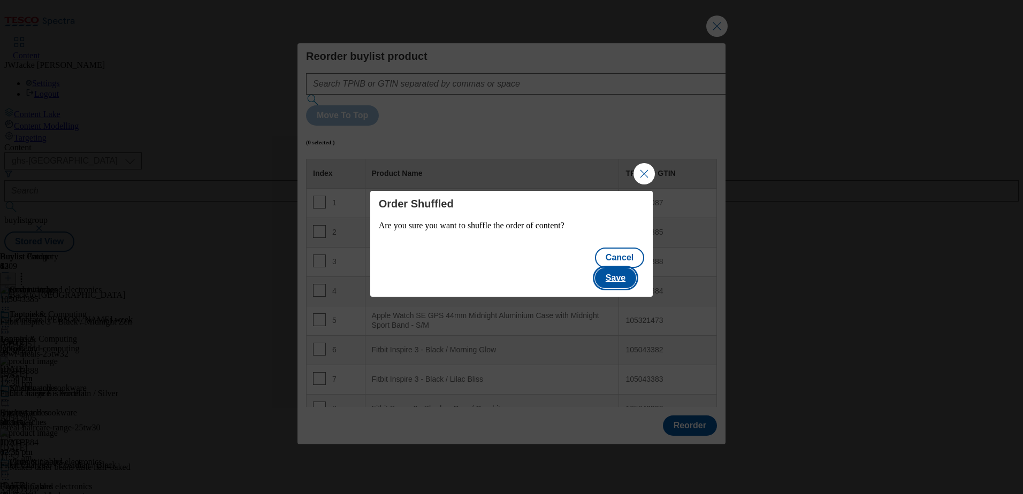
click at [634, 268] on button "Save" at bounding box center [615, 278] width 41 height 20
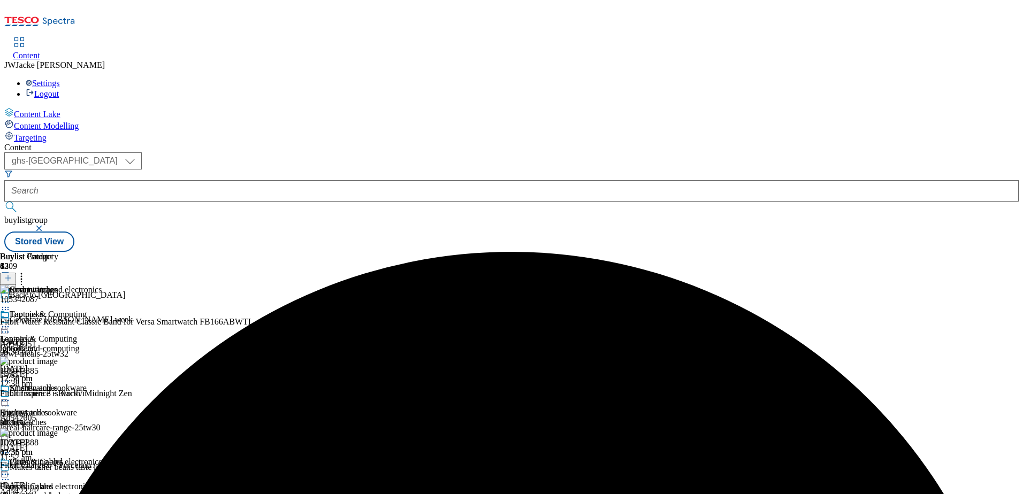
click at [4, 400] on circle at bounding box center [3, 401] width 2 height 2
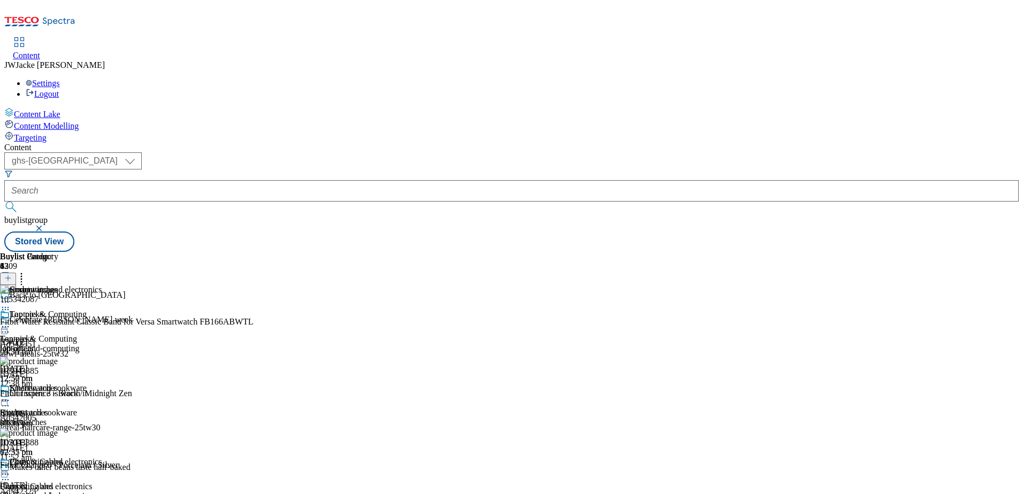
scroll to position [160, 0]
click at [11, 469] on icon at bounding box center [5, 474] width 11 height 11
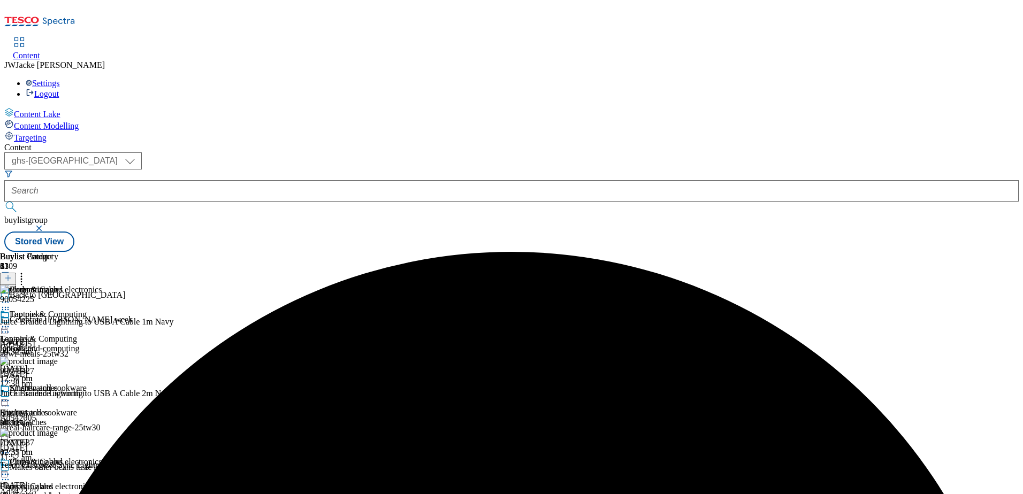
click at [27, 271] on icon at bounding box center [21, 276] width 11 height 11
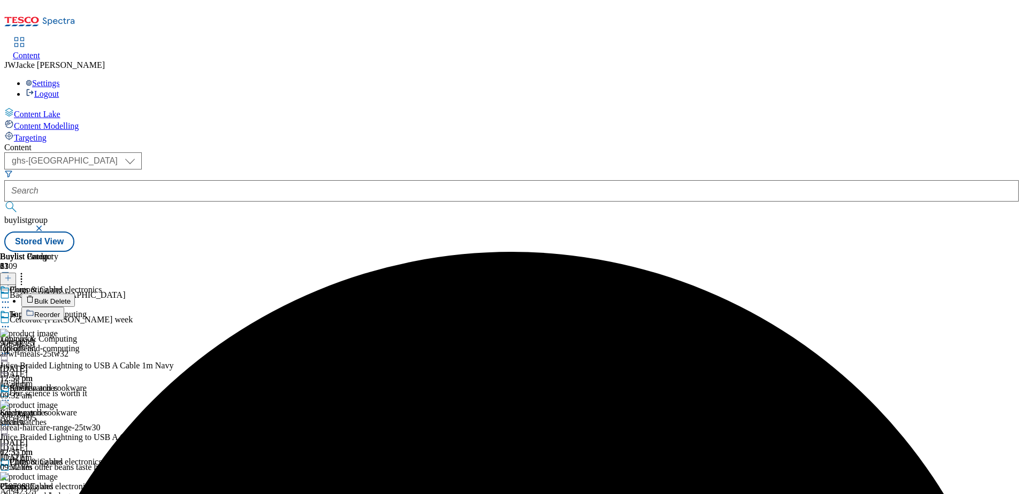
click at [64, 307] on button "Reorder" at bounding box center [42, 313] width 43 height 13
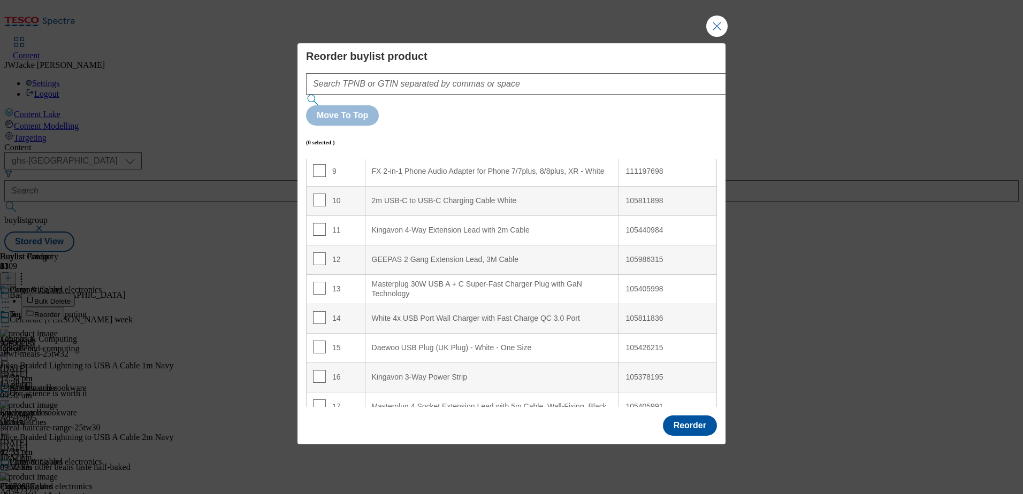
scroll to position [267, 0]
click at [318, 252] on input "Modal" at bounding box center [319, 258] width 13 height 13
checkbox input "true"
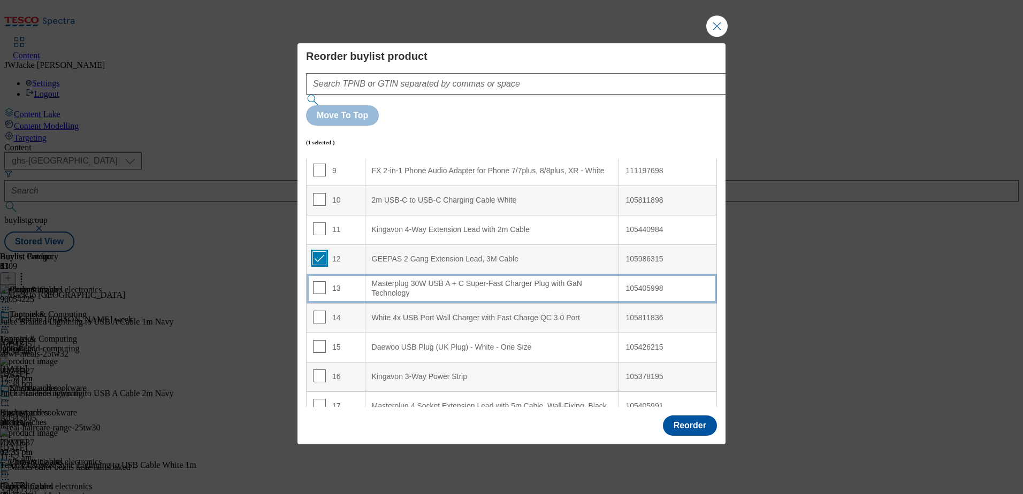
scroll to position [0, 0]
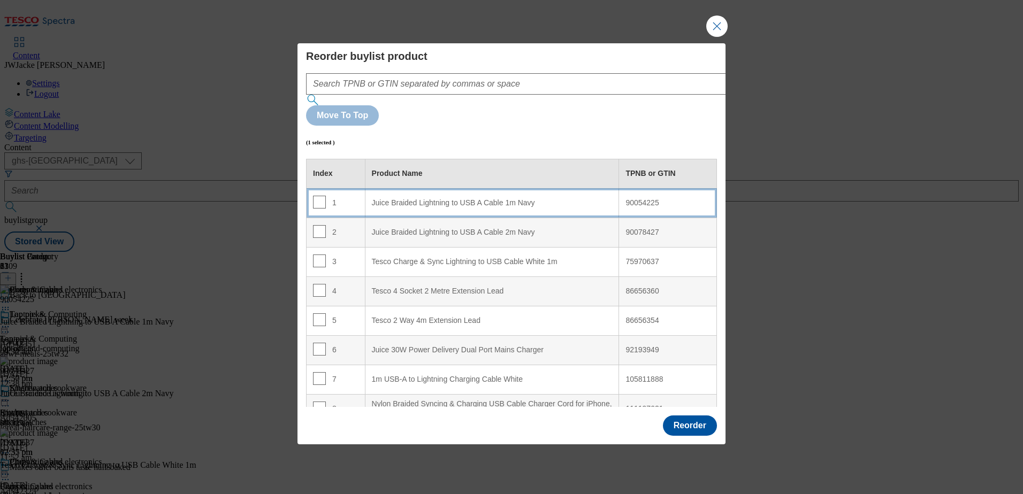
click at [435, 198] on div "Juice Braided Lightning to USB A Cable 1m Navy" at bounding box center [492, 203] width 241 height 10
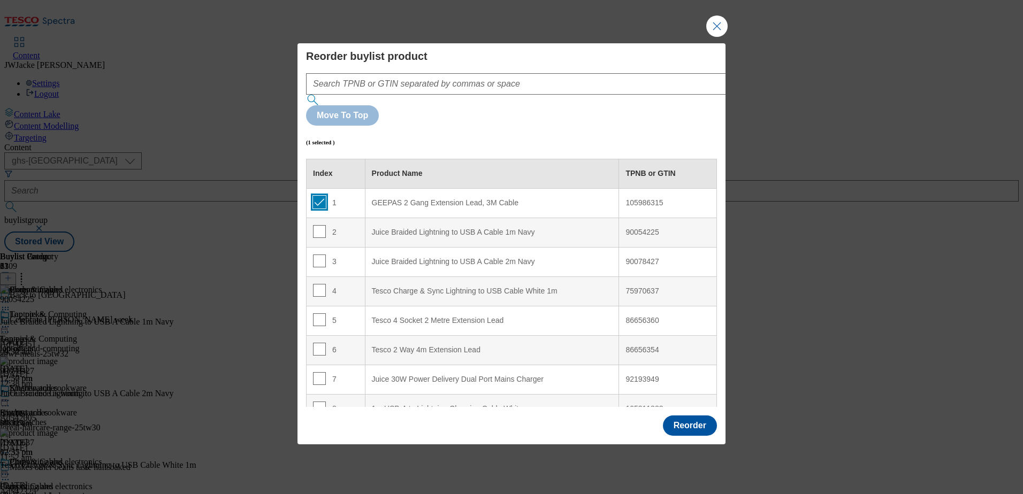
click at [317, 196] on input "Modal" at bounding box center [319, 202] width 13 height 13
checkbox input "false"
click at [703, 416] on button "Reorder" at bounding box center [690, 426] width 54 height 20
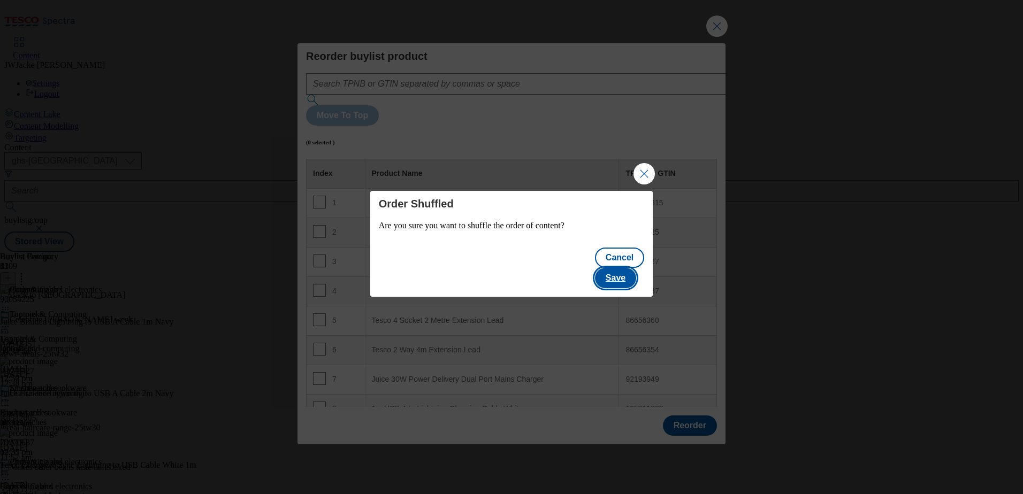
click at [626, 270] on button "Save" at bounding box center [615, 278] width 41 height 20
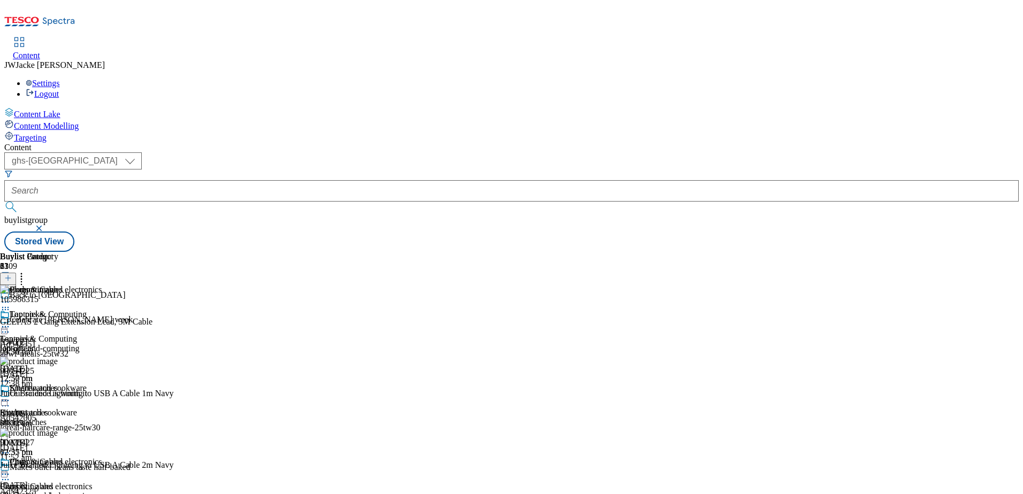
scroll to position [214, 0]
click at [27, 271] on icon at bounding box center [21, 276] width 11 height 11
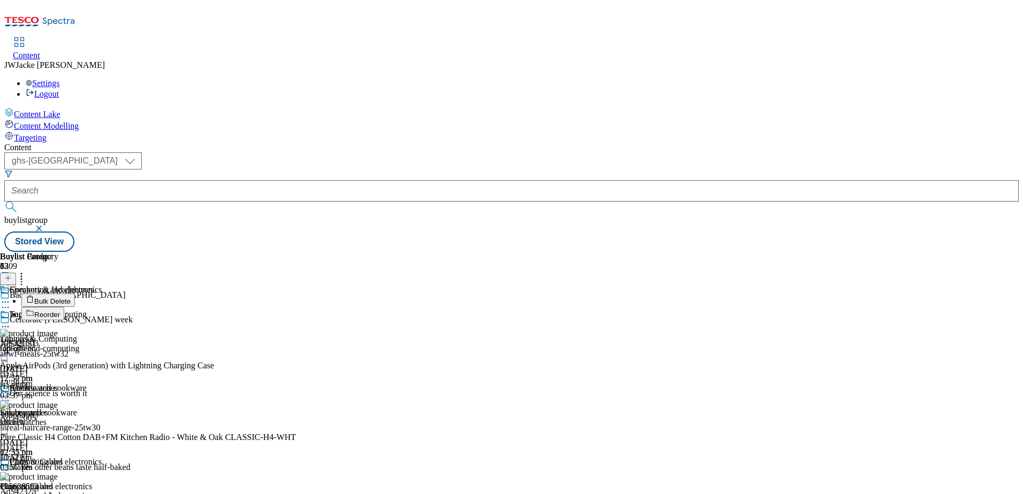
click at [60, 311] on span "Reorder" at bounding box center [47, 315] width 26 height 8
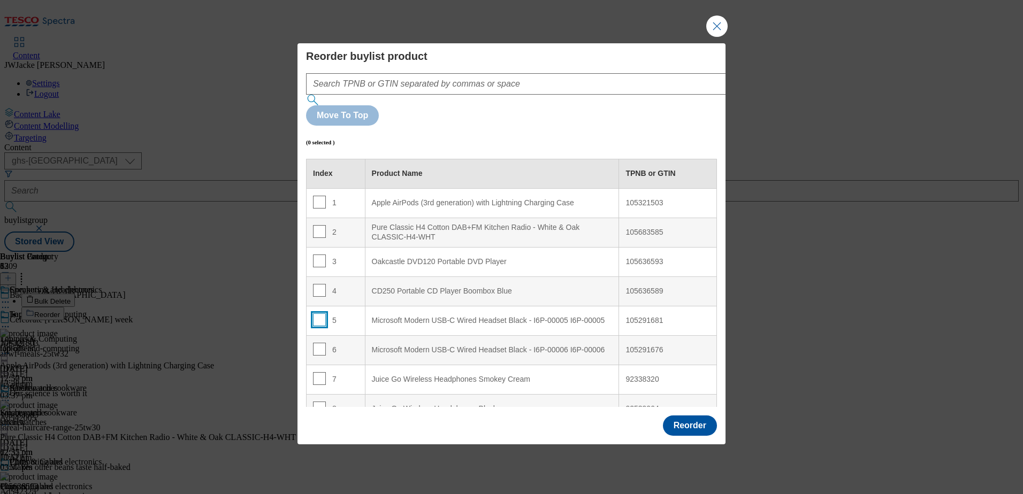
click at [317, 313] on input "Modal" at bounding box center [319, 319] width 13 height 13
checkbox input "true"
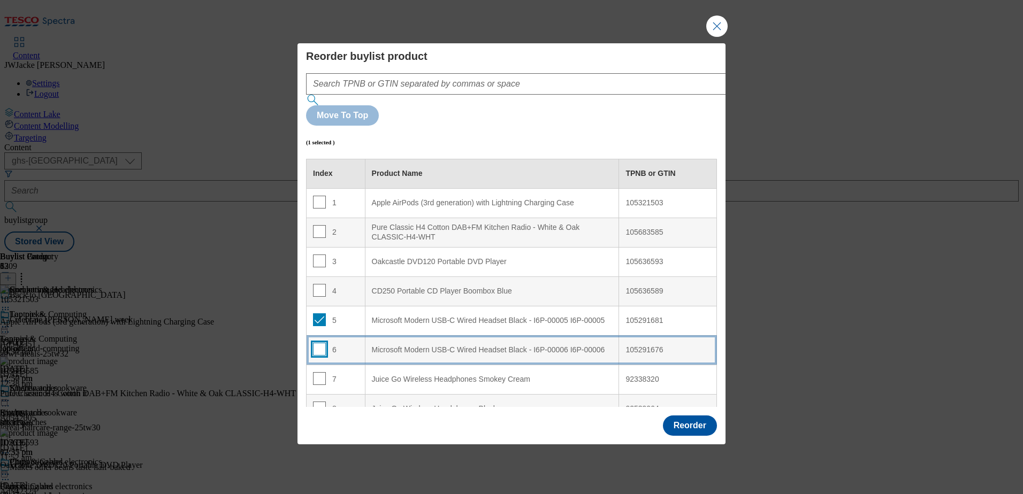
click at [318, 343] on input "Modal" at bounding box center [319, 349] width 13 height 13
checkbox input "true"
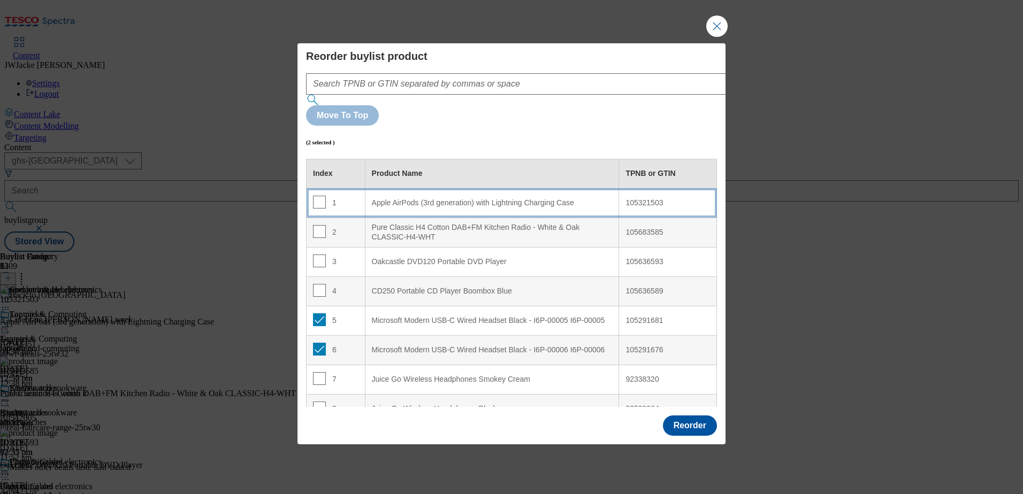
click at [428, 198] on div "Apple AirPods (3rd generation) with Lightning Charging Case" at bounding box center [492, 203] width 241 height 10
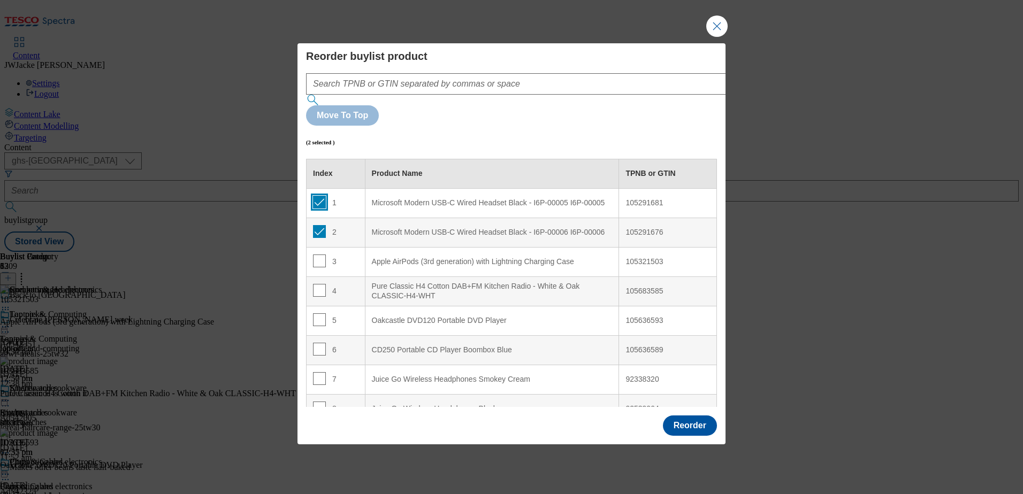
click at [319, 196] on input "Modal" at bounding box center [319, 202] width 13 height 13
checkbox input "false"
click at [320, 225] on input "Modal" at bounding box center [319, 231] width 13 height 13
checkbox input "false"
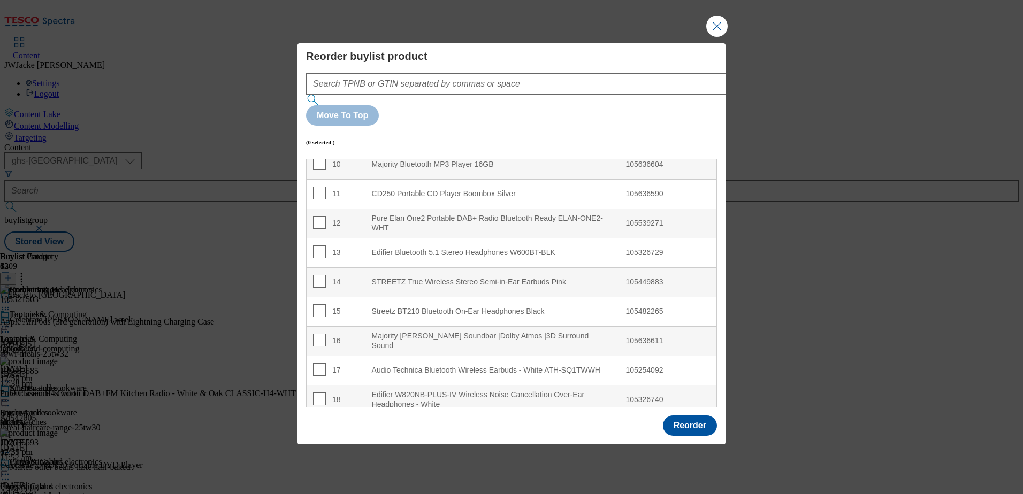
scroll to position [321, 0]
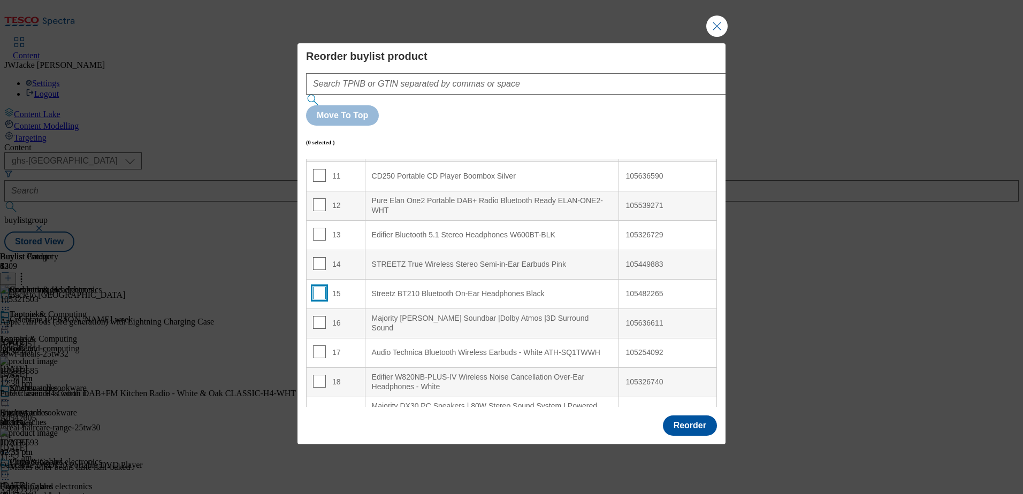
click at [316, 287] on input "Modal" at bounding box center [319, 293] width 13 height 13
checkbox input "true"
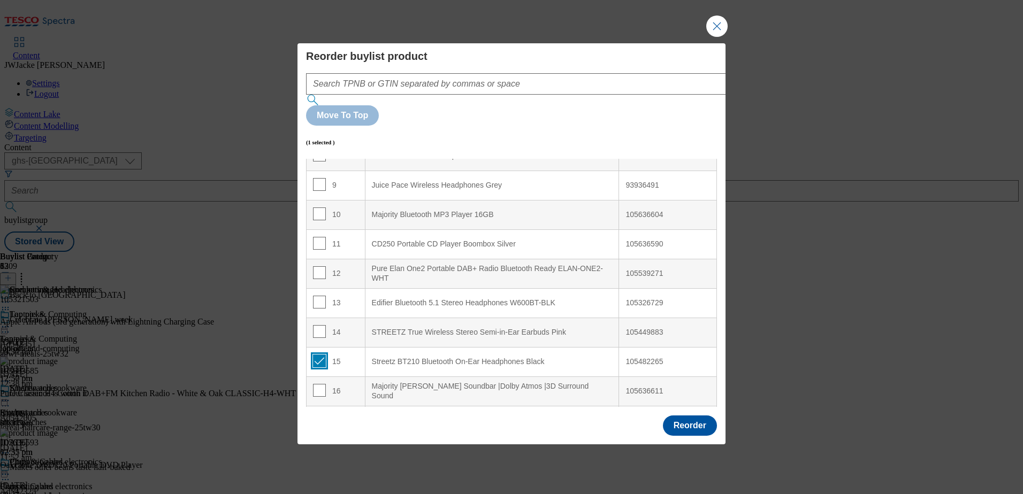
scroll to position [0, 0]
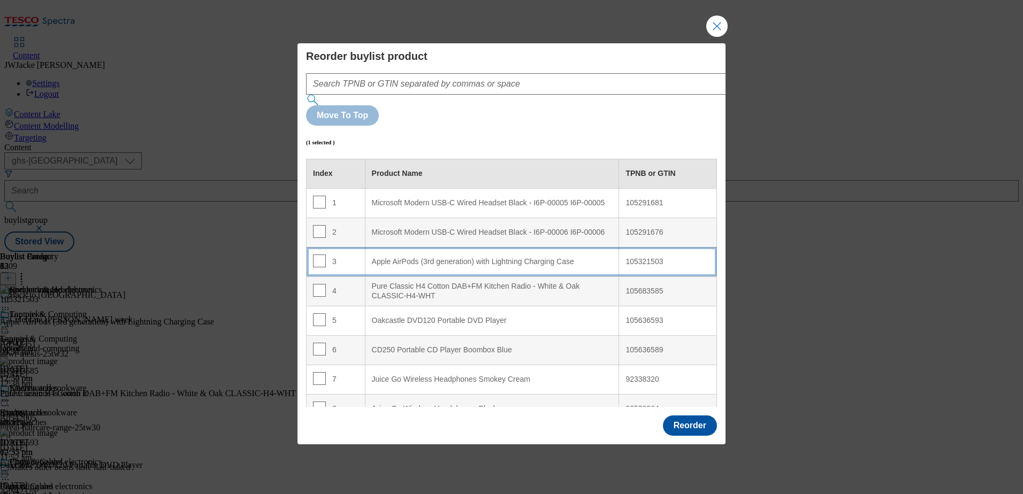
click at [416, 257] on div "Apple AirPods (3rd generation) with Lightning Charging Case" at bounding box center [492, 262] width 241 height 10
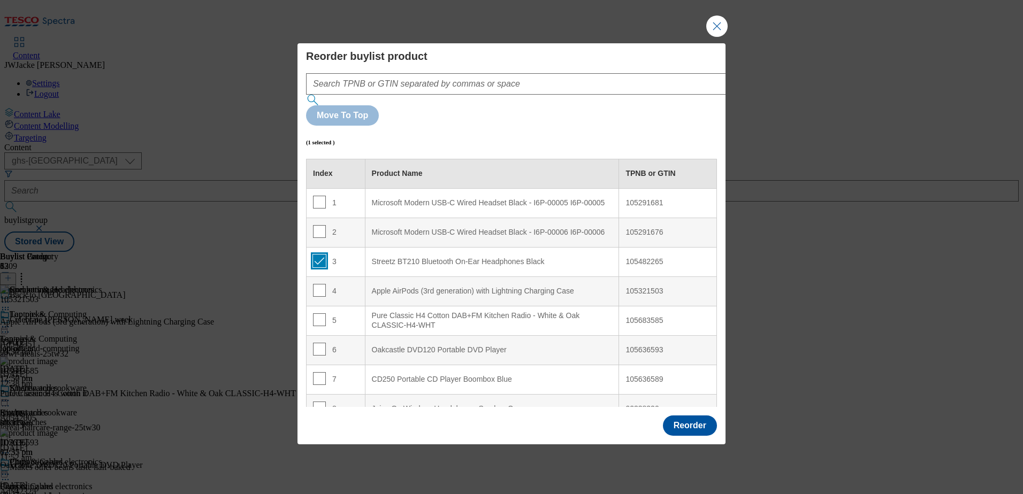
click at [320, 255] on input "Modal" at bounding box center [319, 261] width 13 height 13
checkbox input "false"
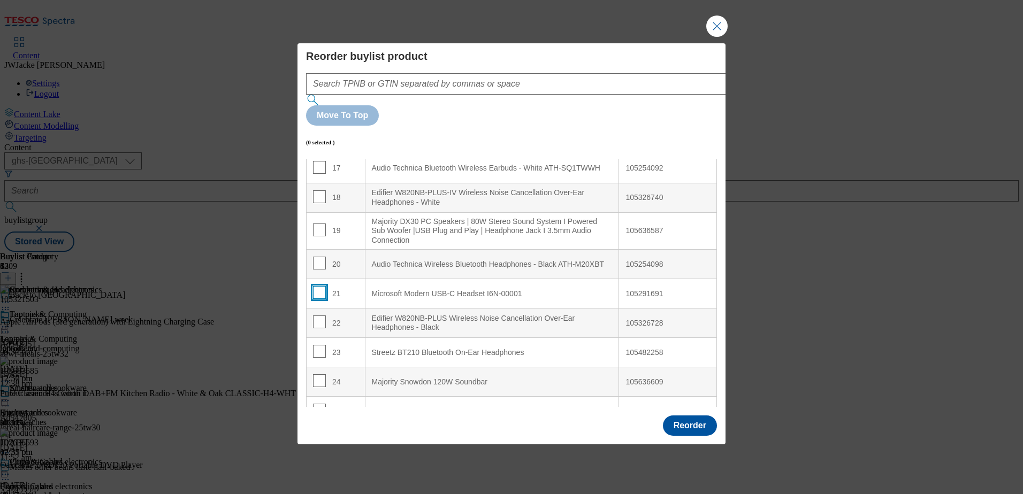
scroll to position [481, 0]
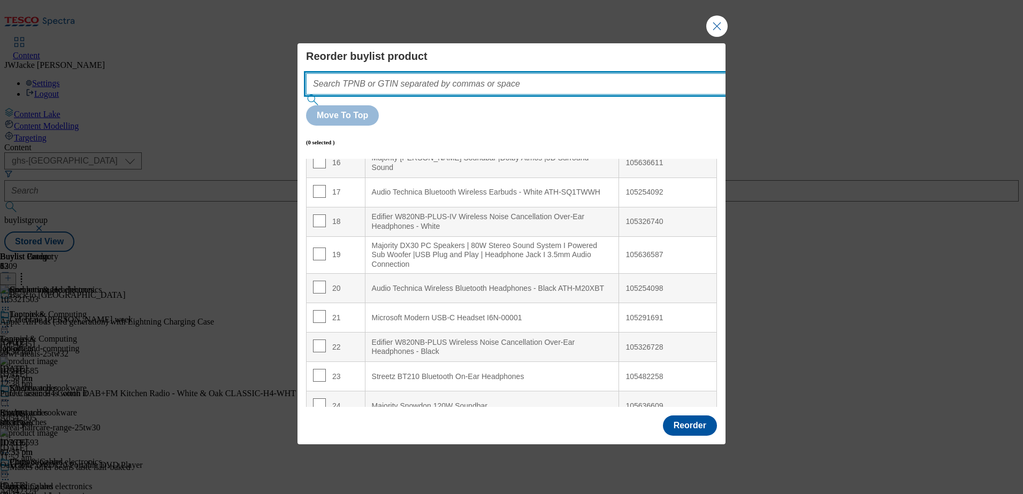
click at [490, 95] on input "Modal" at bounding box center [532, 83] width 452 height 21
paste input "105291691"
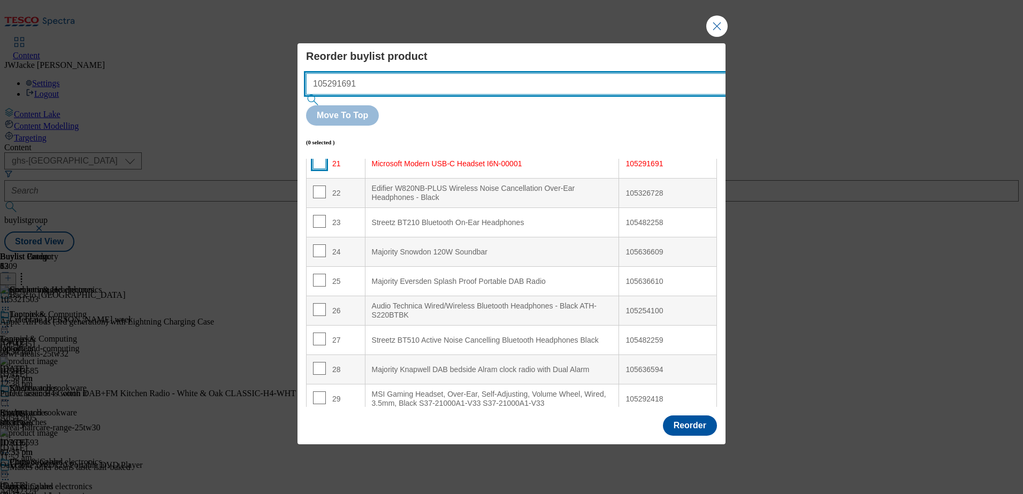
type input "105291691"
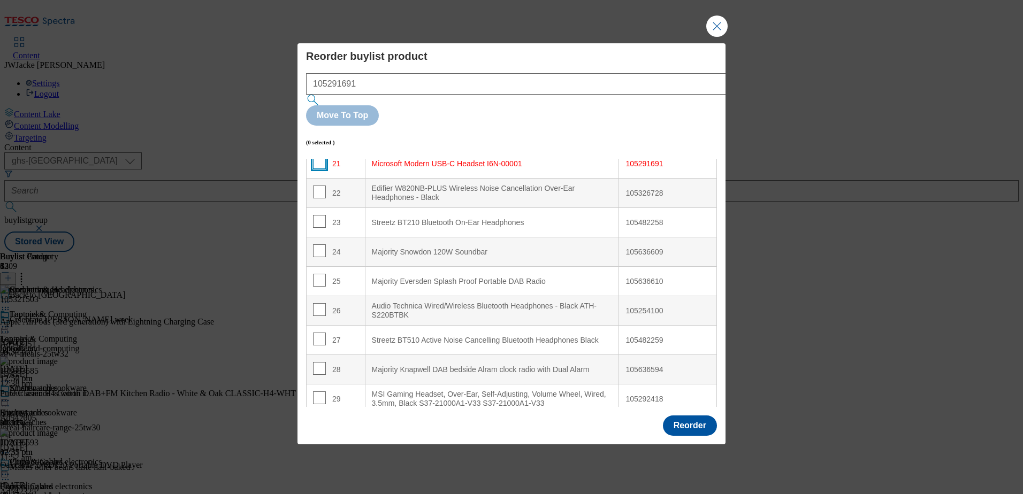
click at [317, 156] on input "Modal" at bounding box center [319, 162] width 13 height 13
checkbox input "true"
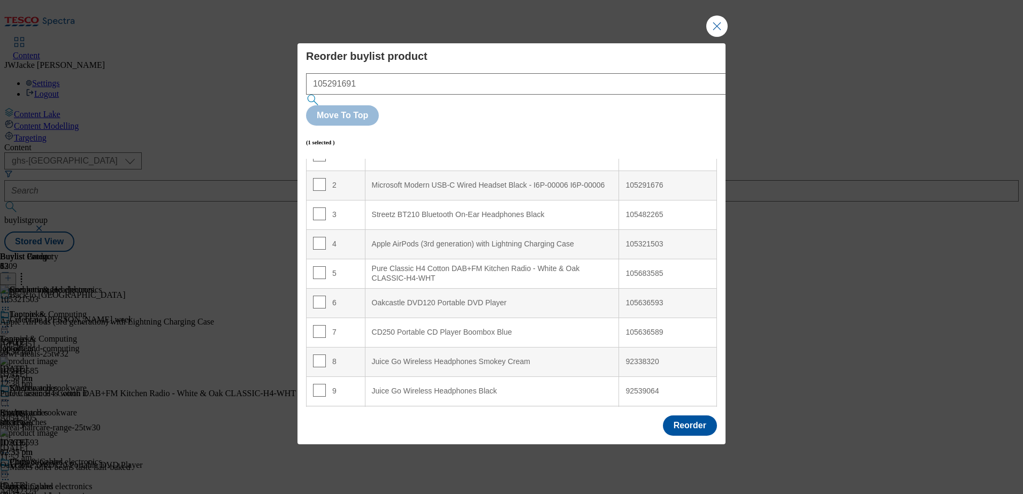
scroll to position [0, 0]
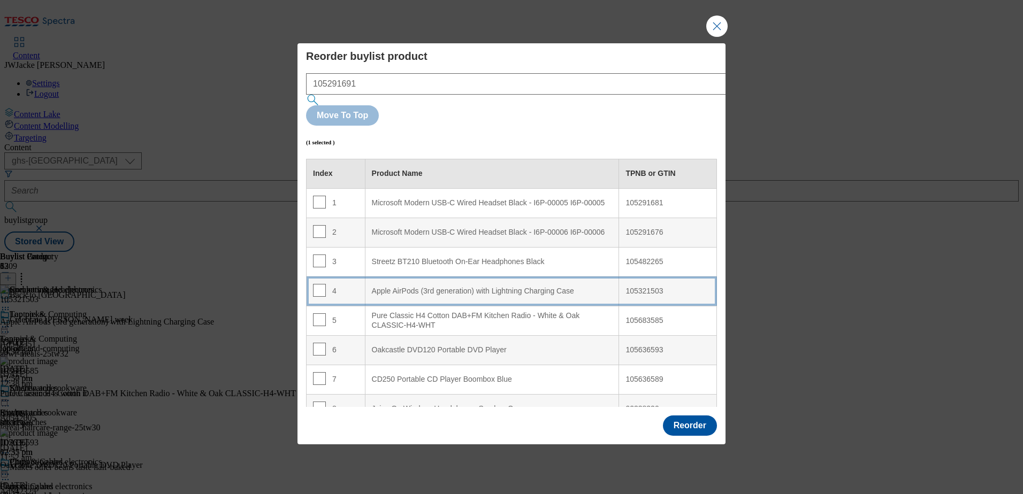
click at [424, 287] on div "Apple AirPods (3rd generation) with Lightning Charging Case" at bounding box center [492, 292] width 241 height 10
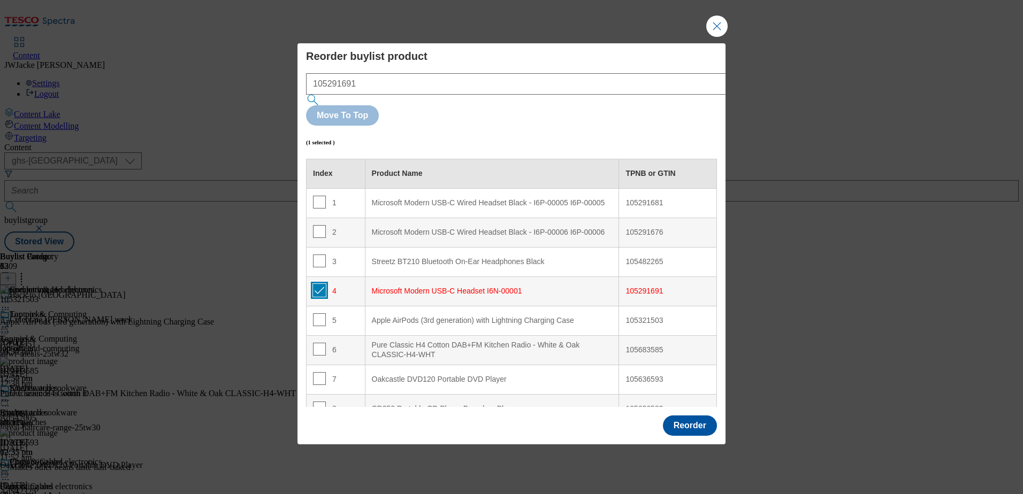
click at [320, 284] on input "Modal" at bounding box center [319, 290] width 13 height 13
checkbox input "false"
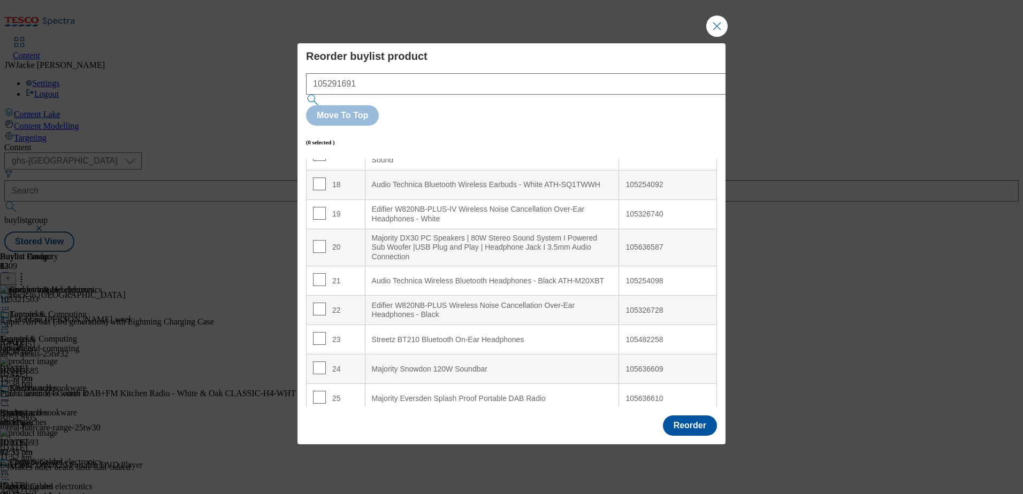
scroll to position [535, 0]
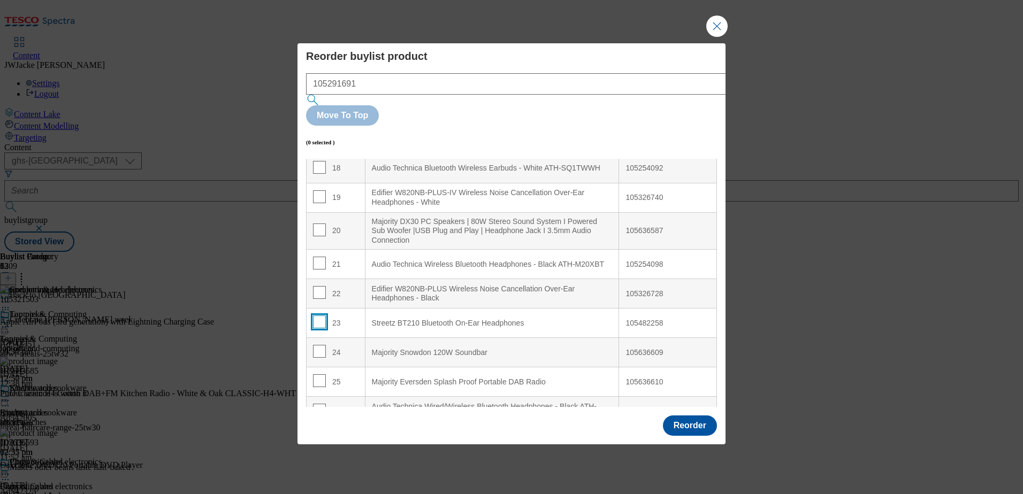
click at [315, 316] on input "Modal" at bounding box center [319, 322] width 13 height 13
checkbox input "true"
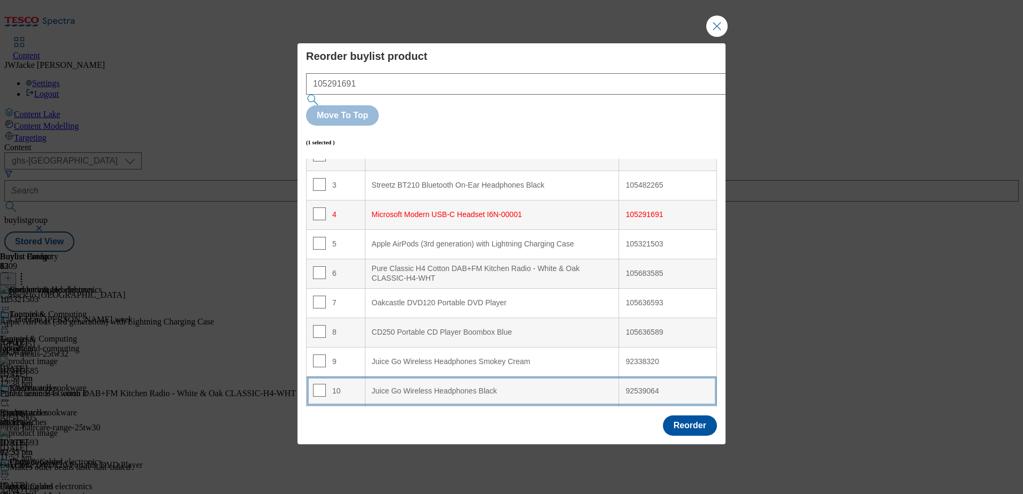
scroll to position [0, 0]
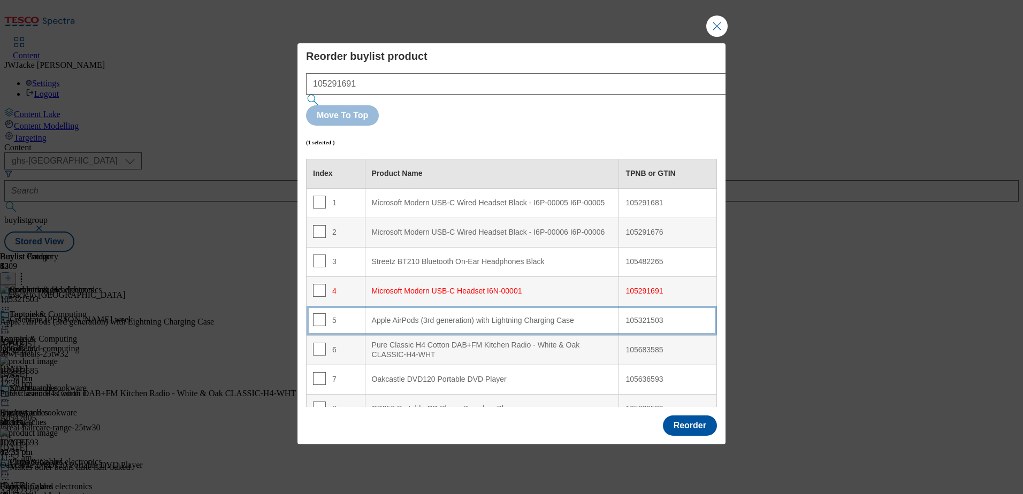
click at [440, 316] on div "Apple AirPods (3rd generation) with Lightning Charging Case" at bounding box center [492, 321] width 241 height 10
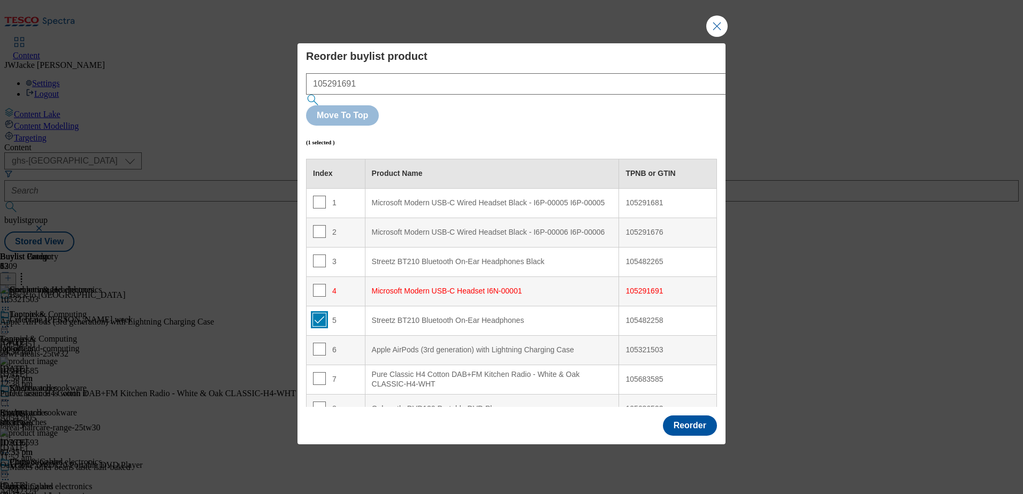
click at [318, 313] on input "Modal" at bounding box center [319, 319] width 13 height 13
checkbox input "false"
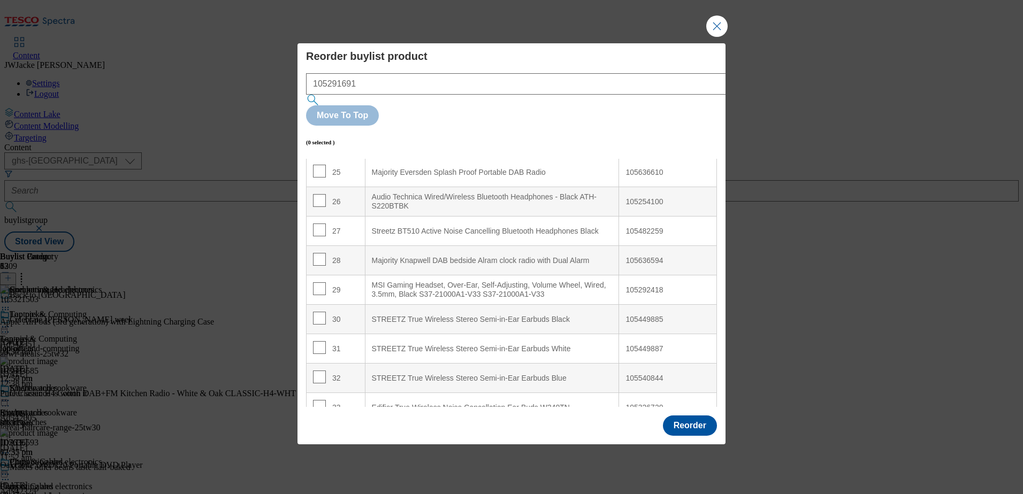
scroll to position [749, 0]
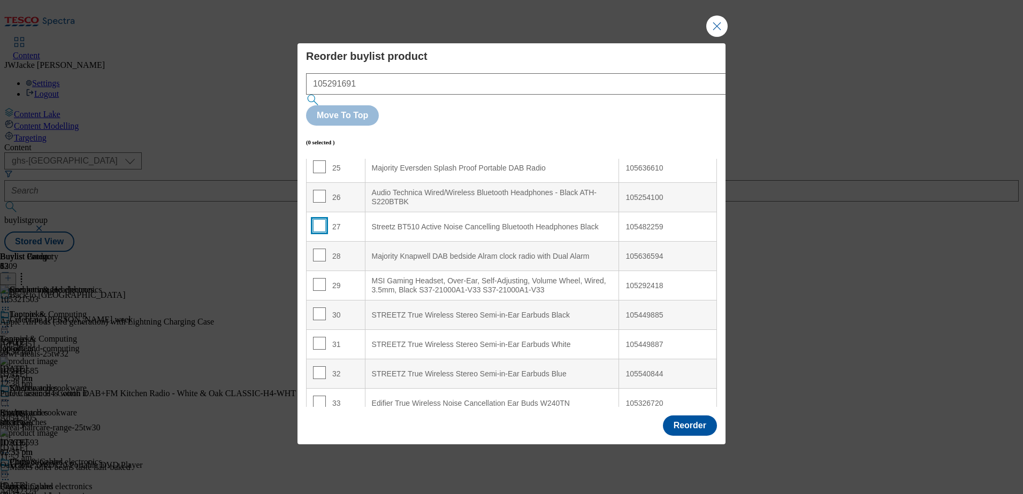
click at [319, 219] on input "Modal" at bounding box center [319, 225] width 13 height 13
checkbox input "true"
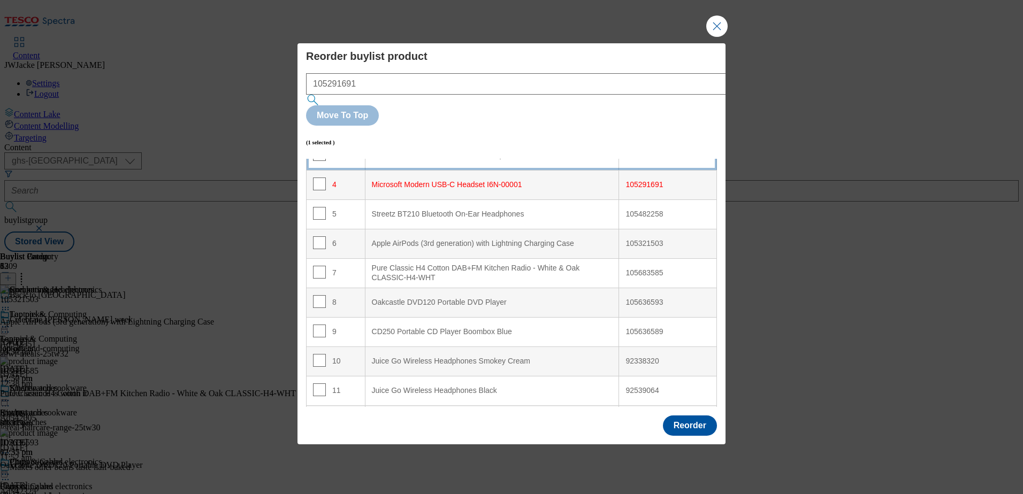
scroll to position [0, 0]
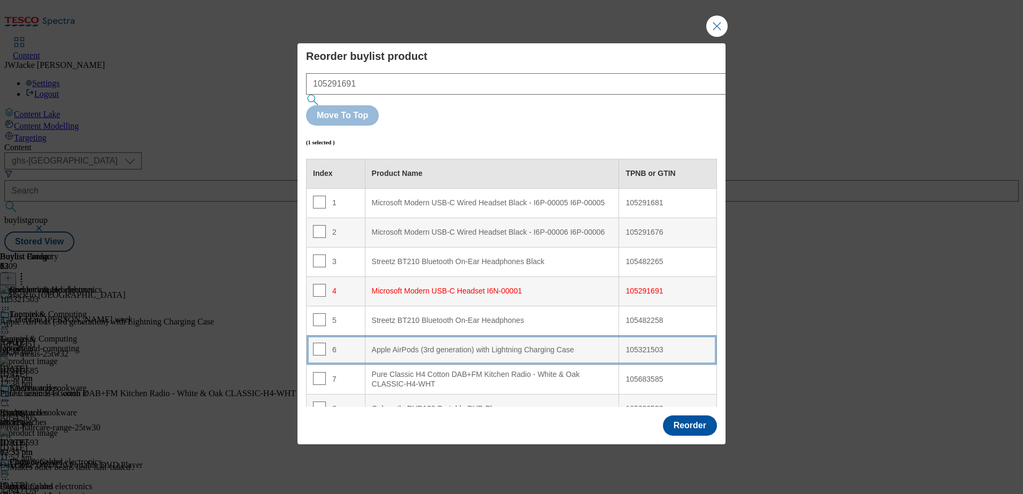
click at [412, 335] on Case "Apple AirPods (3rd generation) with Lightning Charging Case" at bounding box center [492, 349] width 254 height 29
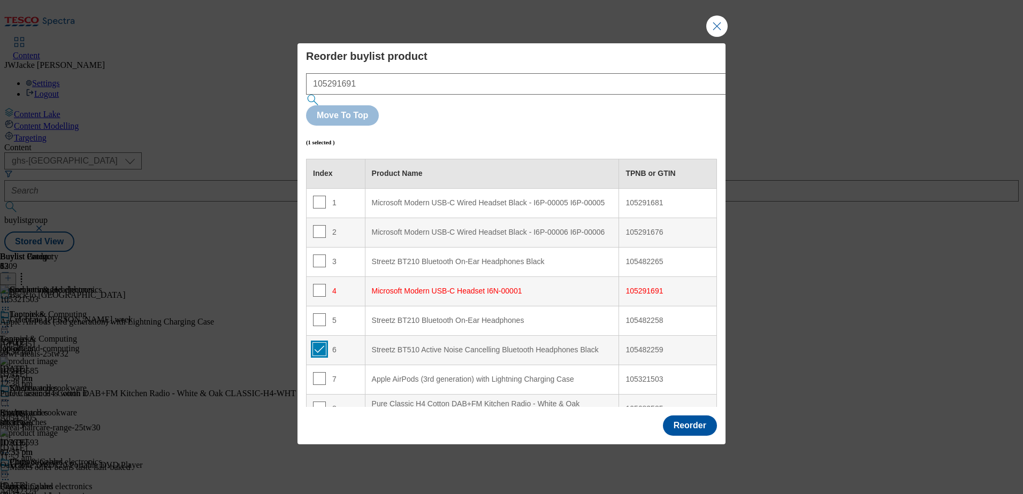
click at [320, 343] on input "Modal" at bounding box center [319, 349] width 13 height 13
checkbox input "false"
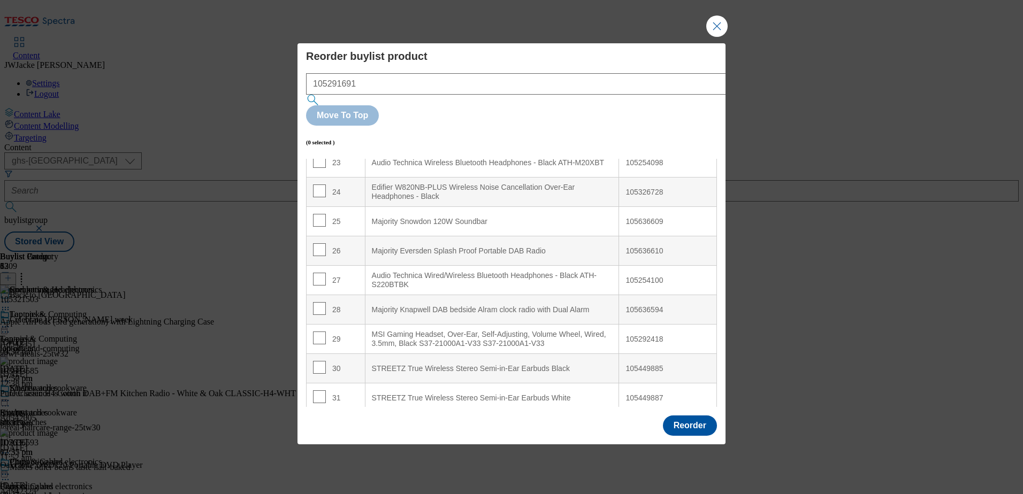
scroll to position [749, 0]
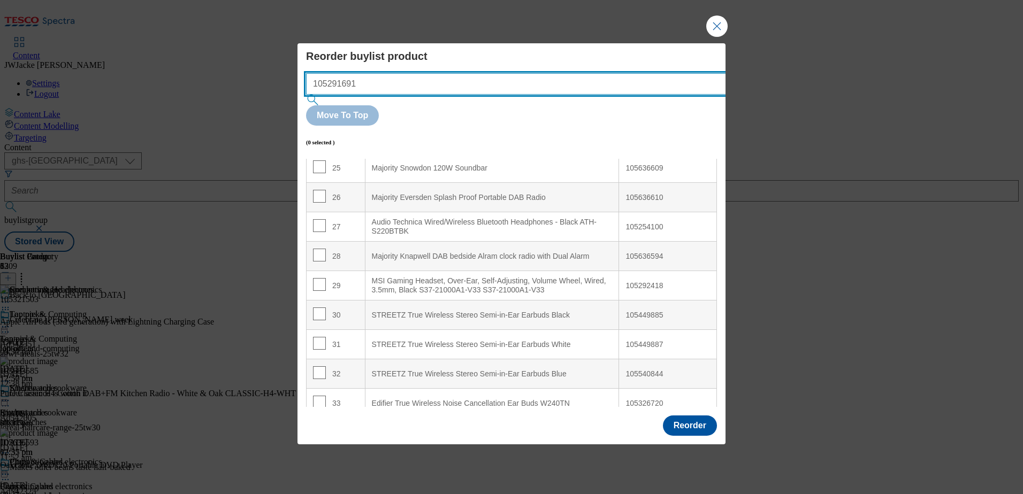
drag, startPoint x: 434, startPoint y: 105, endPoint x: 285, endPoint y: 101, distance: 148.8
click at [285, 101] on div "Reorder buylist product 105291691 Move To Top (0 selected ) Index Product Name …" at bounding box center [511, 247] width 1023 height 494
paste input "2418"
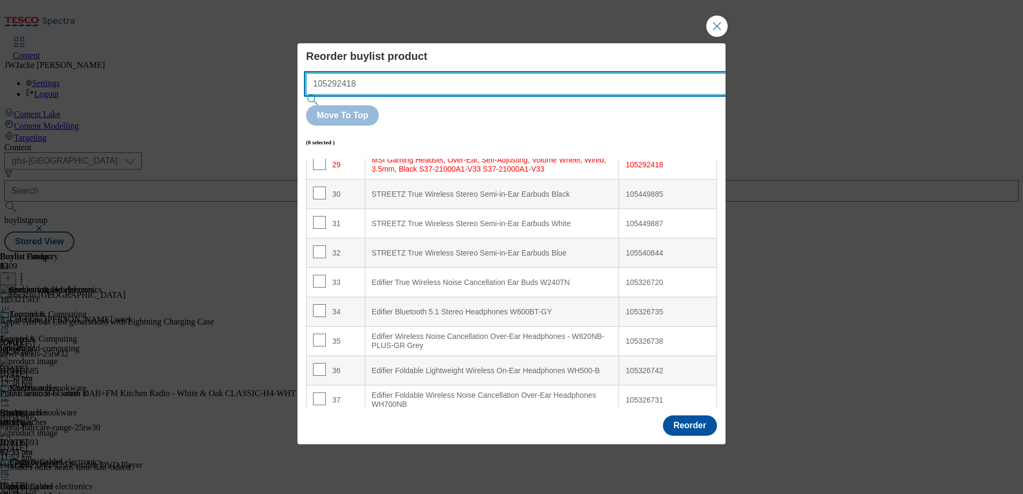
scroll to position [871, 0]
type input "105292418"
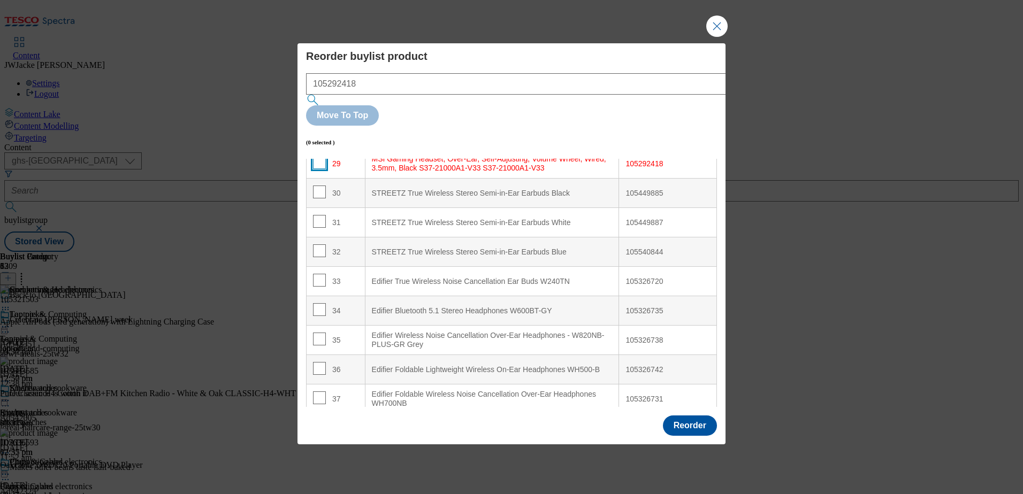
click at [319, 156] on input "Modal" at bounding box center [319, 162] width 13 height 13
checkbox input "true"
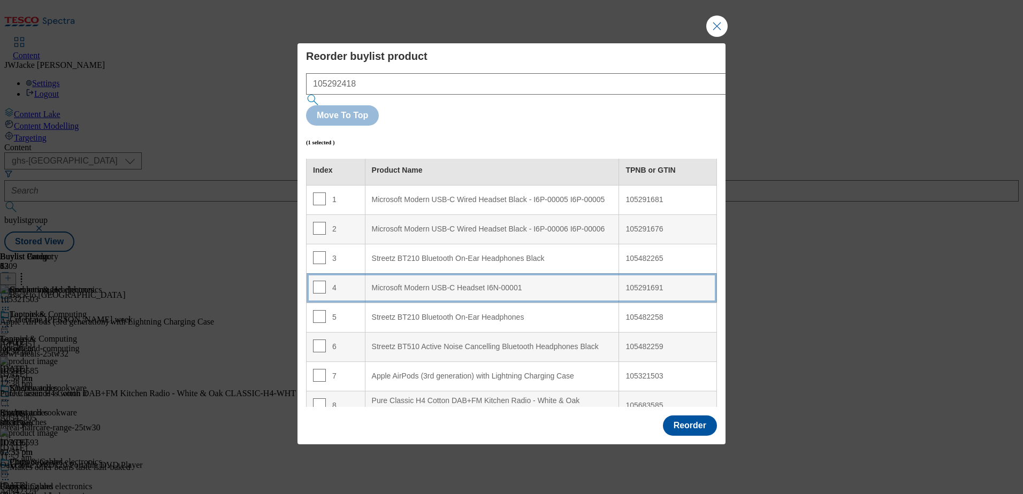
scroll to position [0, 0]
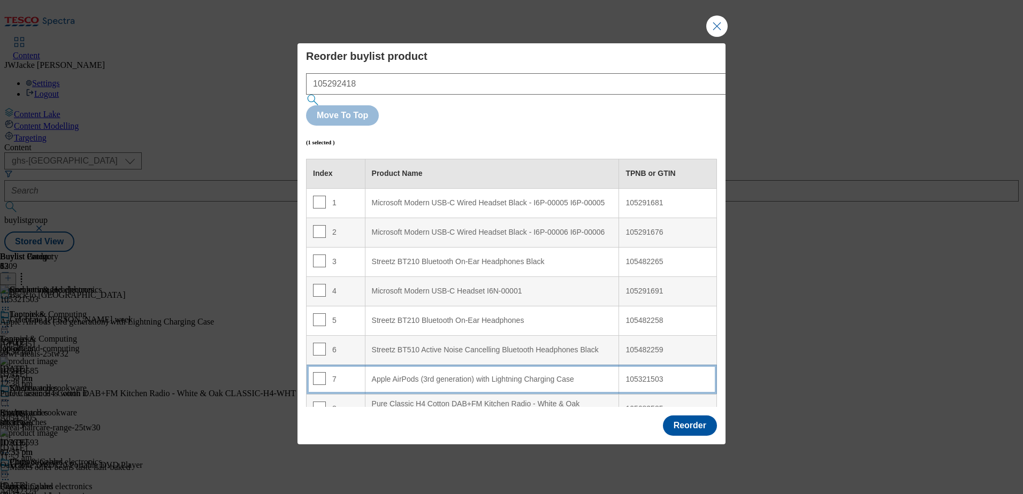
click at [423, 375] on div "Apple AirPods (3rd generation) with Lightning Charging Case" at bounding box center [492, 380] width 241 height 10
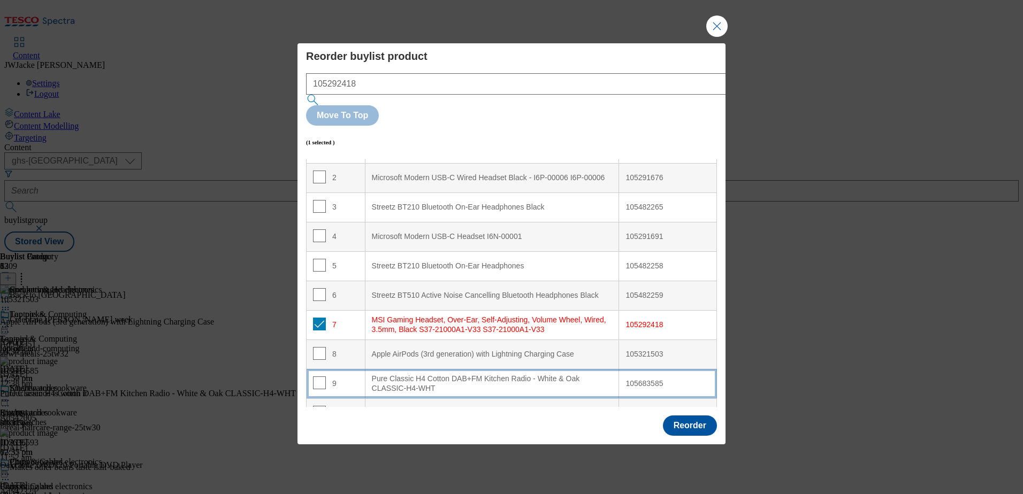
scroll to position [107, 0]
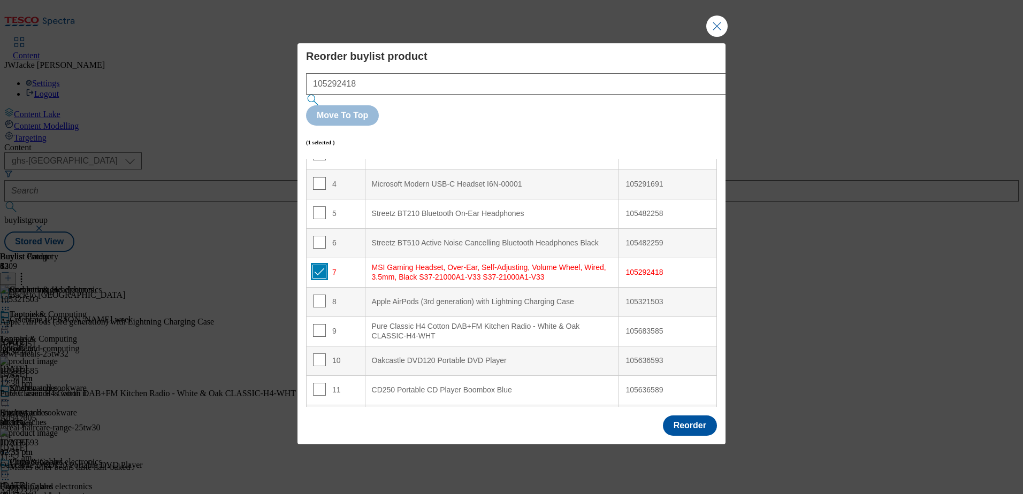
click at [318, 265] on input "Modal" at bounding box center [319, 271] width 13 height 13
checkbox input "false"
click at [710, 416] on button "Reorder" at bounding box center [690, 426] width 54 height 20
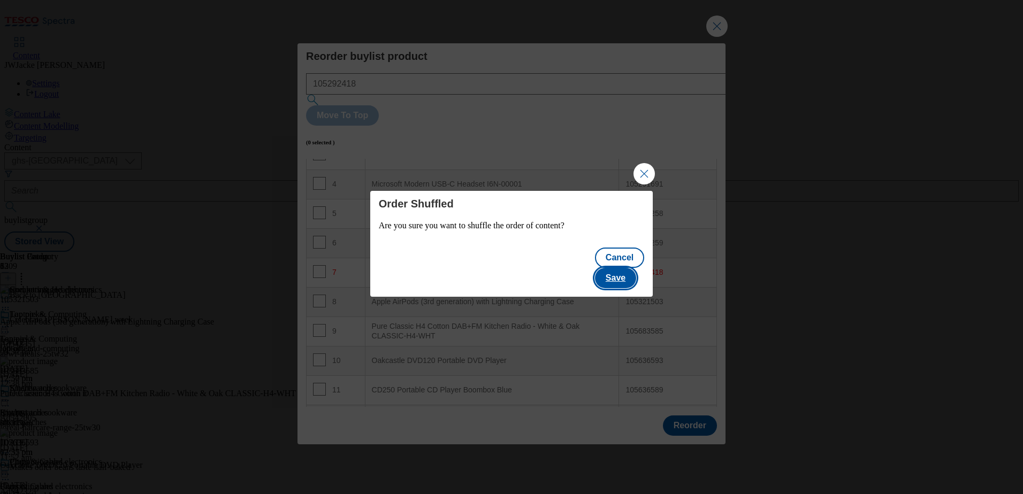
click at [625, 268] on button "Save" at bounding box center [615, 278] width 41 height 20
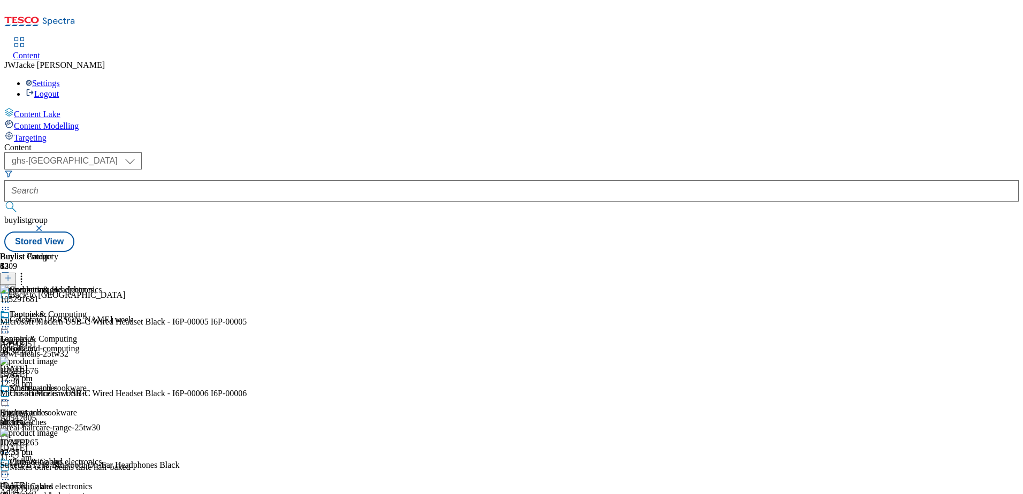
scroll to position [267, 0]
click at [40, 51] on span "Content" at bounding box center [26, 55] width 27 height 9
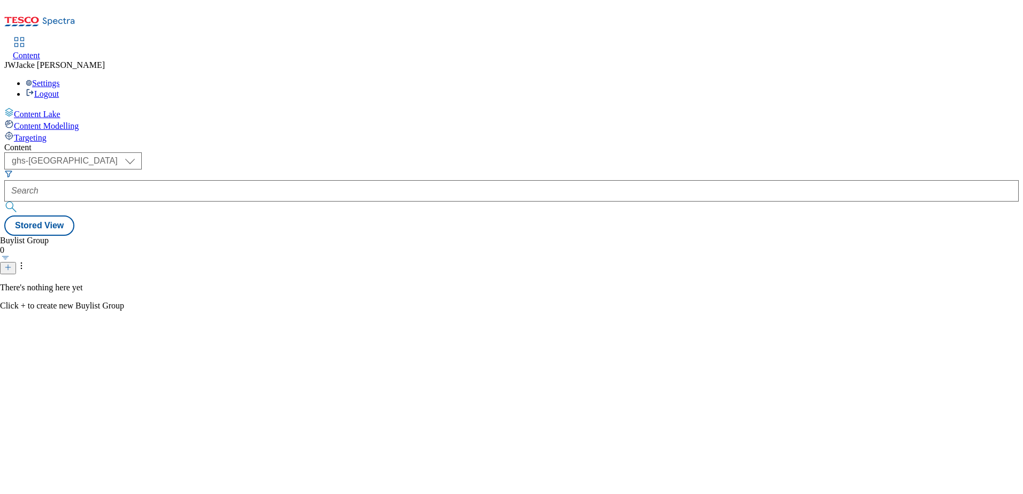
click at [94, 143] on div "Content Lake Content Modelling Targeting" at bounding box center [511, 125] width 1014 height 35
